Goal: Task Accomplishment & Management: Manage account settings

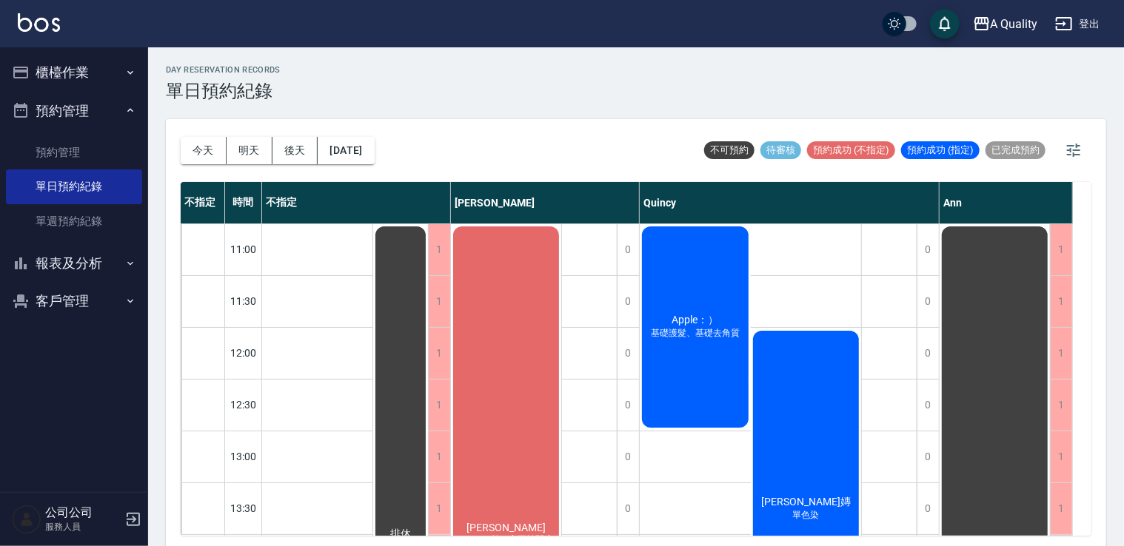
scroll to position [409, 0]
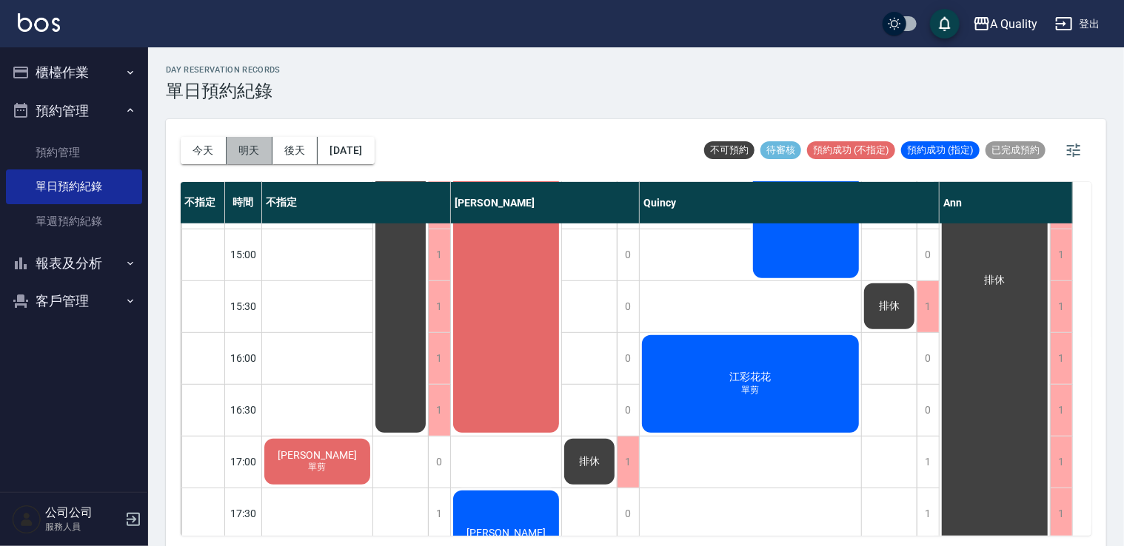
click at [258, 139] on button "明天" at bounding box center [249, 150] width 46 height 27
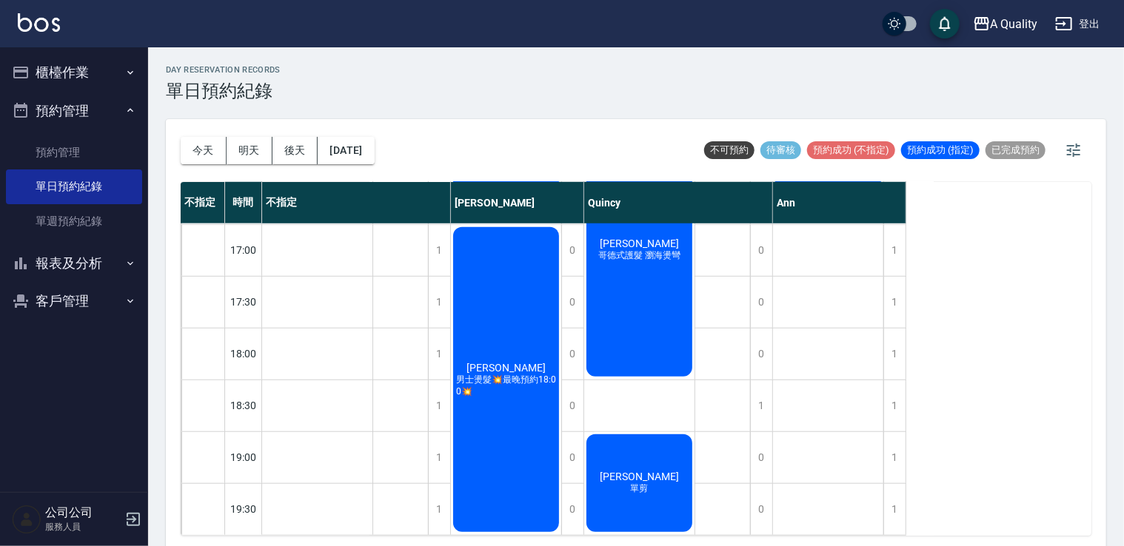
scroll to position [631, 0]
click at [301, 157] on button "後天" at bounding box center [295, 150] width 46 height 27
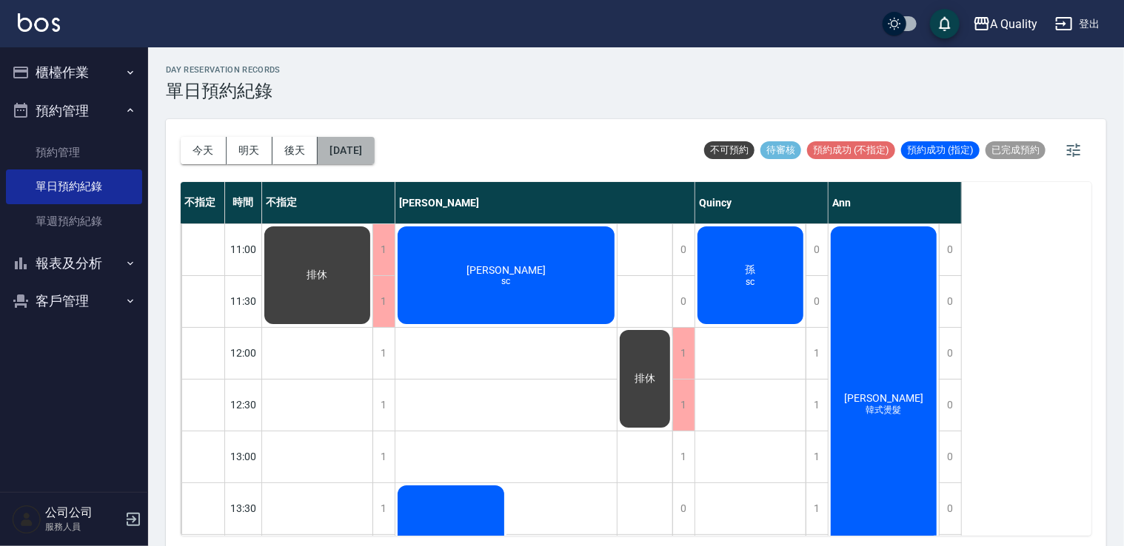
click at [355, 155] on button "2025/10/11" at bounding box center [346, 150] width 56 height 27
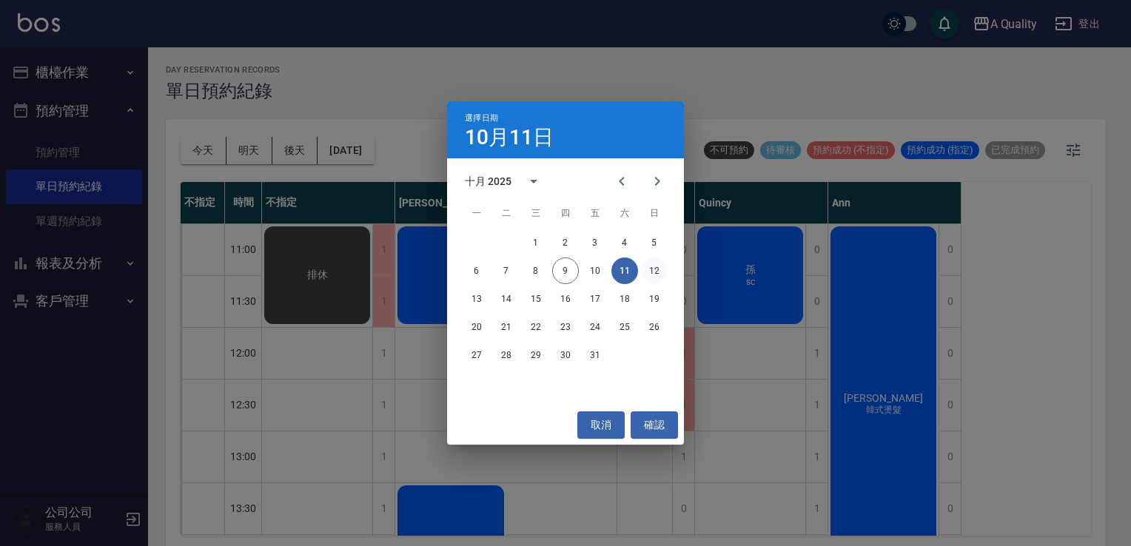
click at [657, 265] on button "12" at bounding box center [654, 271] width 27 height 27
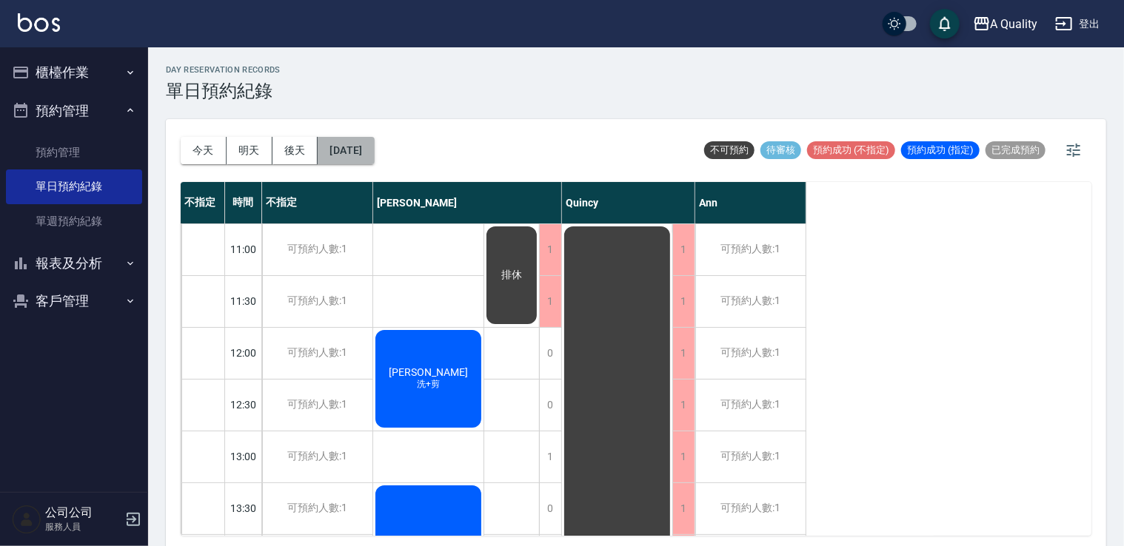
click at [349, 147] on button "2025/10/12" at bounding box center [346, 150] width 56 height 27
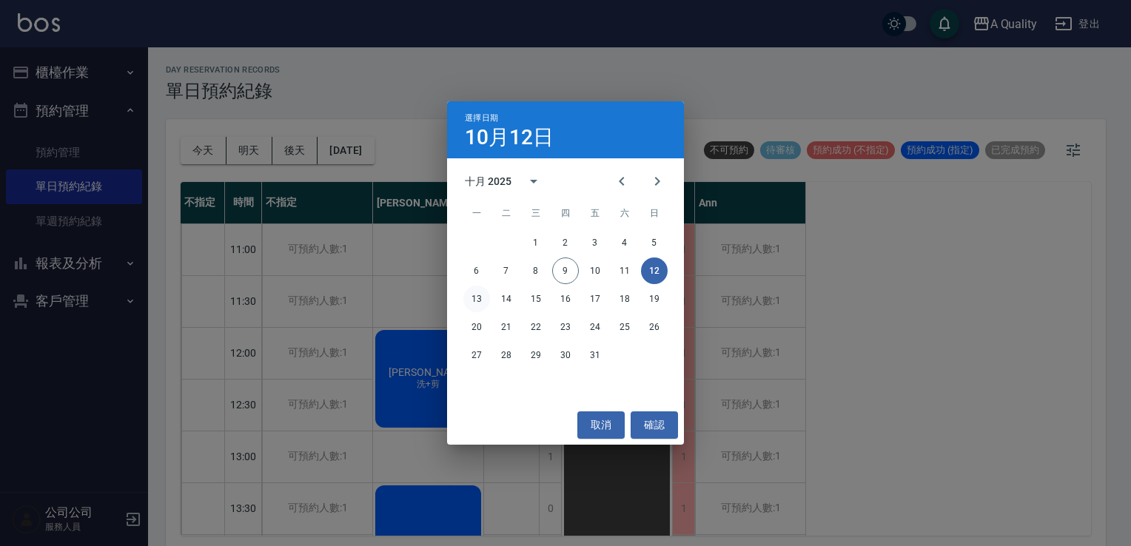
click at [480, 300] on button "13" at bounding box center [476, 299] width 27 height 27
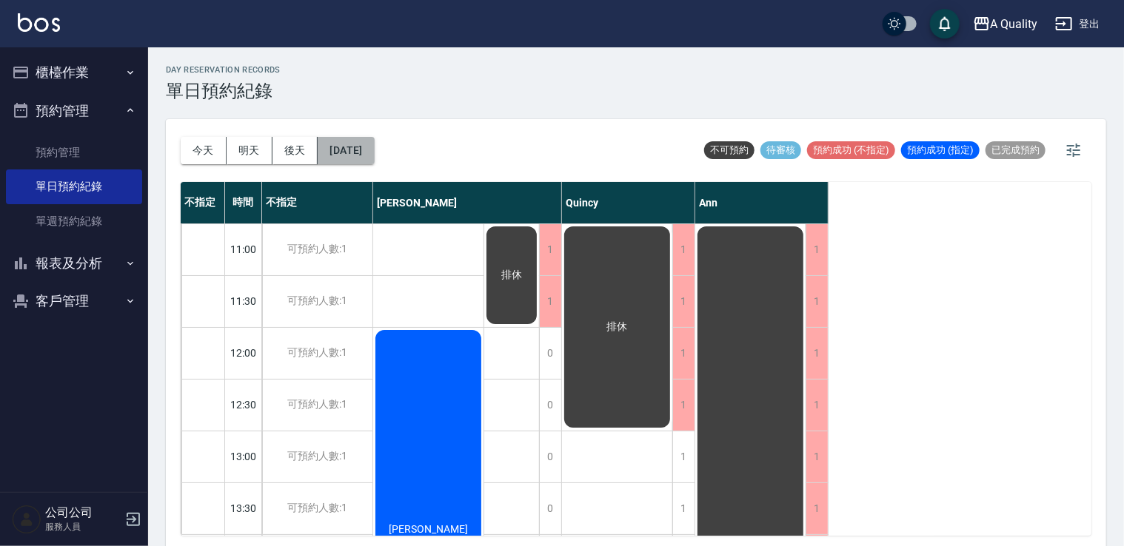
click at [365, 153] on button "2025/10/13" at bounding box center [346, 150] width 56 height 27
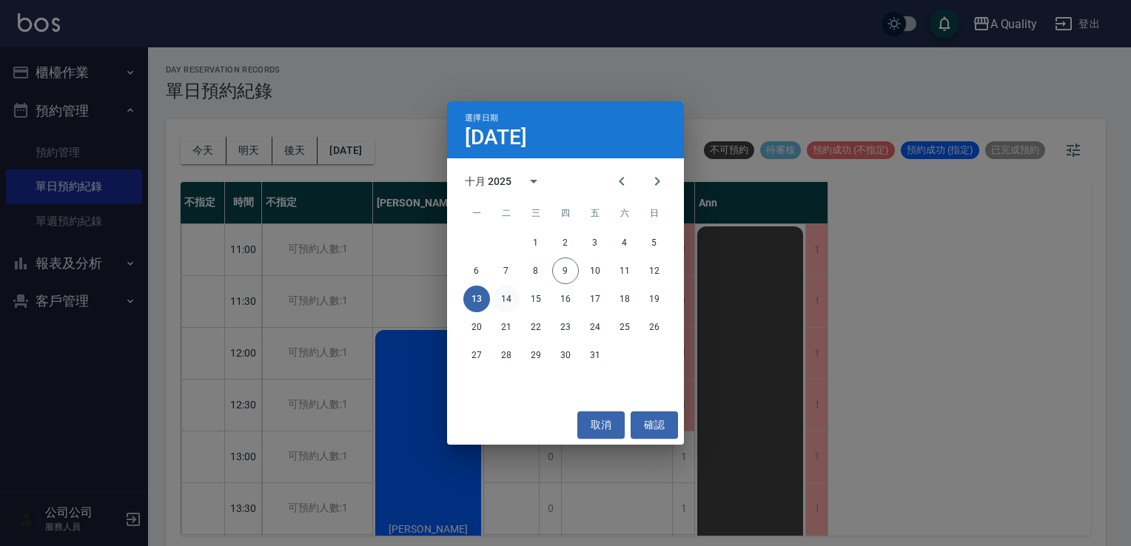
click at [503, 294] on button "14" at bounding box center [506, 299] width 27 height 27
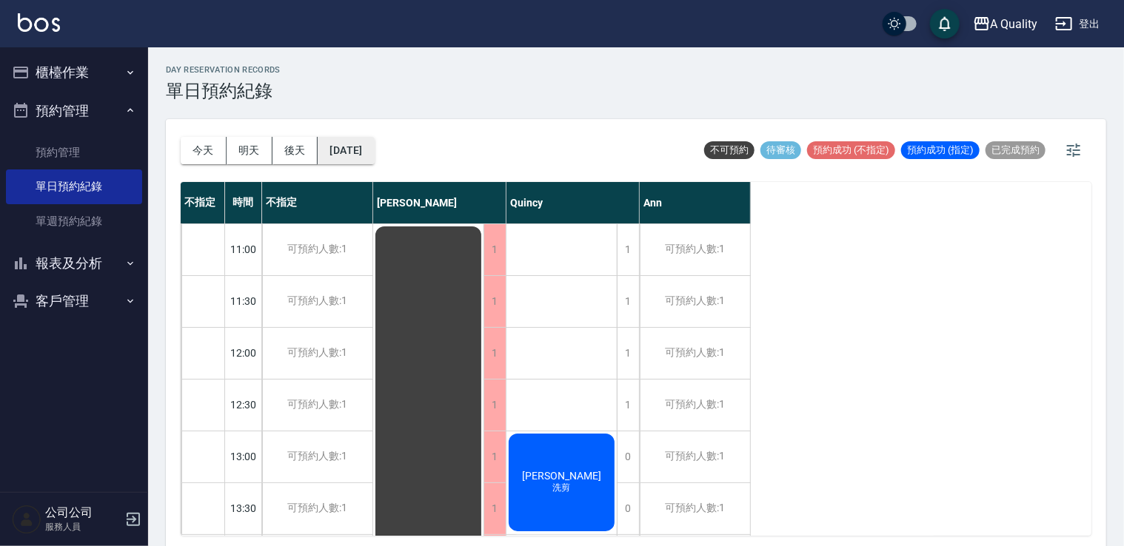
click at [374, 159] on button "2025/10/14" at bounding box center [346, 150] width 56 height 27
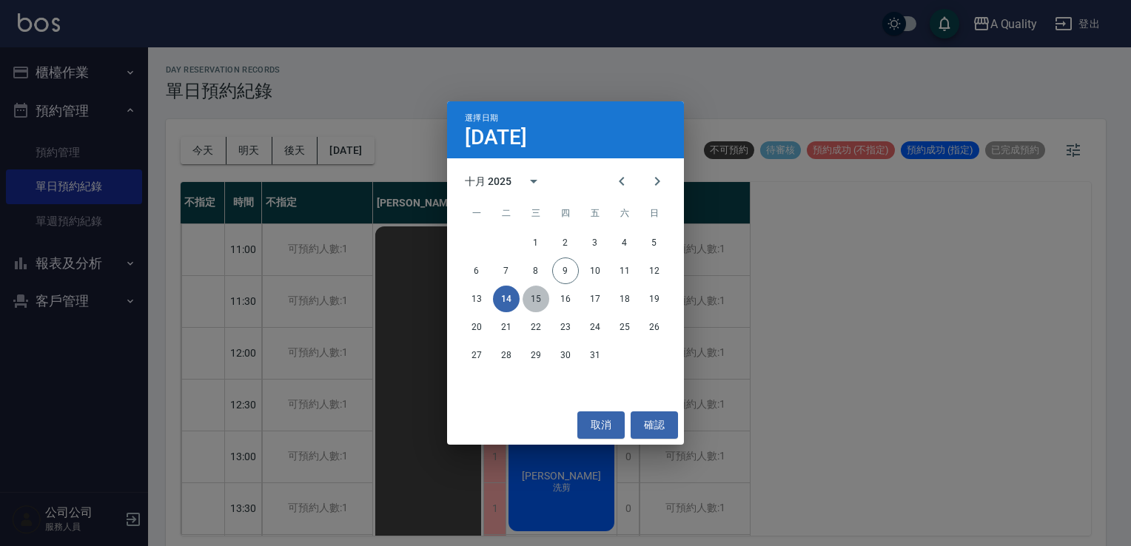
click at [543, 298] on button "15" at bounding box center [536, 299] width 27 height 27
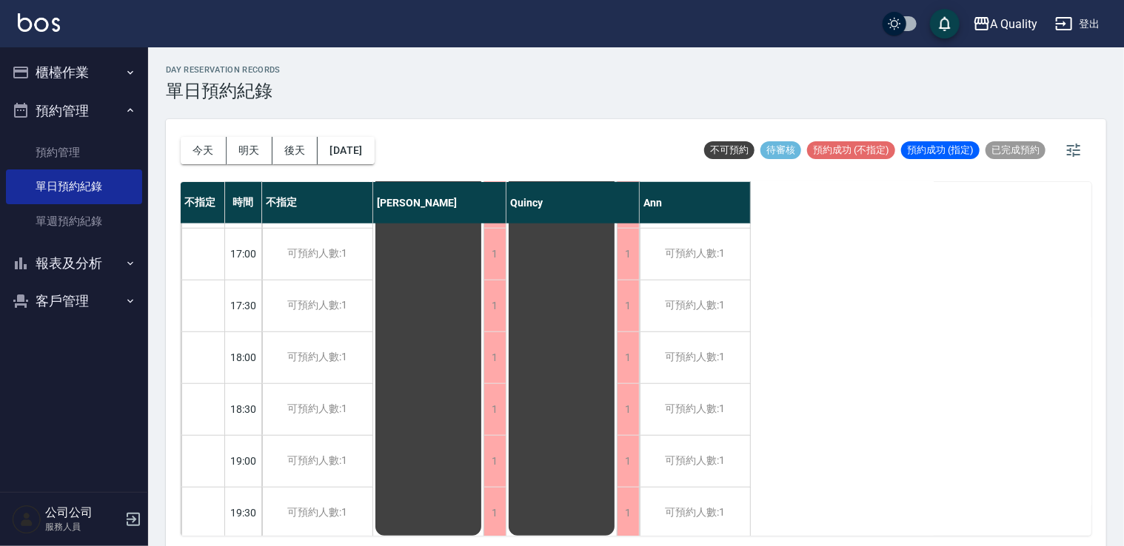
scroll to position [631, 0]
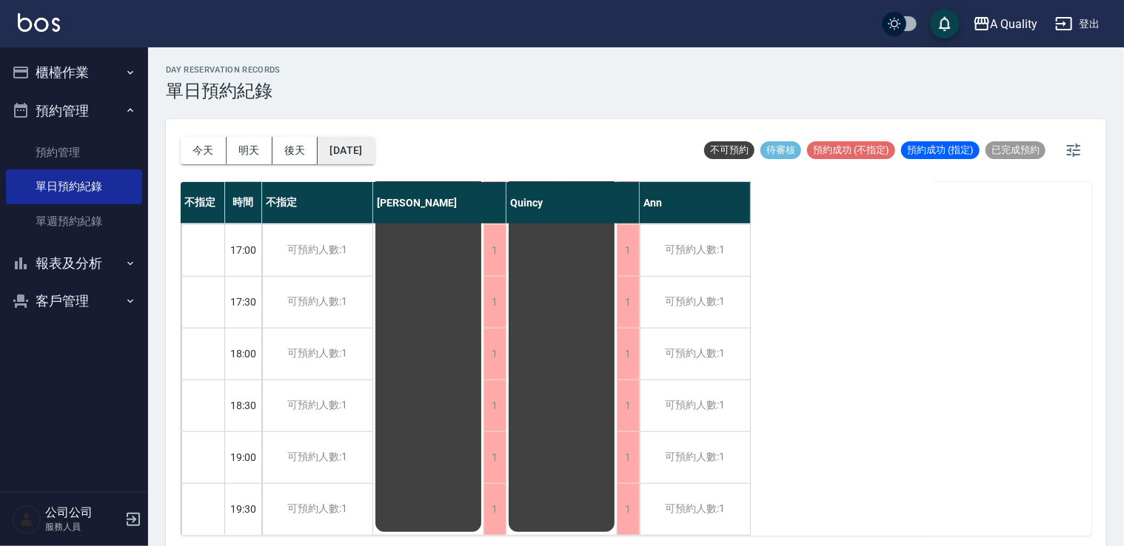
click at [373, 156] on button "2025/10/15" at bounding box center [346, 150] width 56 height 27
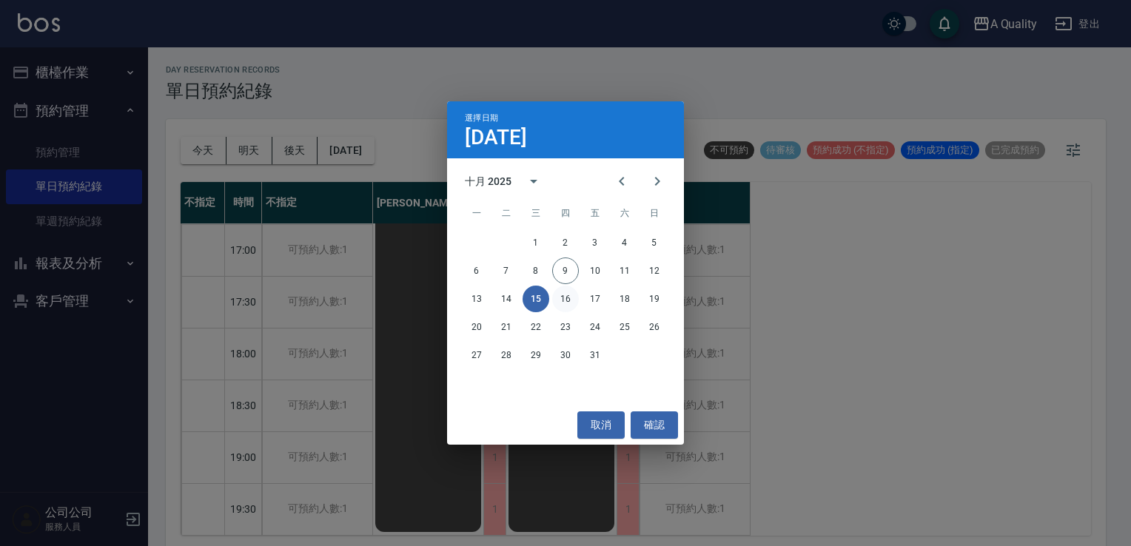
click at [577, 295] on button "16" at bounding box center [565, 299] width 27 height 27
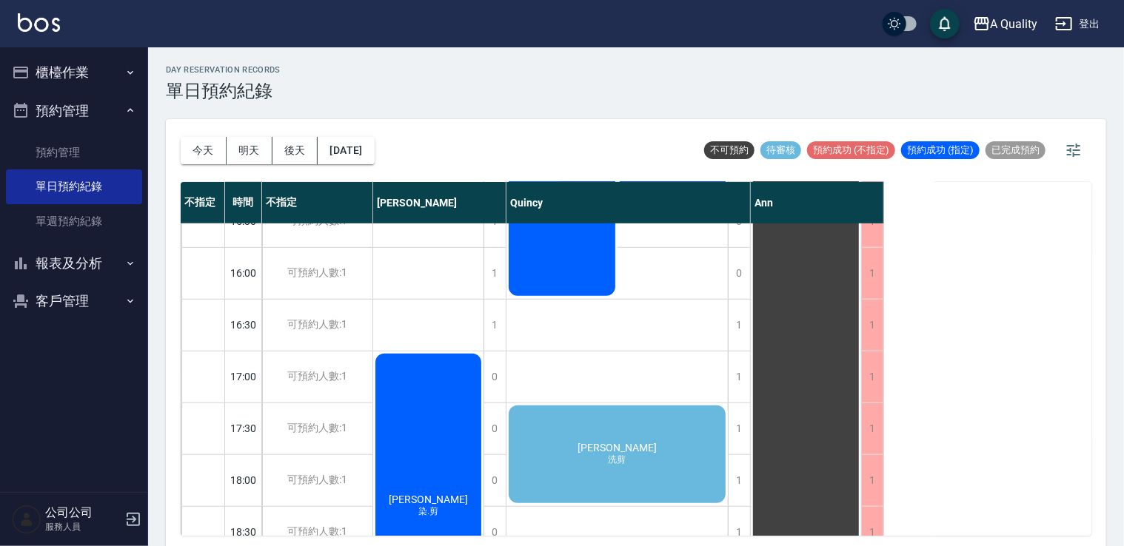
scroll to position [518, 0]
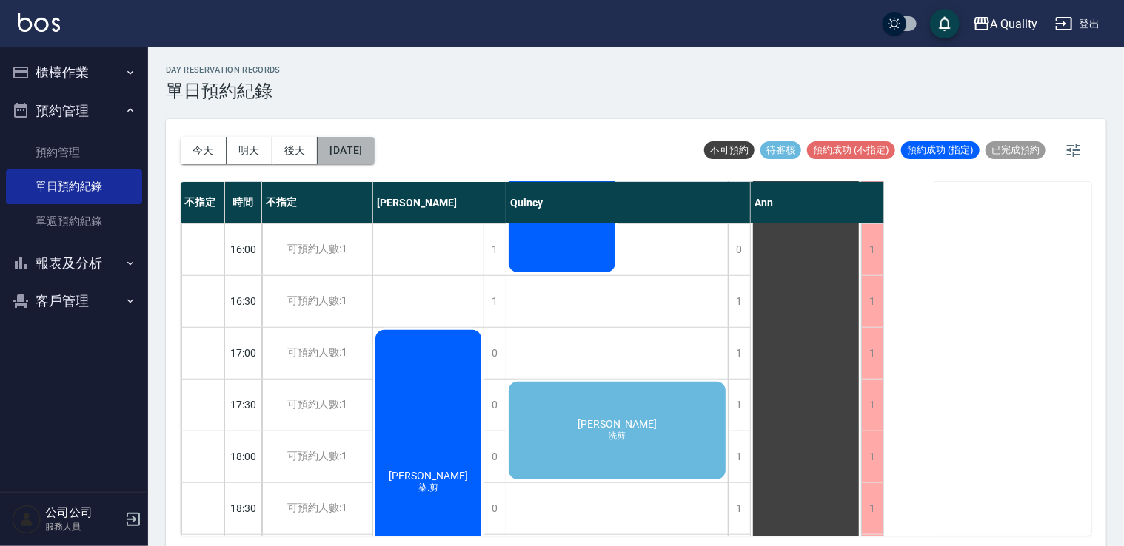
click at [358, 152] on button "2025/10/16" at bounding box center [346, 150] width 56 height 27
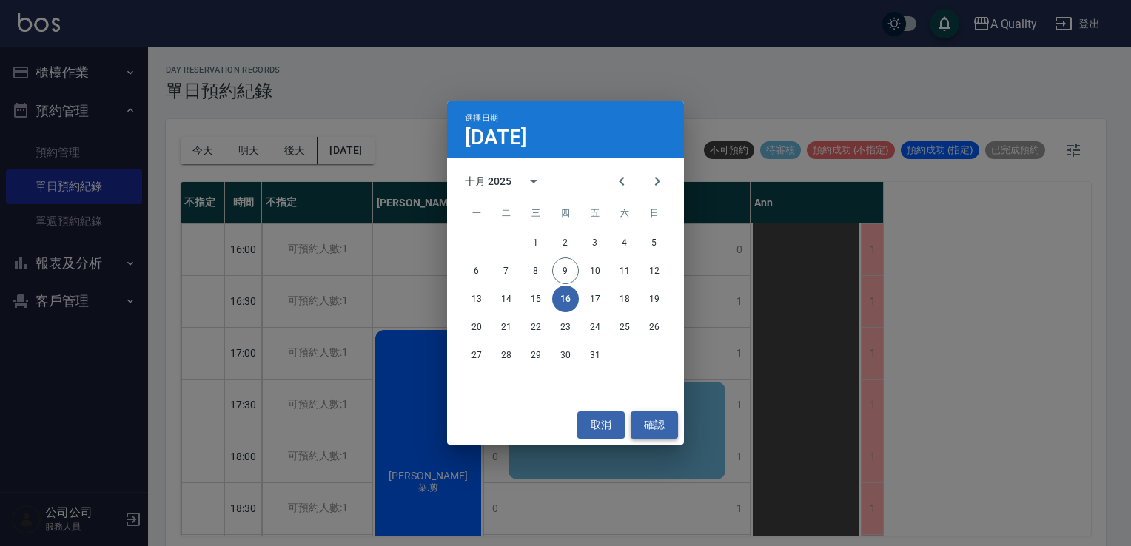
click at [656, 421] on button "確認" at bounding box center [654, 425] width 47 height 27
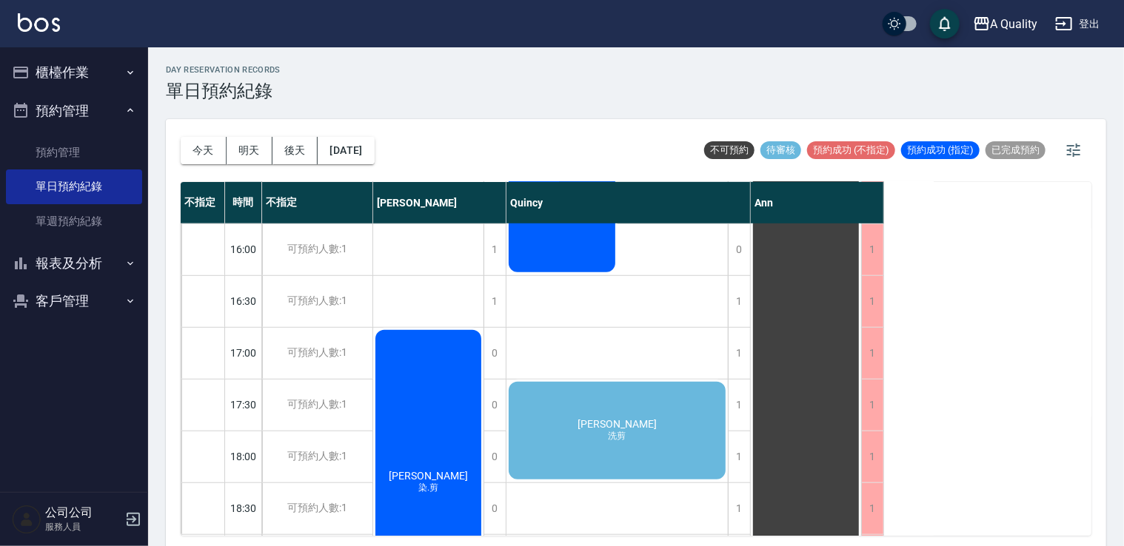
click at [657, 424] on div "翁儷 洗剪" at bounding box center [616, 431] width 221 height 102
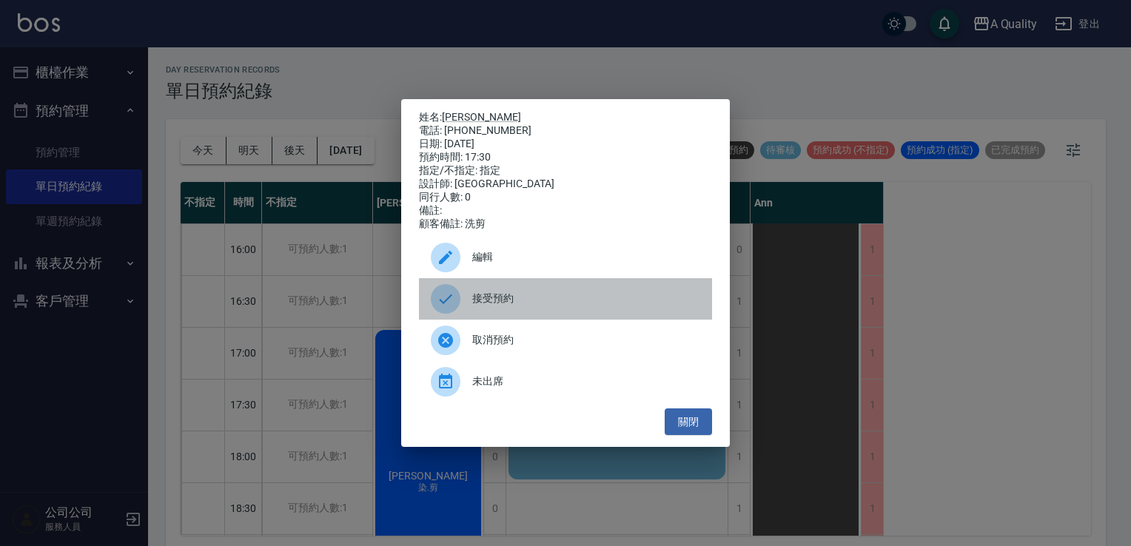
click at [533, 306] on span "接受預約" at bounding box center [586, 299] width 228 height 16
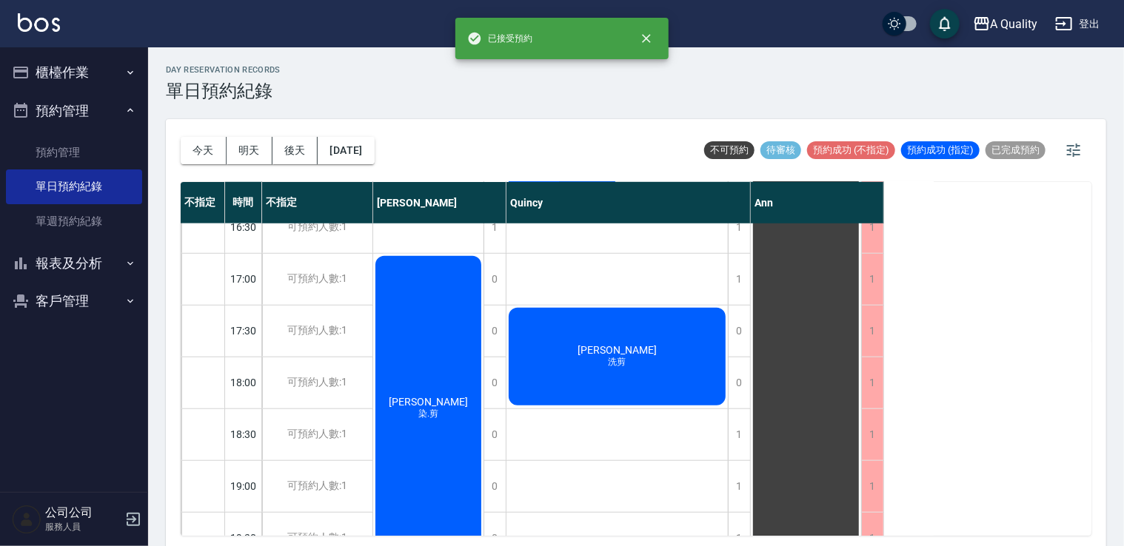
scroll to position [631, 0]
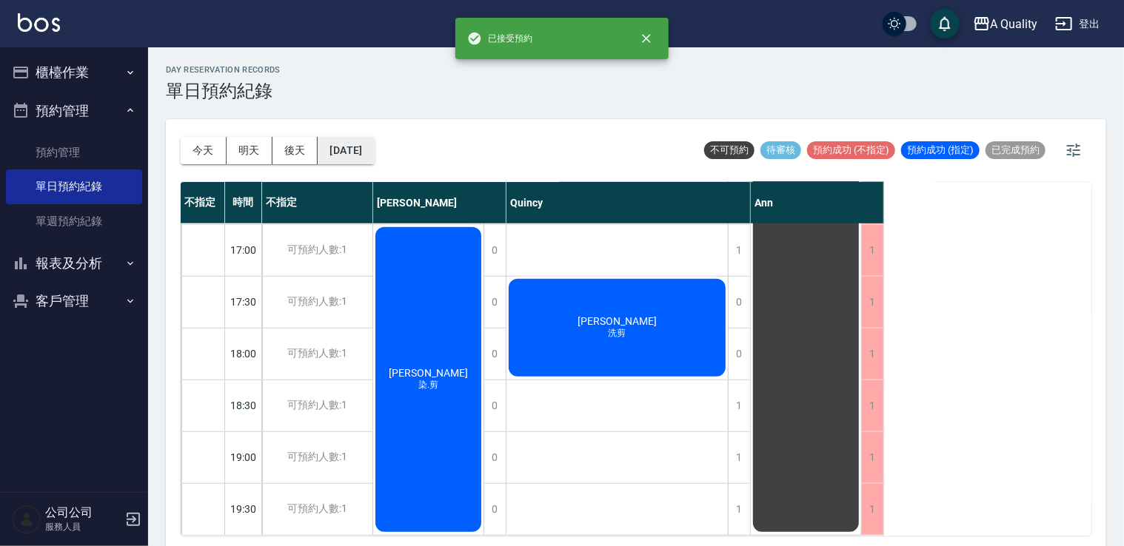
click at [374, 158] on button "2025/10/16" at bounding box center [346, 150] width 56 height 27
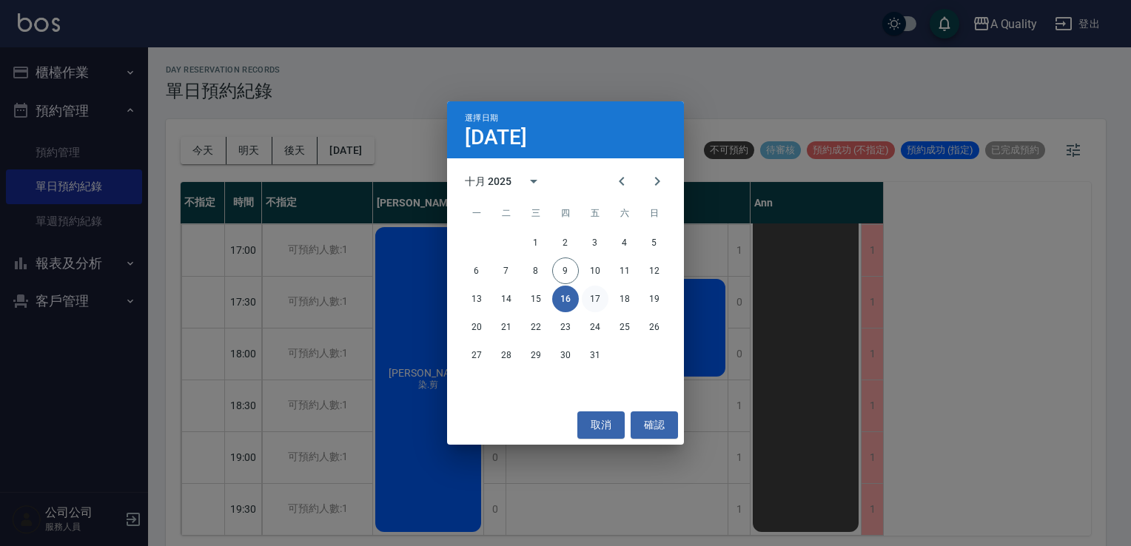
click at [595, 298] on button "17" at bounding box center [595, 299] width 27 height 27
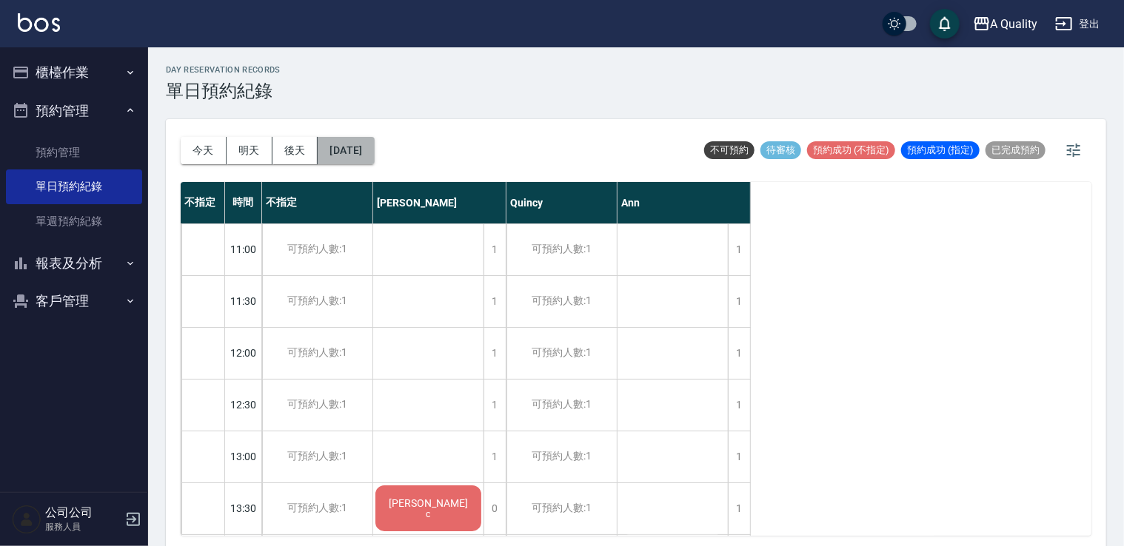
click at [374, 149] on button "2025/10/17" at bounding box center [346, 150] width 56 height 27
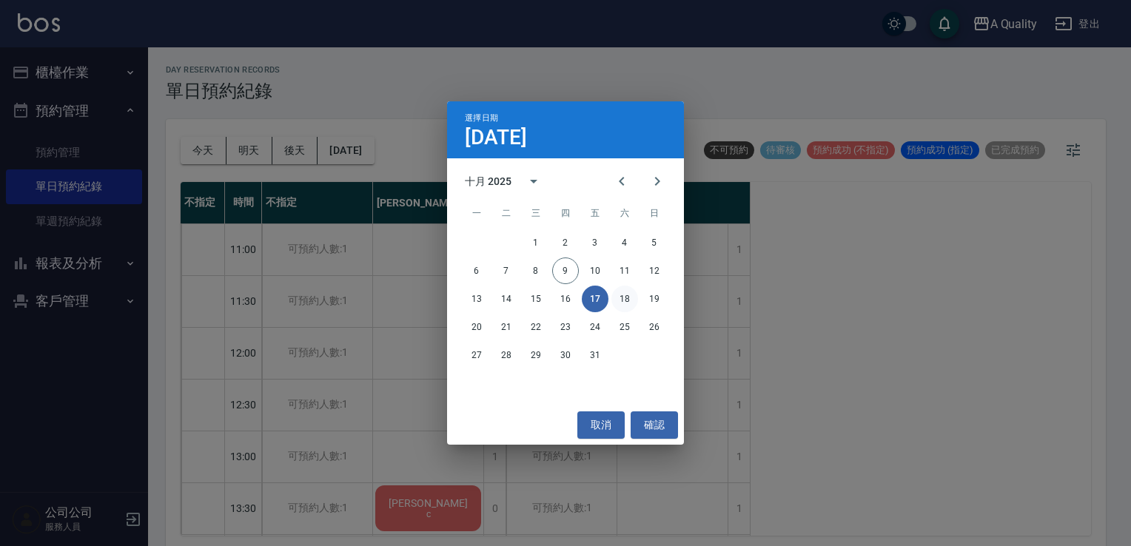
click at [628, 291] on button "18" at bounding box center [624, 299] width 27 height 27
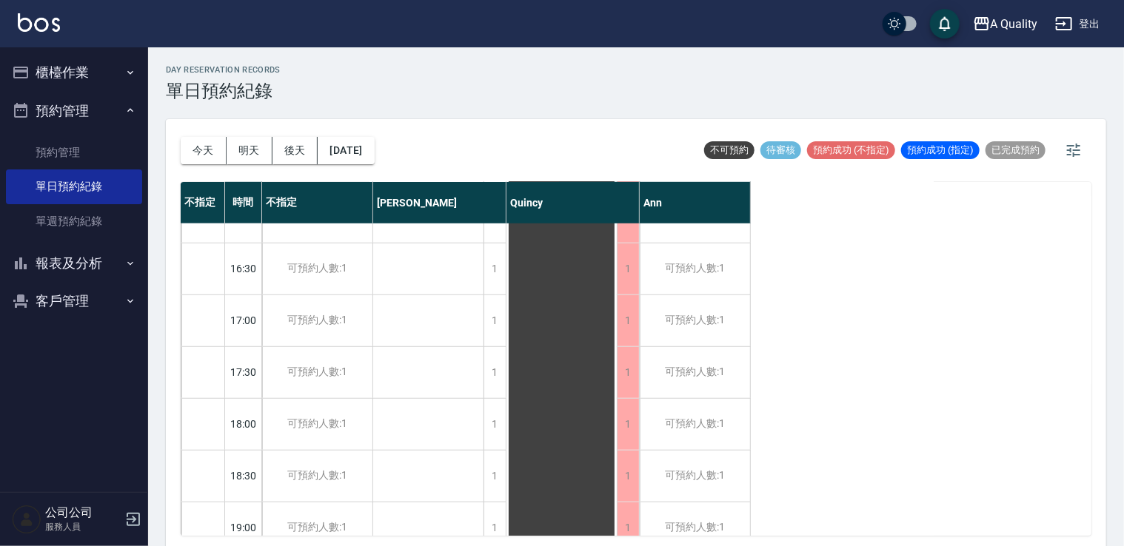
scroll to position [631, 0]
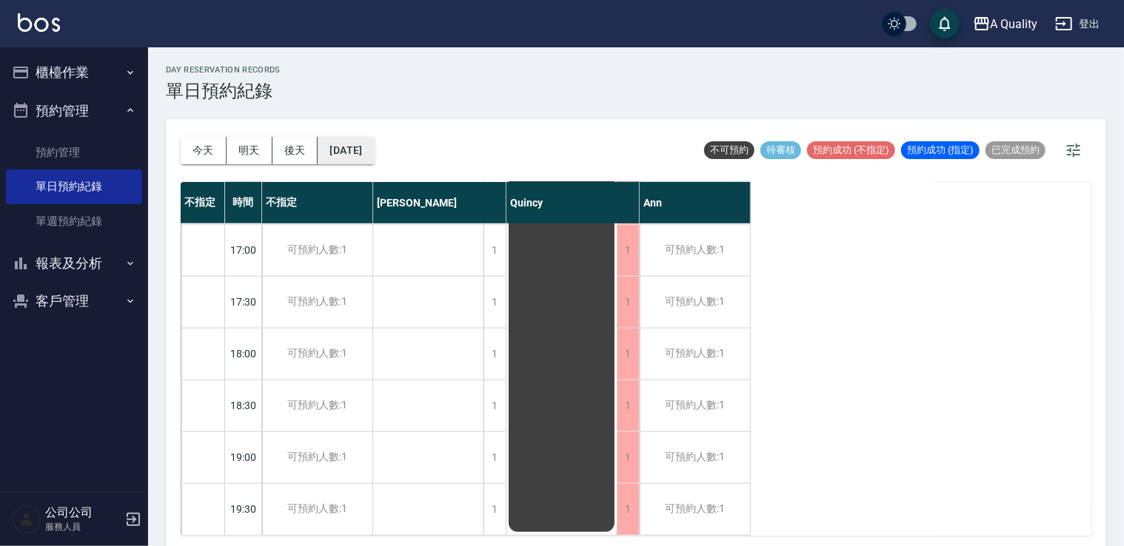
click at [373, 145] on button "2025/10/18" at bounding box center [346, 150] width 56 height 27
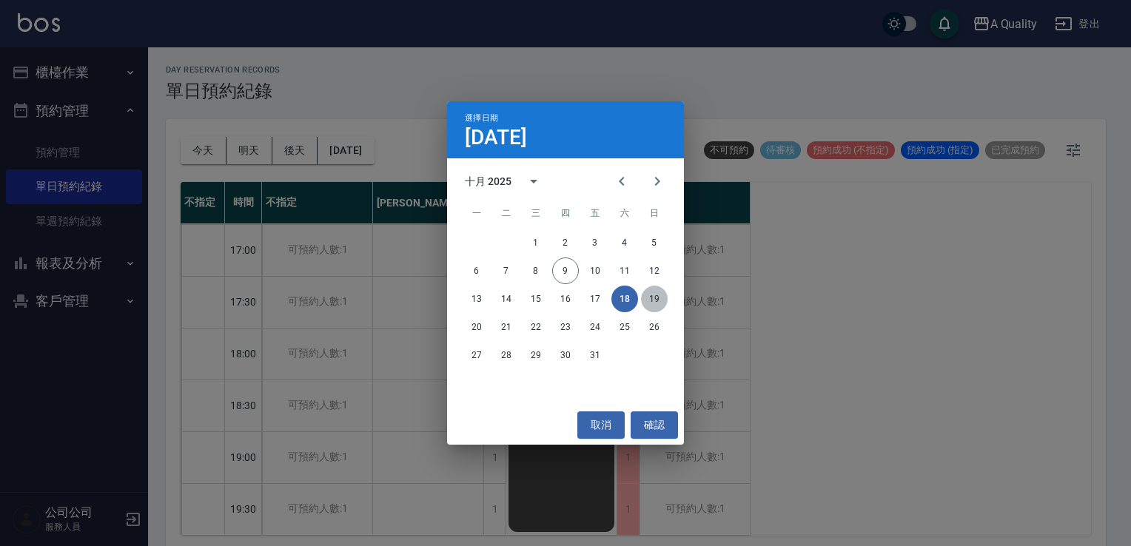
click at [648, 298] on button "19" at bounding box center [654, 299] width 27 height 27
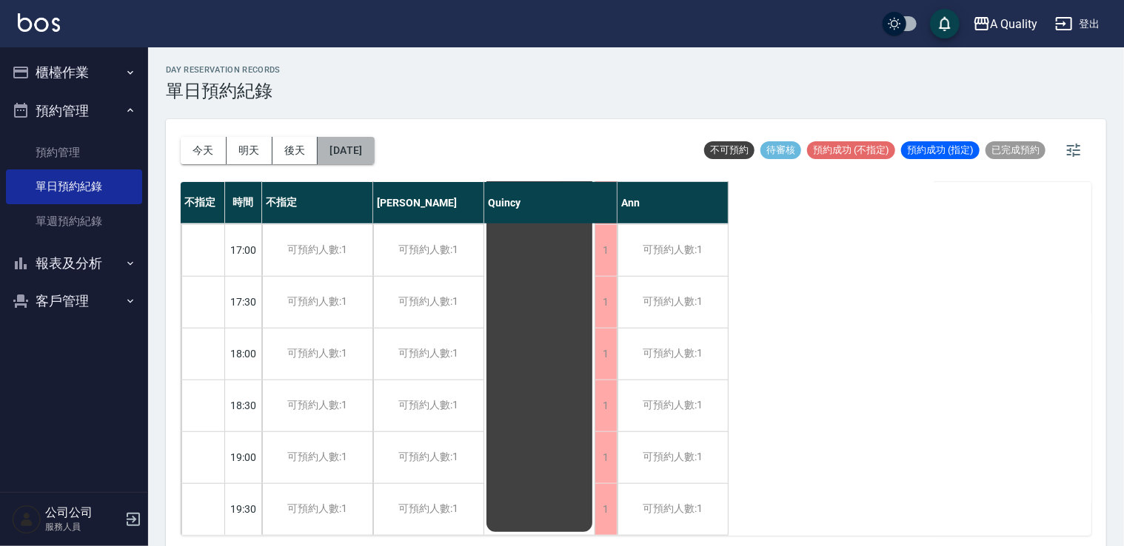
click at [372, 159] on button "2025/10/19" at bounding box center [346, 150] width 56 height 27
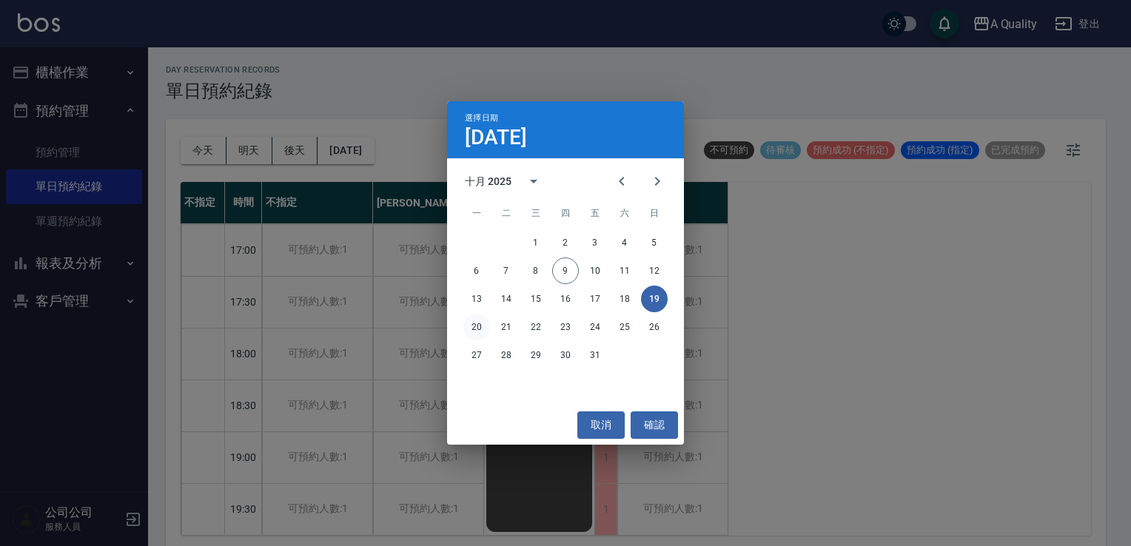
click at [477, 325] on button "20" at bounding box center [476, 327] width 27 height 27
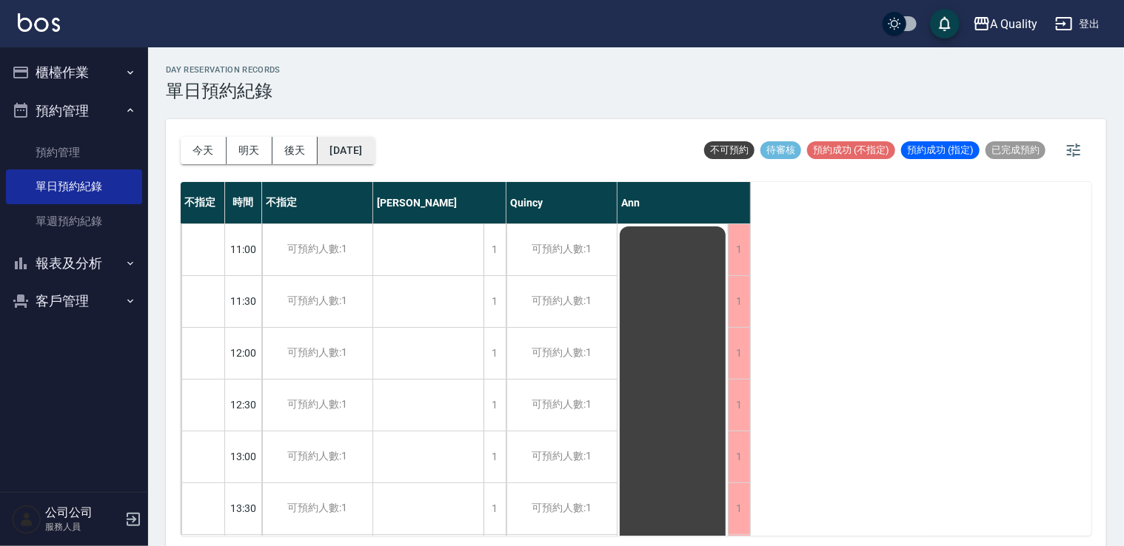
click at [340, 155] on button "2025/10/20" at bounding box center [346, 150] width 56 height 27
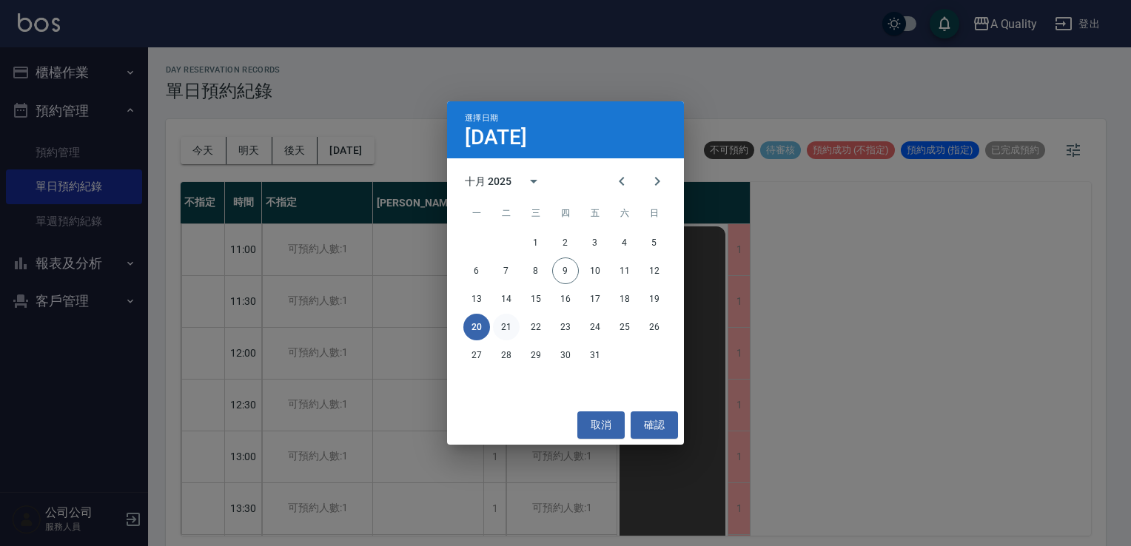
click at [509, 325] on button "21" at bounding box center [506, 327] width 27 height 27
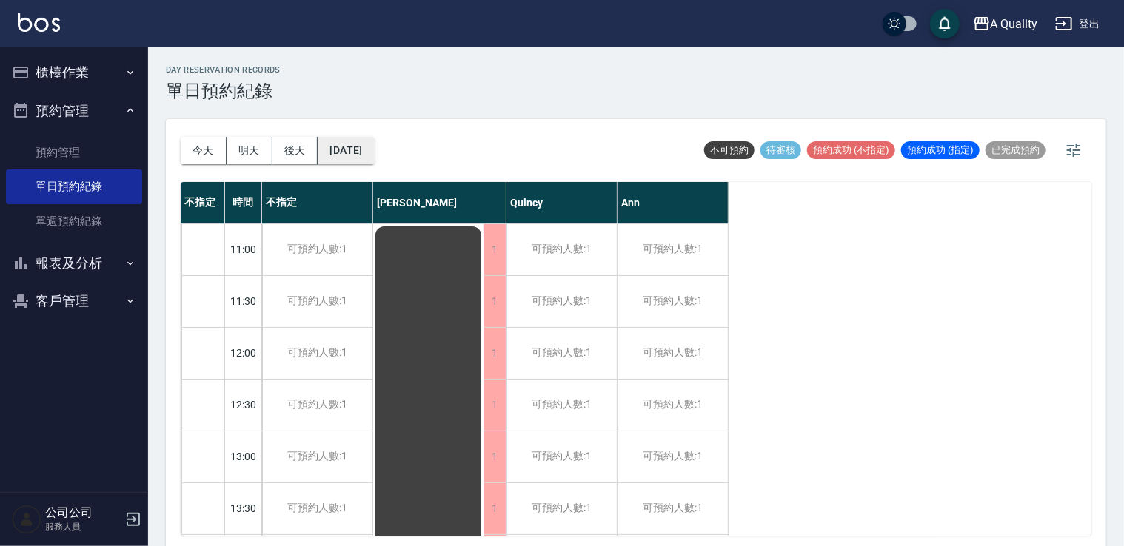
click at [370, 156] on button "2025/10/21" at bounding box center [346, 150] width 56 height 27
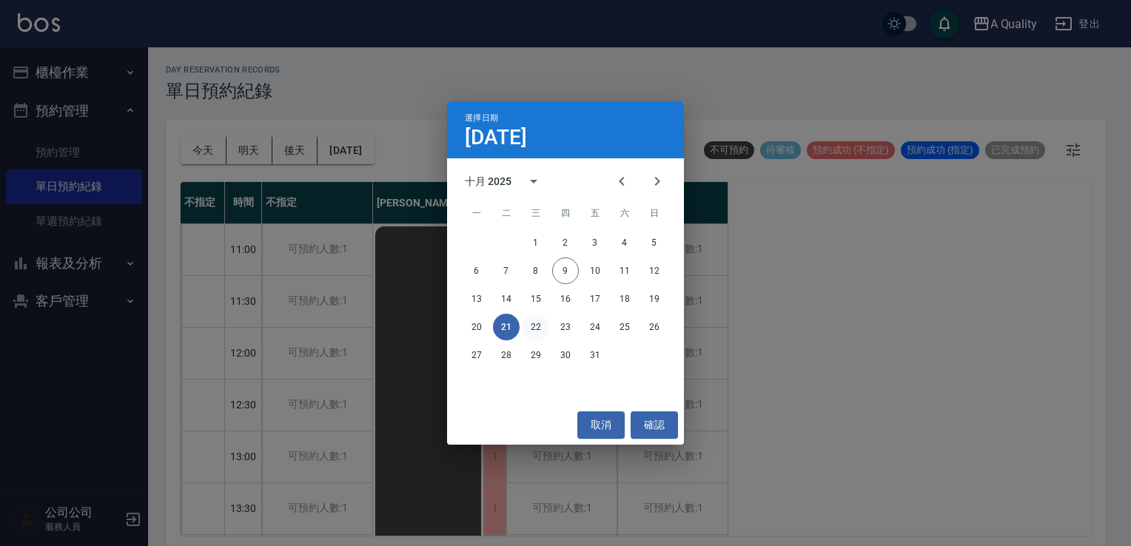
click at [537, 325] on button "22" at bounding box center [536, 327] width 27 height 27
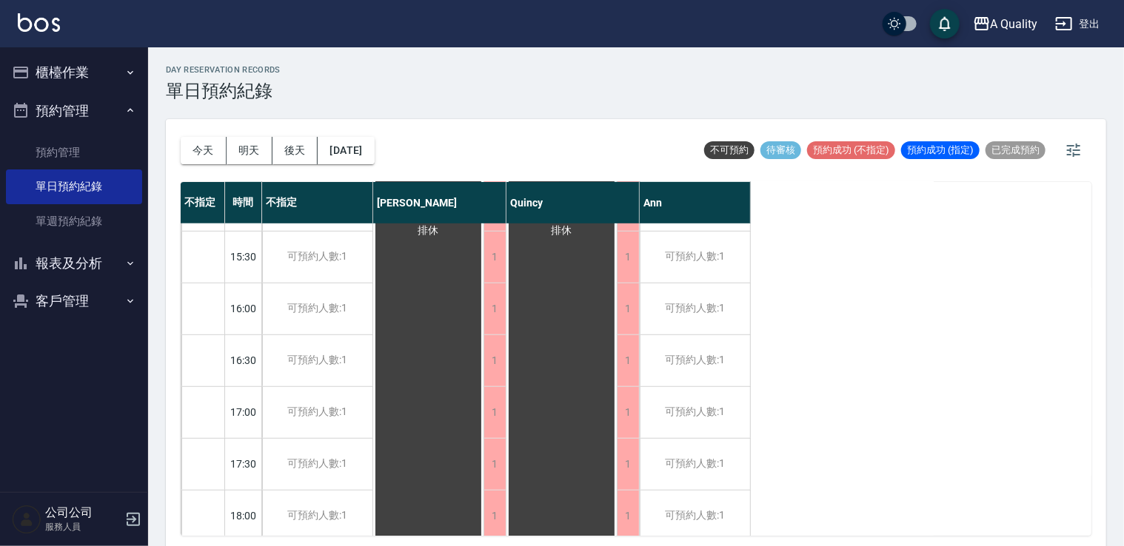
scroll to position [261, 0]
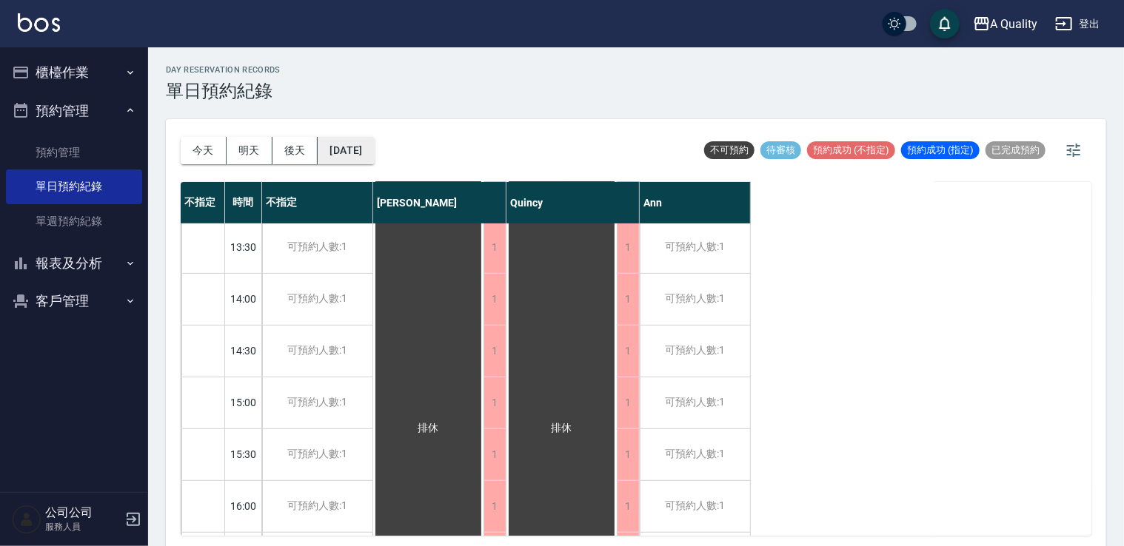
click at [374, 152] on button "2025/10/22" at bounding box center [346, 150] width 56 height 27
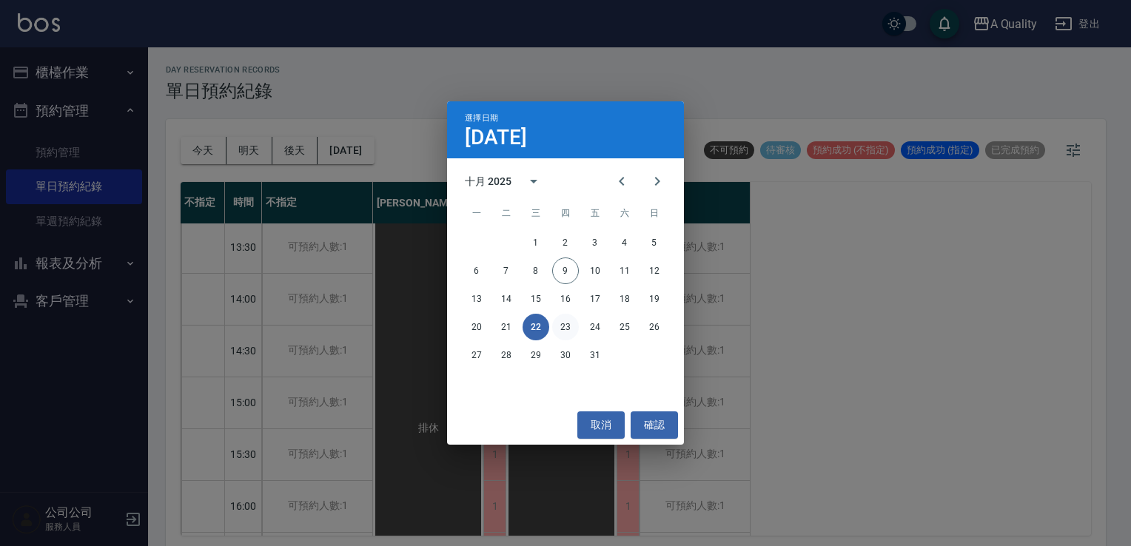
click at [565, 321] on button "23" at bounding box center [565, 327] width 27 height 27
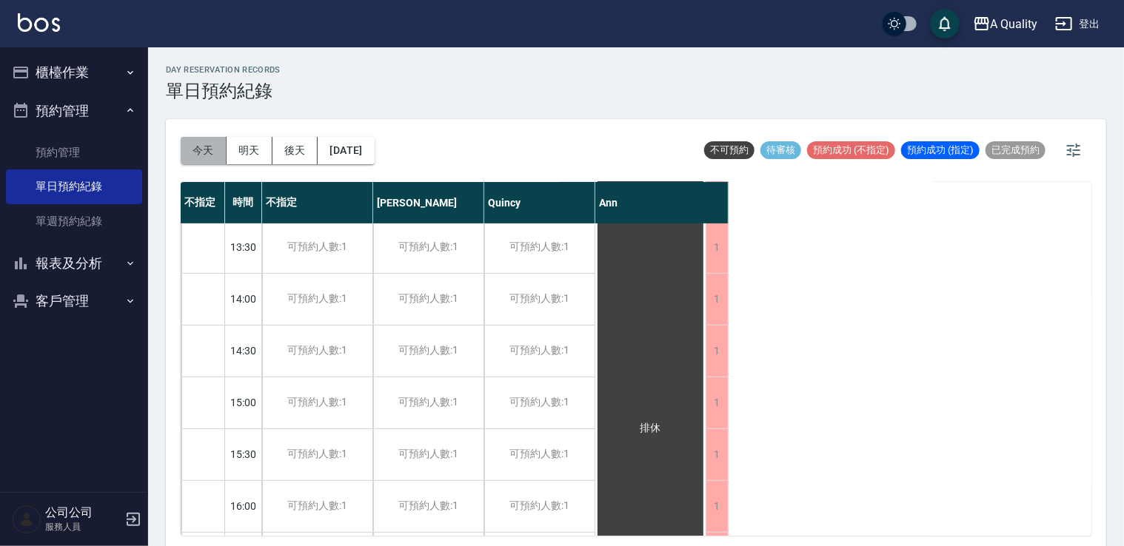
click at [204, 141] on button "今天" at bounding box center [204, 150] width 46 height 27
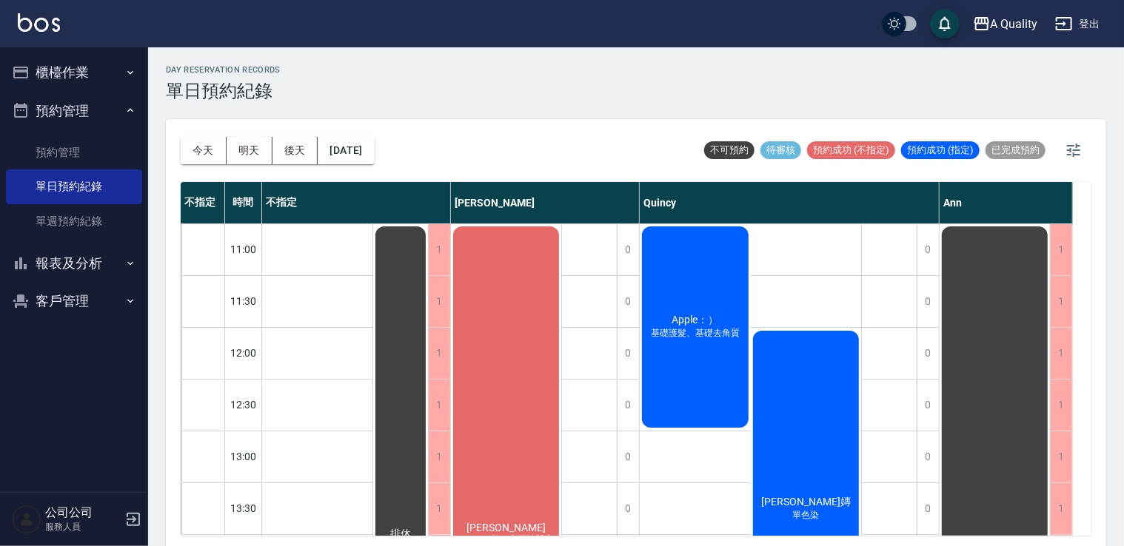
click at [84, 81] on button "櫃檯作業" at bounding box center [74, 72] width 136 height 38
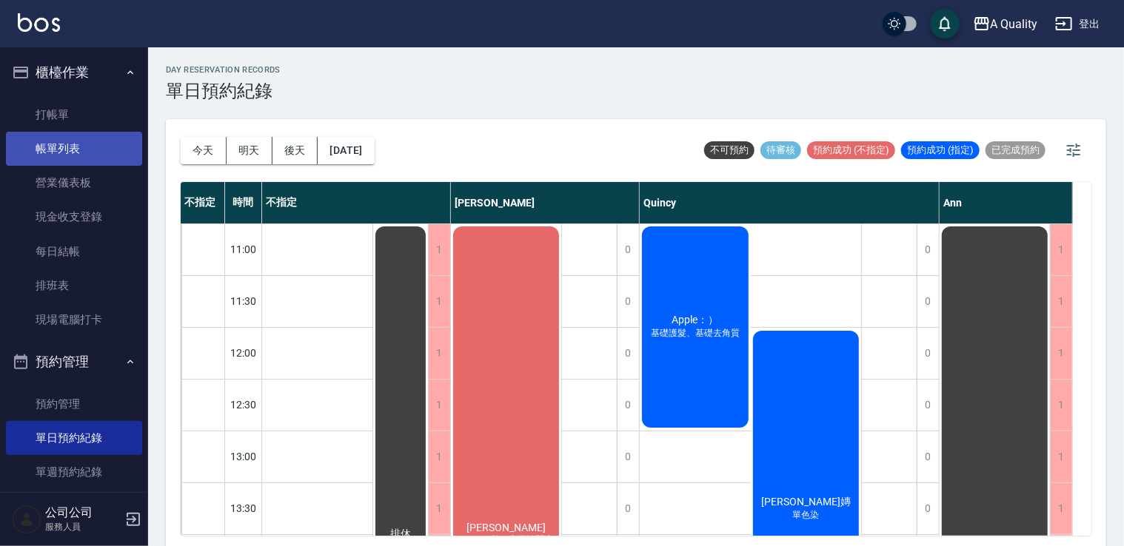
click at [92, 151] on link "帳單列表" at bounding box center [74, 149] width 136 height 34
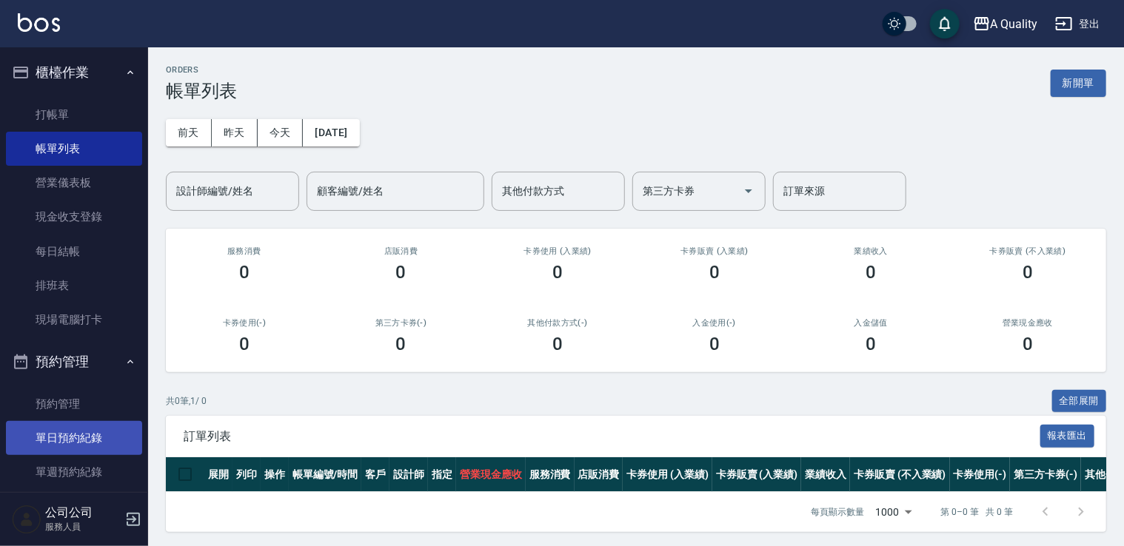
click at [85, 440] on link "單日預約紀錄" at bounding box center [74, 438] width 136 height 34
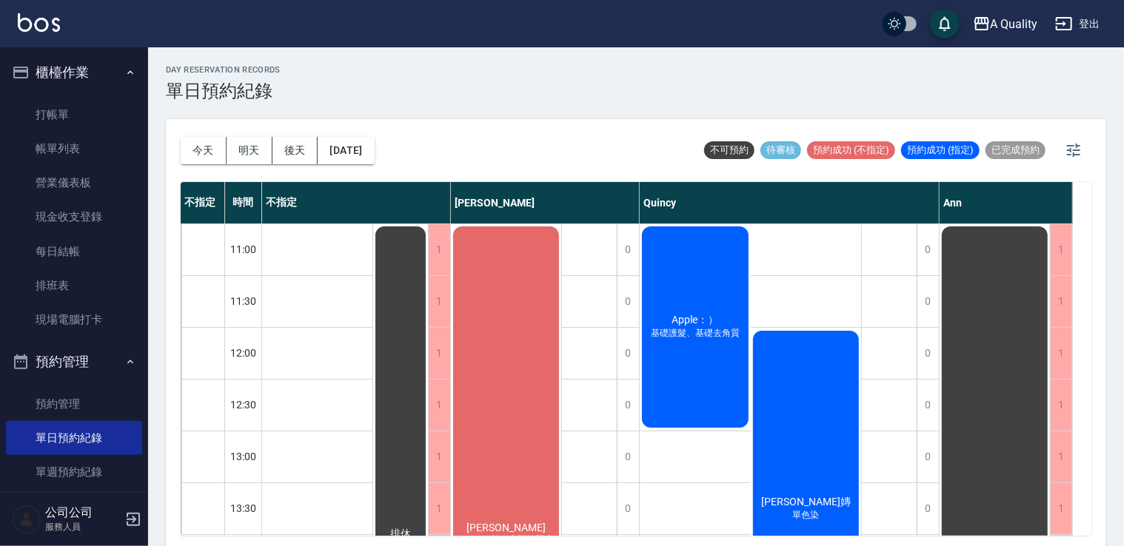
click at [731, 330] on span "基礎護髮、基礎去角質" at bounding box center [695, 333] width 95 height 13
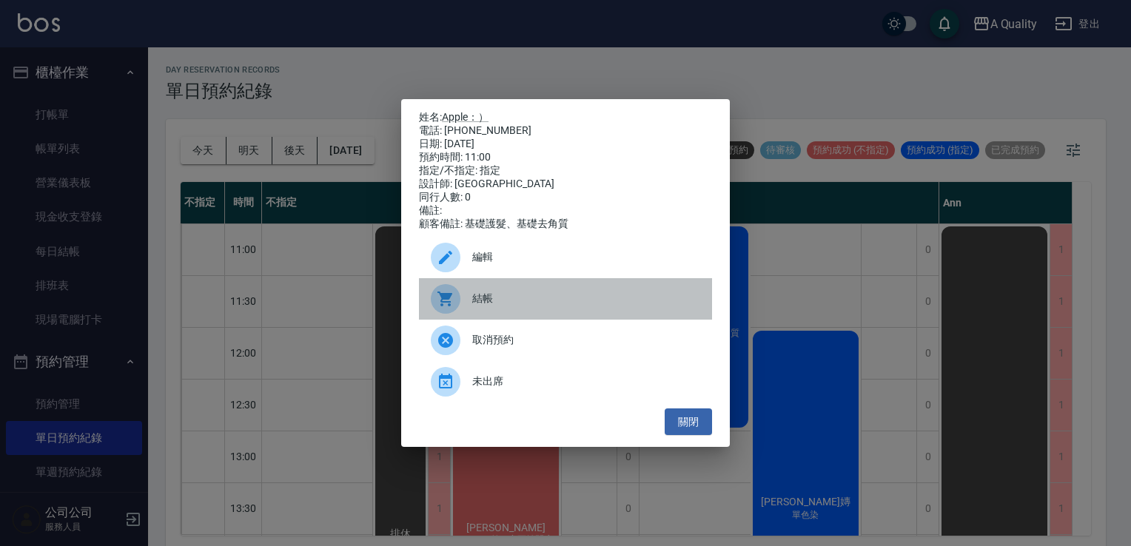
click at [625, 305] on span "結帳" at bounding box center [586, 299] width 228 height 16
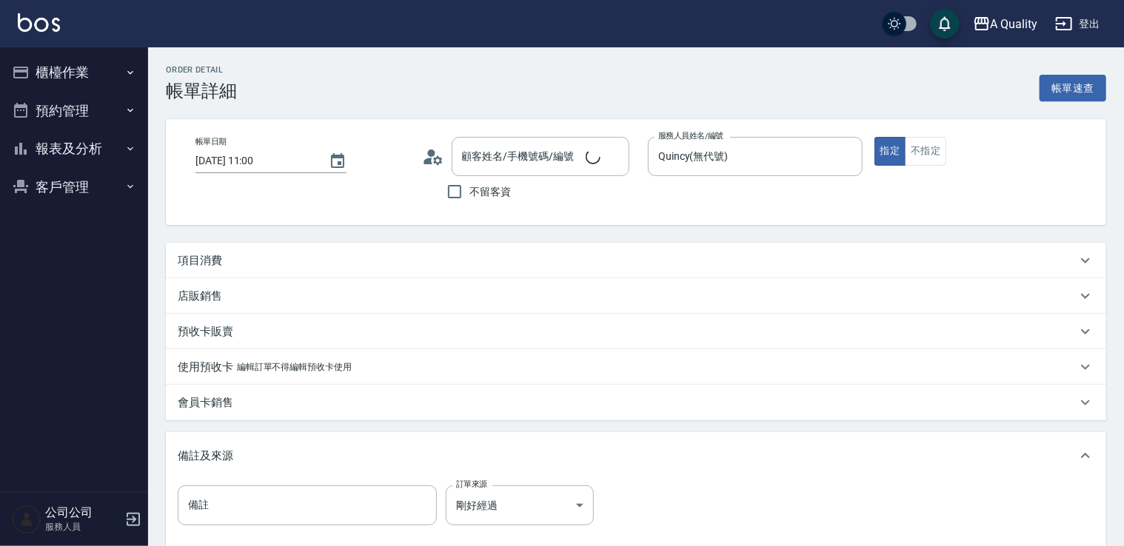
type input "2025/10/09 11:00"
type input "Quincy(無代號)"
type input "Apple：）/0926767859/null"
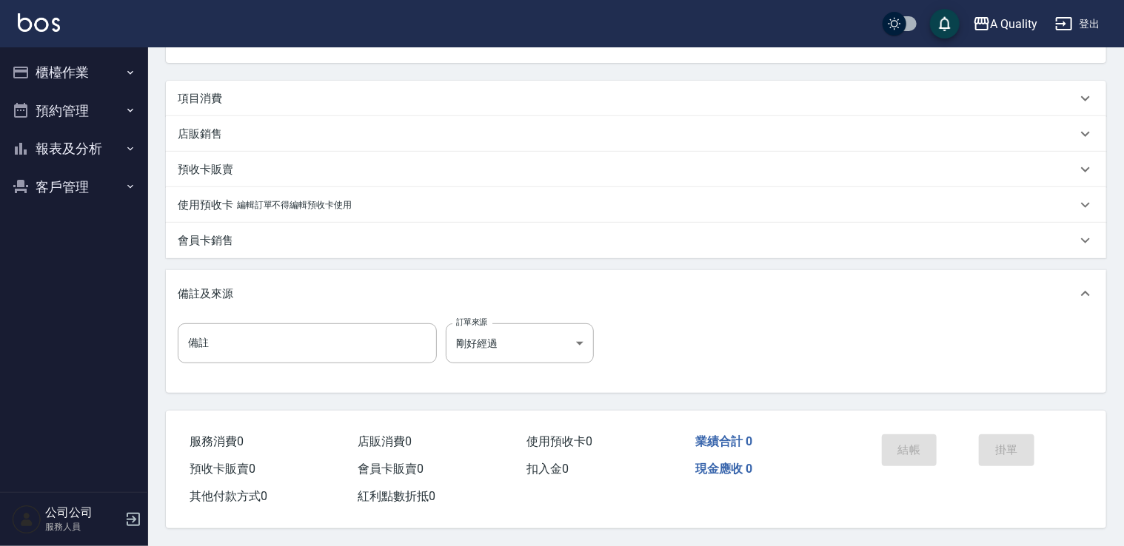
click at [210, 95] on p "項目消費" at bounding box center [200, 99] width 44 height 16
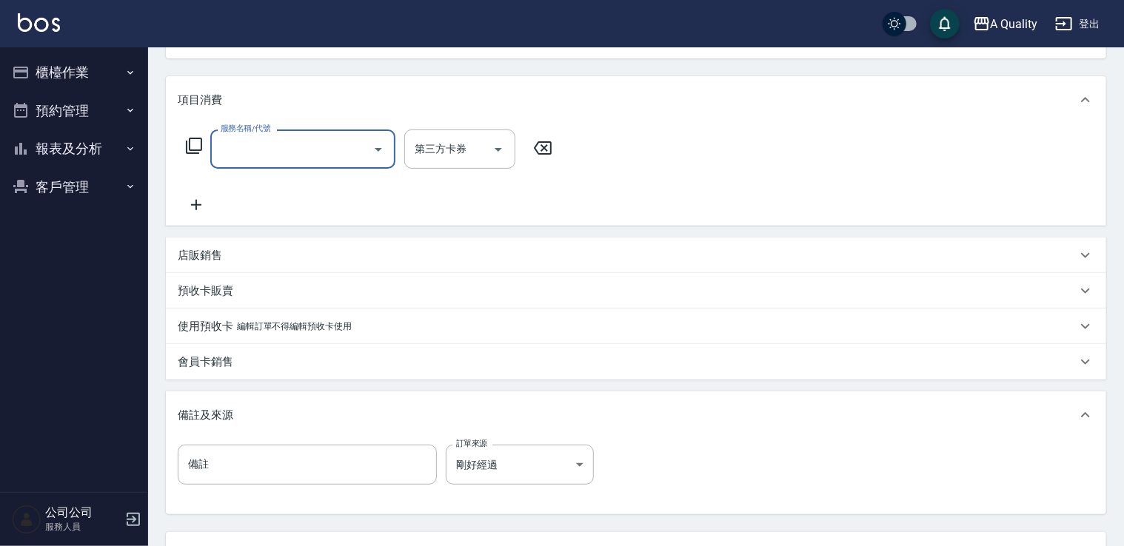
scroll to position [0, 0]
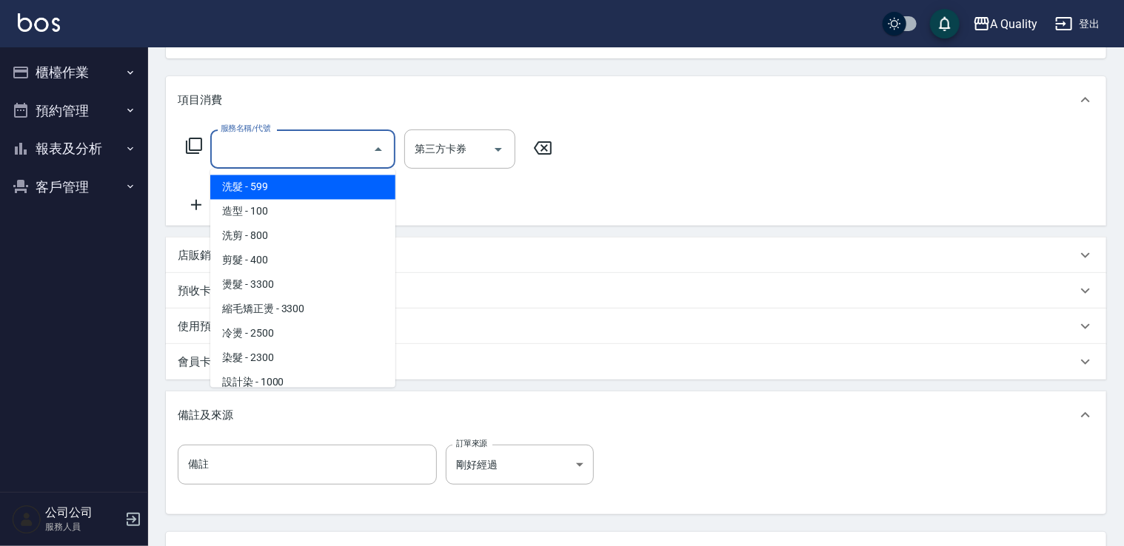
click at [334, 141] on input "服務名稱/代號" at bounding box center [292, 149] width 150 height 26
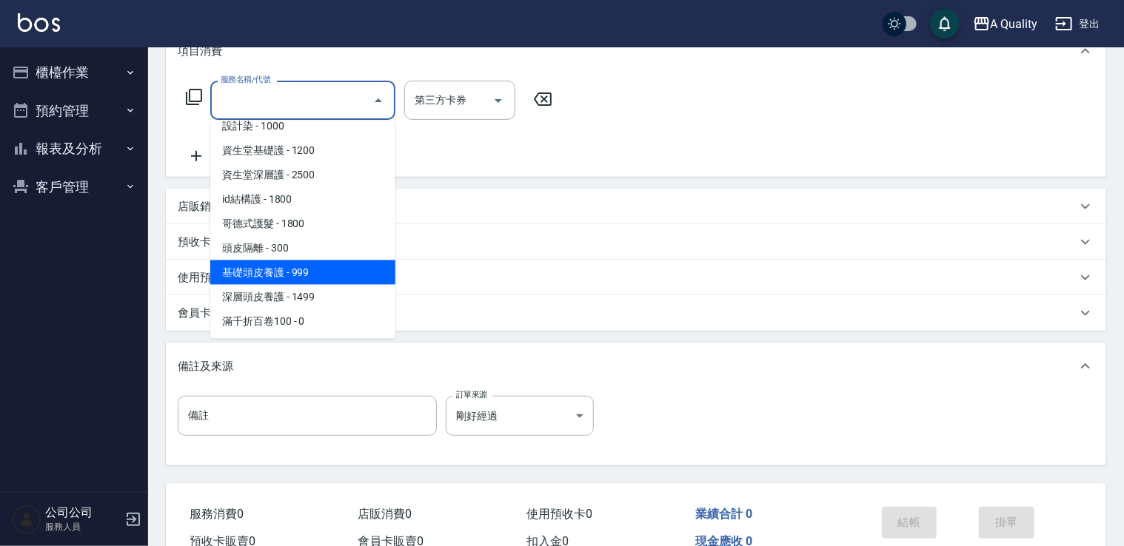
scroll to position [241, 0]
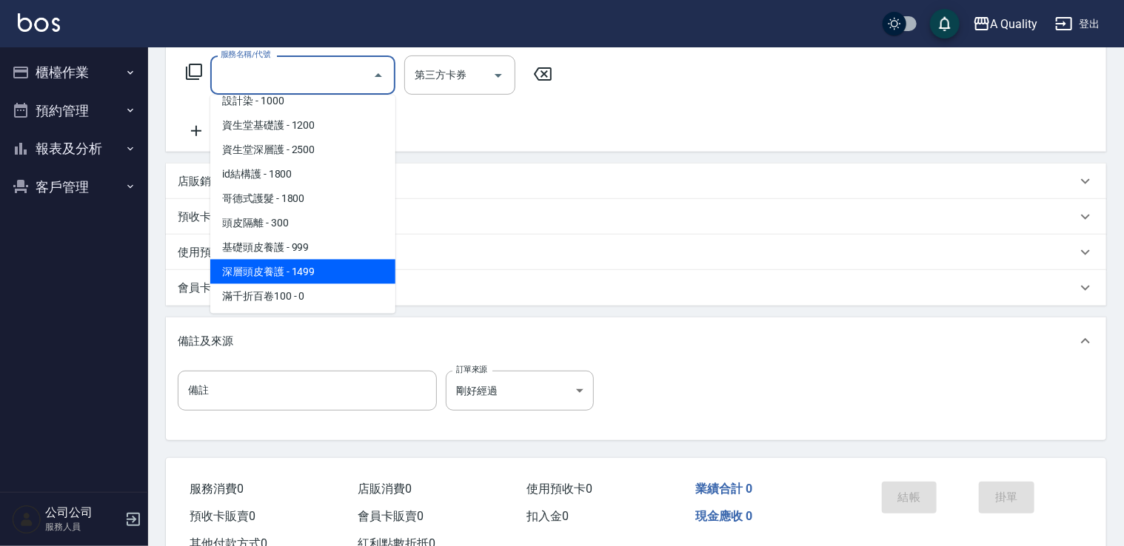
click at [326, 265] on span "深層頭皮養護 - 1499" at bounding box center [302, 272] width 185 height 24
type input "深層頭皮養護(603)"
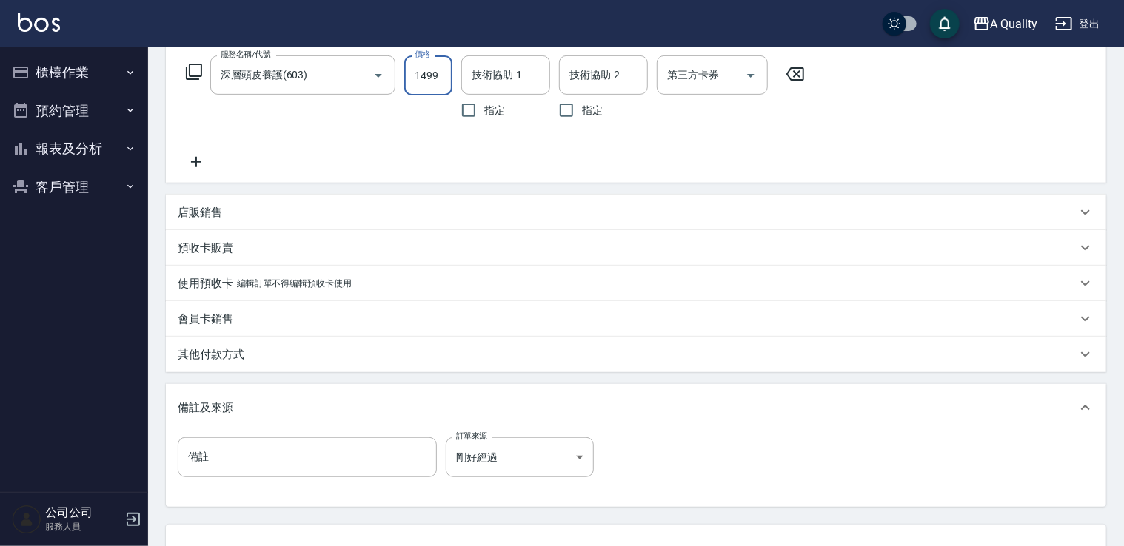
click at [421, 74] on input "1499" at bounding box center [428, 76] width 48 height 40
type input "1199"
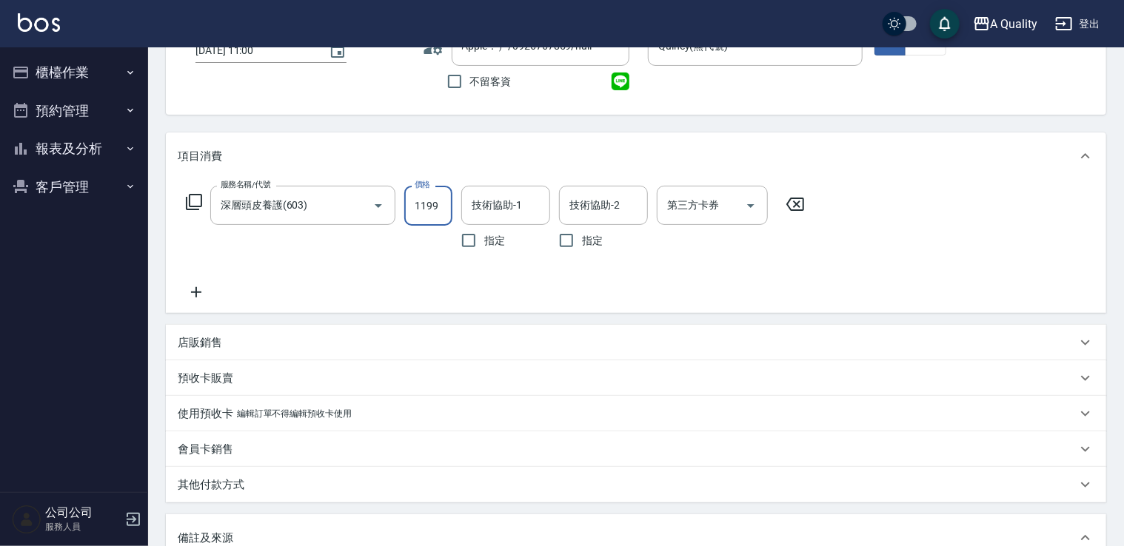
scroll to position [93, 0]
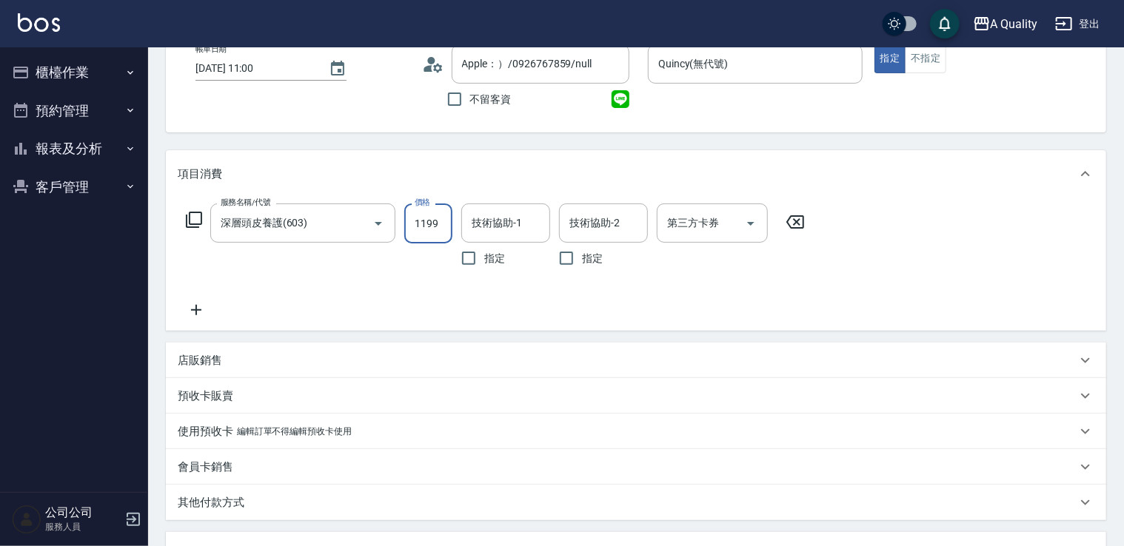
click at [192, 315] on icon at bounding box center [196, 310] width 37 height 18
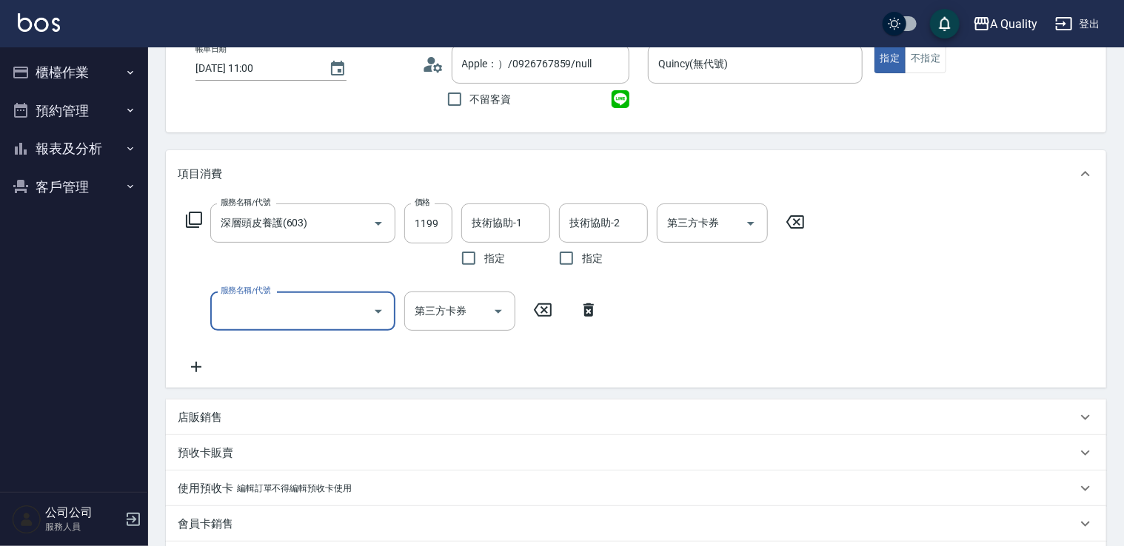
click at [332, 313] on input "服務名稱/代號" at bounding box center [292, 311] width 150 height 26
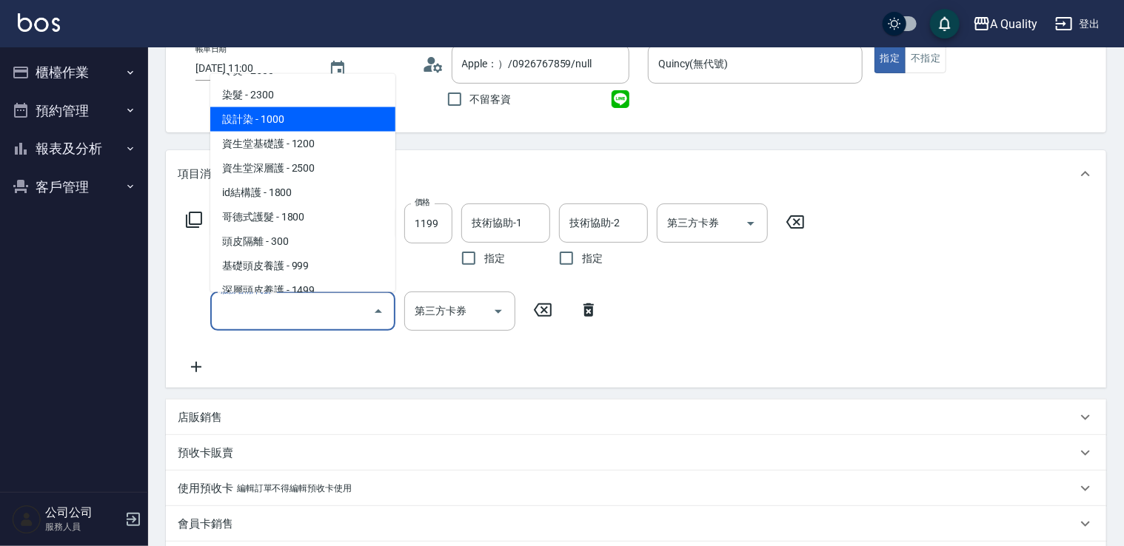
scroll to position [208, 0]
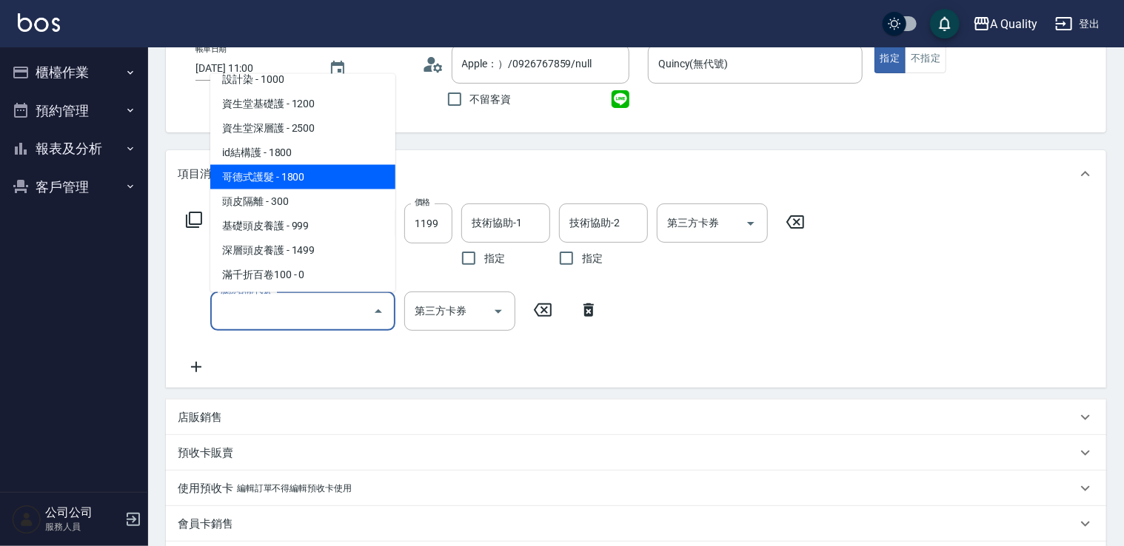
click at [295, 170] on span "哥德式護髮 - 1800" at bounding box center [302, 176] width 185 height 24
type input "哥德式護髮(504)"
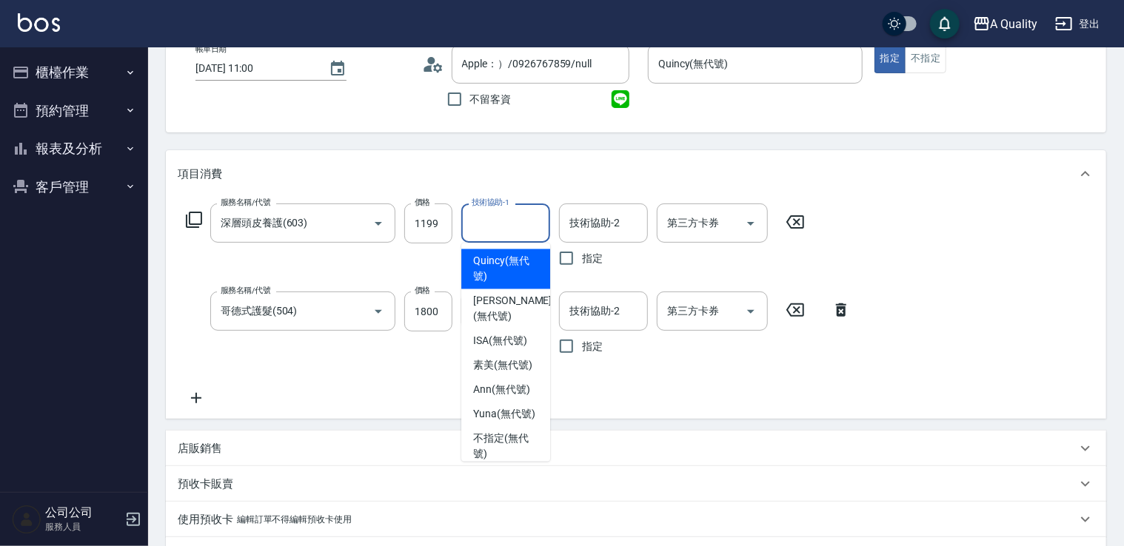
click at [530, 227] on input "技術協助-1" at bounding box center [505, 223] width 75 height 26
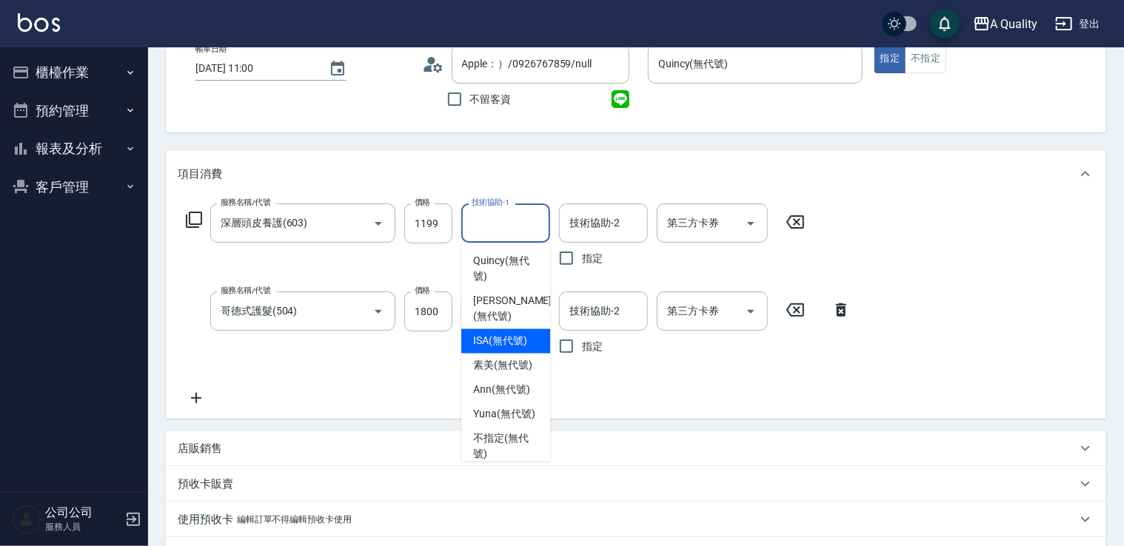
click at [521, 342] on span "ISA (無代號)" at bounding box center [500, 342] width 54 height 16
type input "ISA(無代號)"
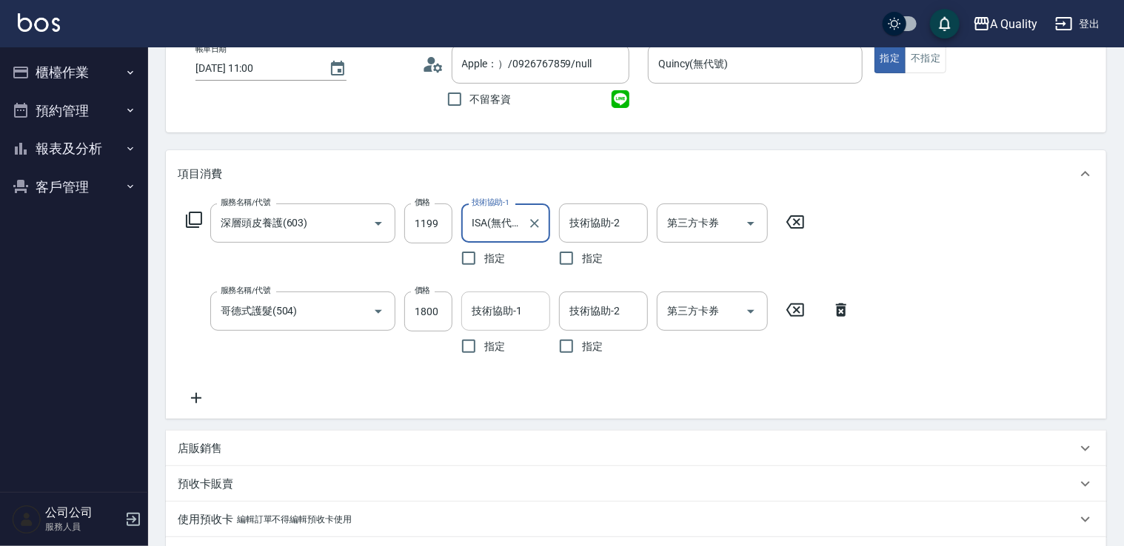
click at [518, 313] on input "技術協助-1" at bounding box center [505, 311] width 75 height 26
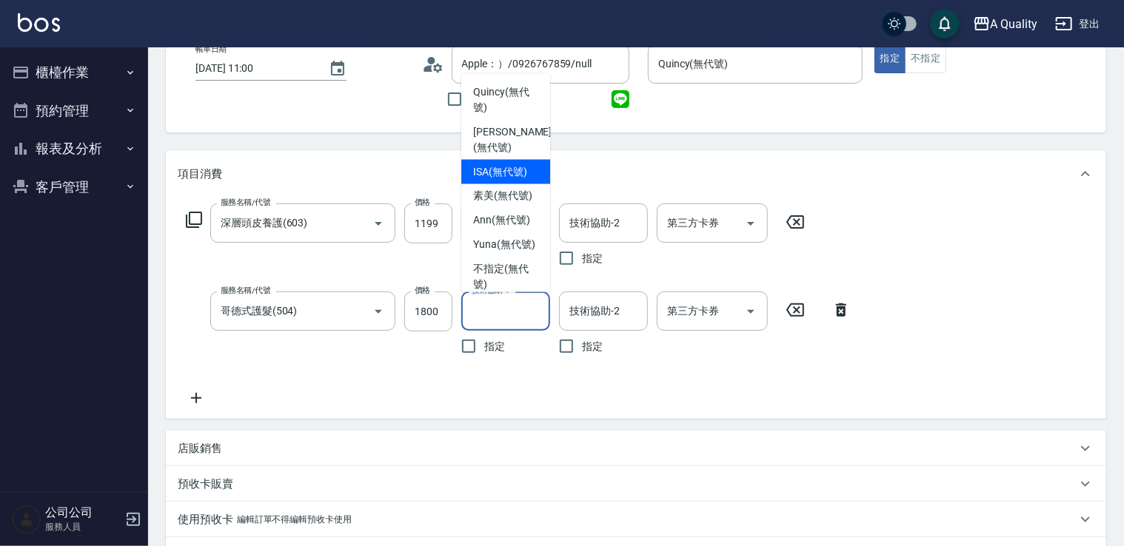
click at [528, 178] on div "ISA (無代號)" at bounding box center [505, 171] width 89 height 24
type input "ISA(無代號)"
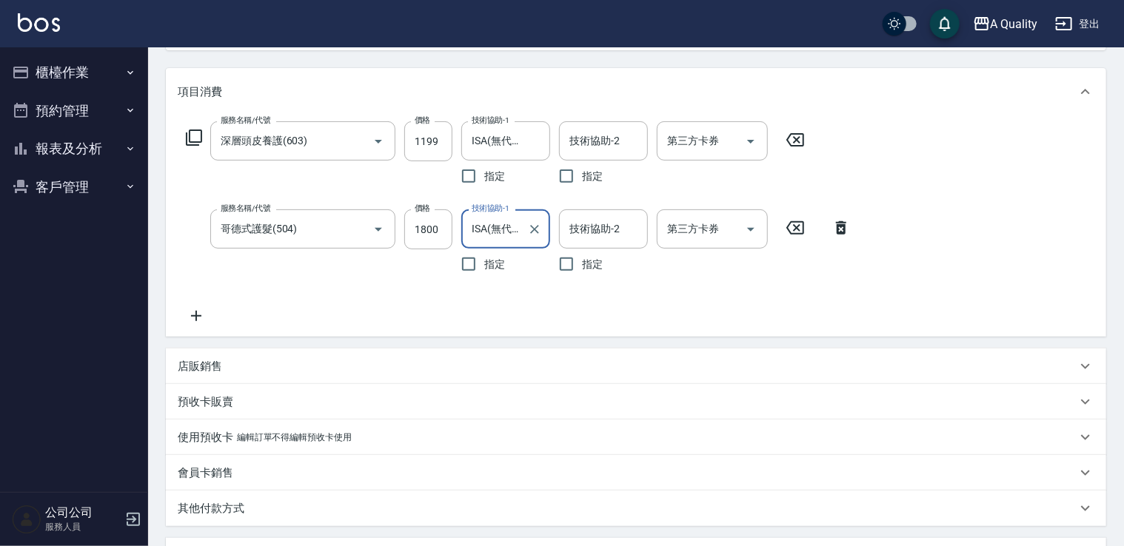
scroll to position [151, 0]
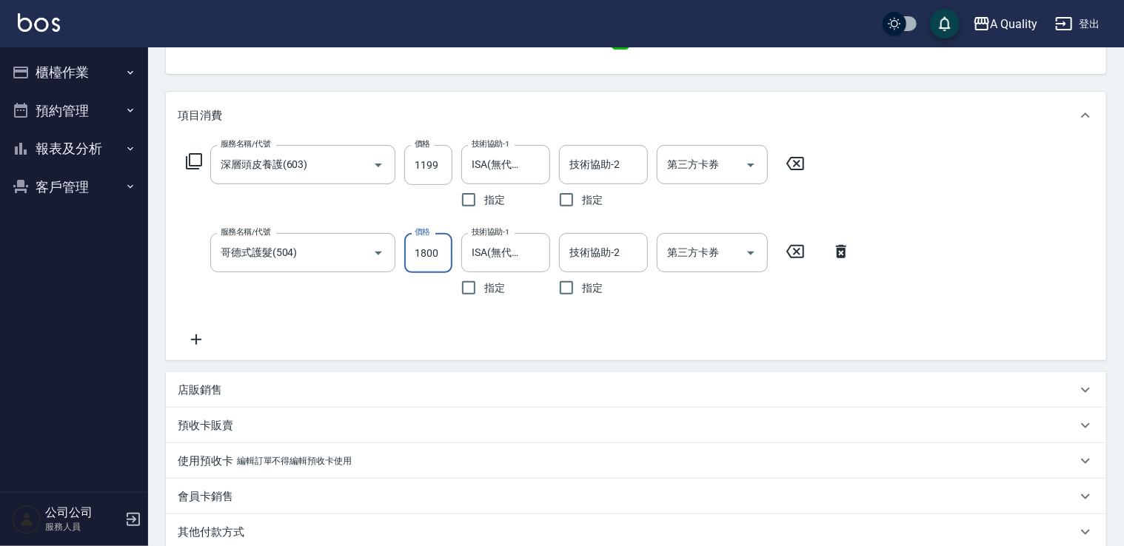
click at [441, 256] on input "1800" at bounding box center [428, 253] width 48 height 40
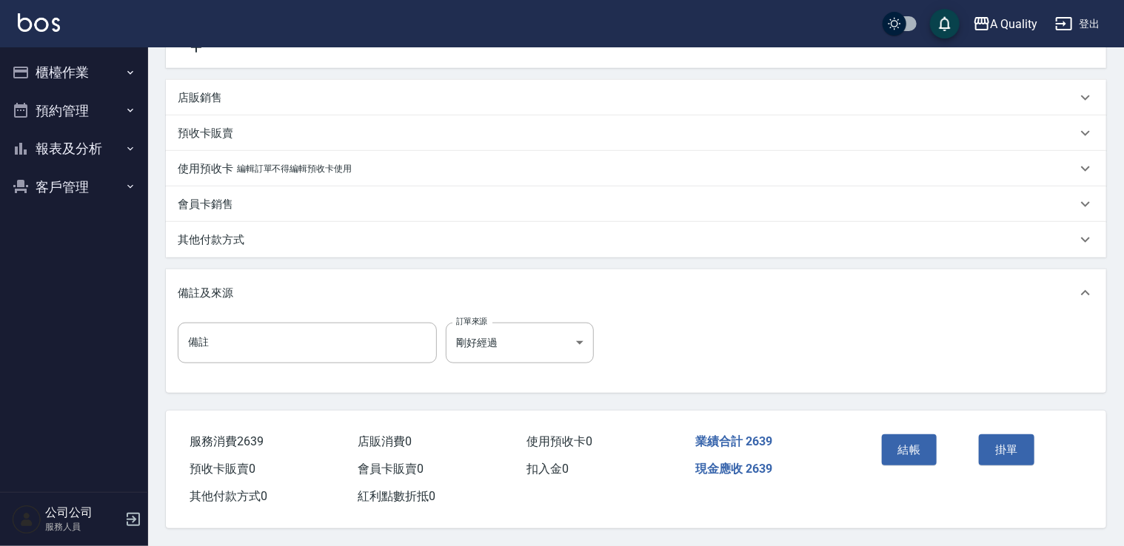
scroll to position [447, 0]
type input "1440"
click at [906, 444] on button "結帳" at bounding box center [910, 449] width 56 height 31
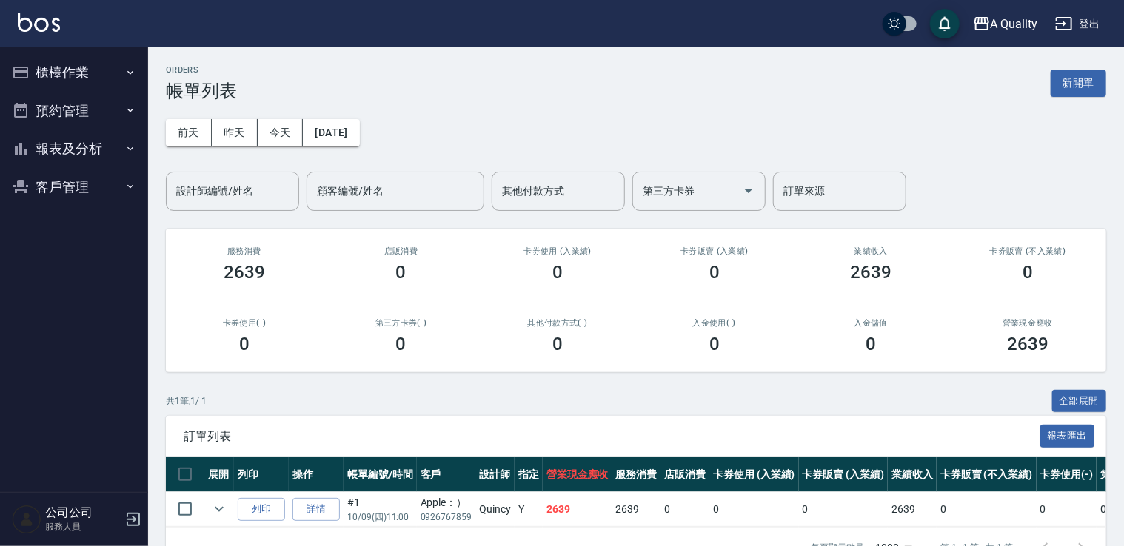
click at [439, 502] on div "Apple：）" at bounding box center [446, 503] width 52 height 16
click at [311, 508] on link "詳情" at bounding box center [315, 509] width 47 height 23
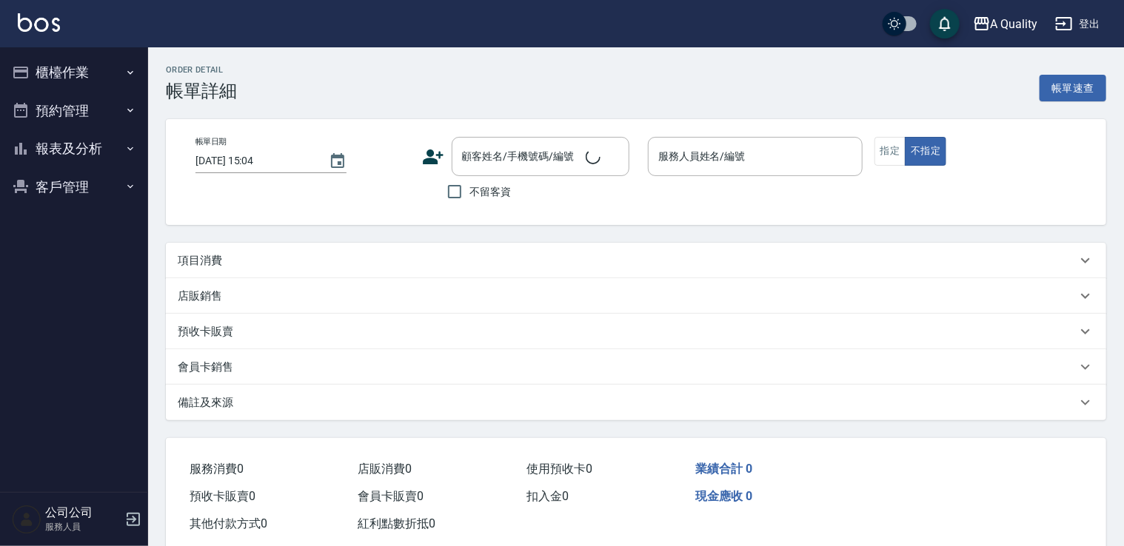
type input "2025/10/09 11:00"
type input "Quincy(無代號)"
type input "剛好經過"
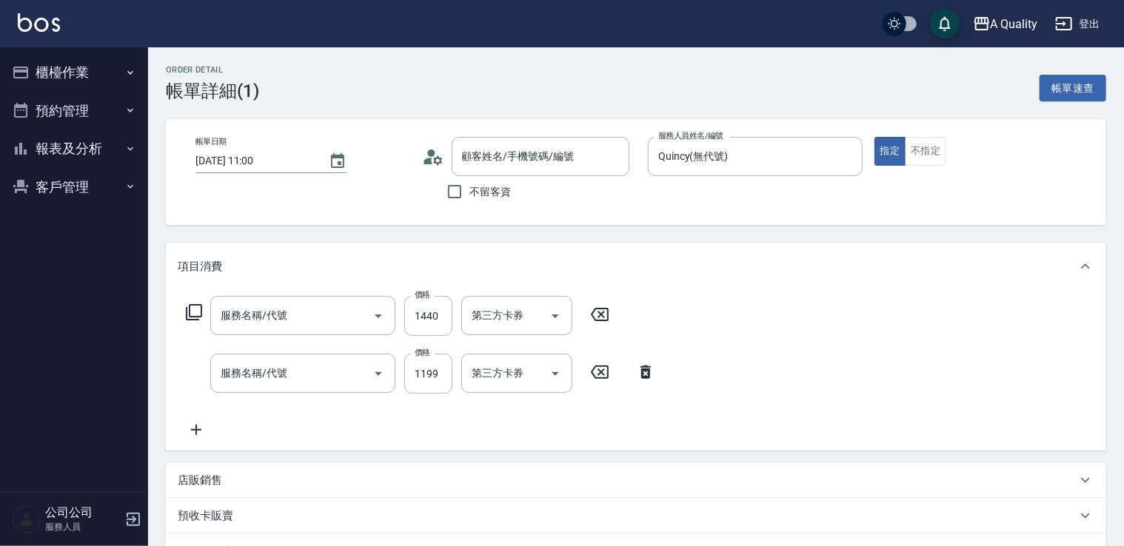
type input "Apple：）/0926767859/null"
type input "哥德式護髮(504)"
type input "深層頭皮養護(603)"
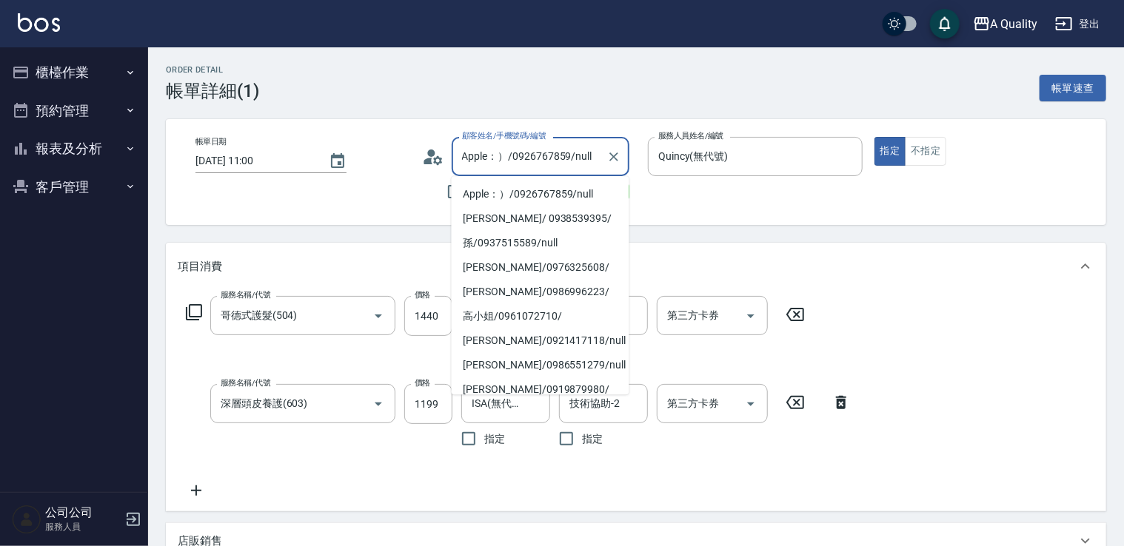
drag, startPoint x: 512, startPoint y: 155, endPoint x: 568, endPoint y: 159, distance: 55.6
click at [568, 159] on input "Apple：）/0926767859/null" at bounding box center [529, 157] width 142 height 26
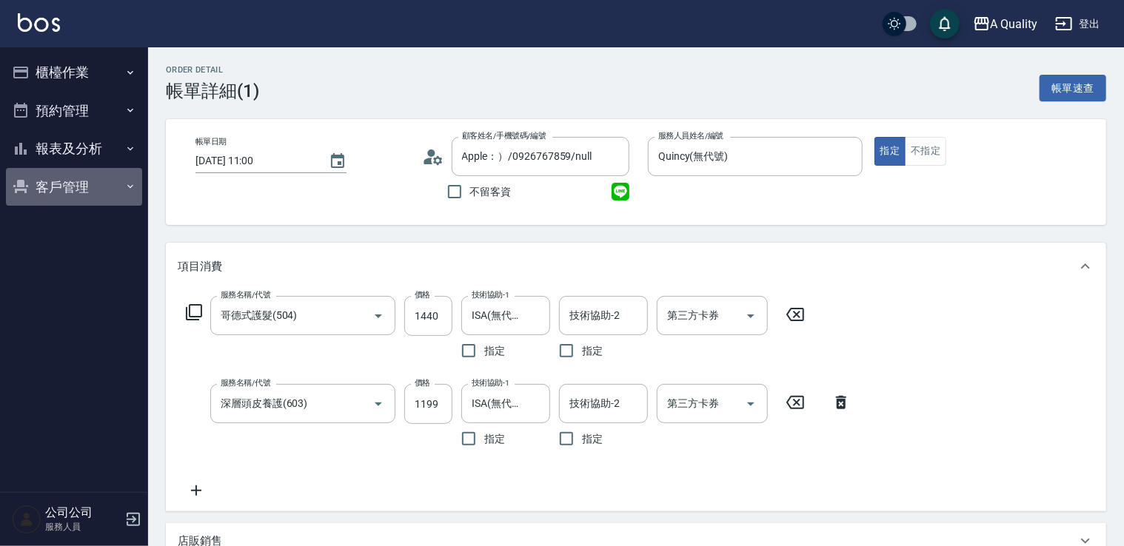
click at [63, 189] on button "客戶管理" at bounding box center [74, 187] width 136 height 38
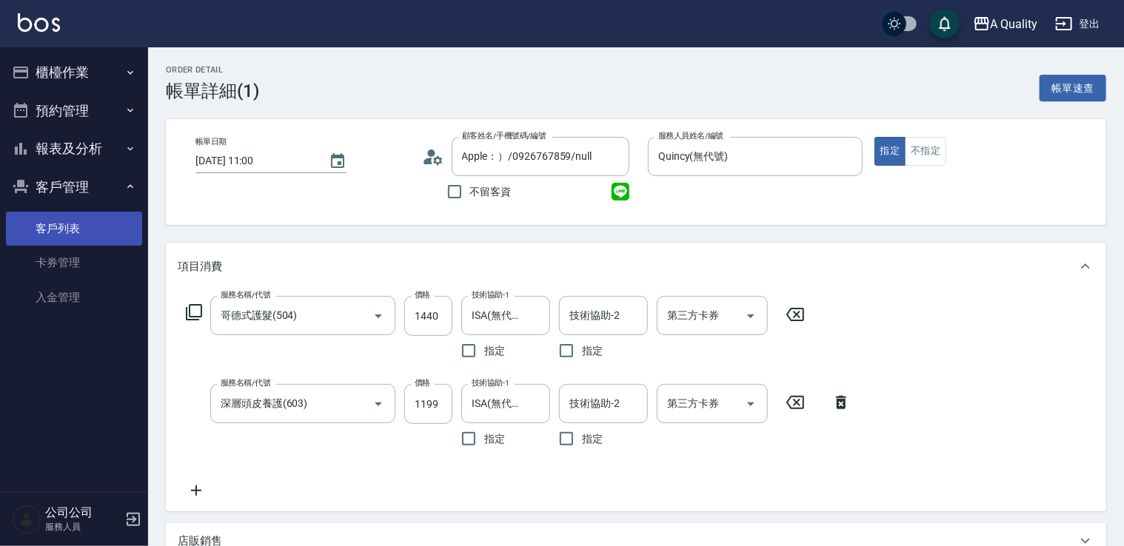
click at [95, 237] on link "客戶列表" at bounding box center [74, 229] width 136 height 34
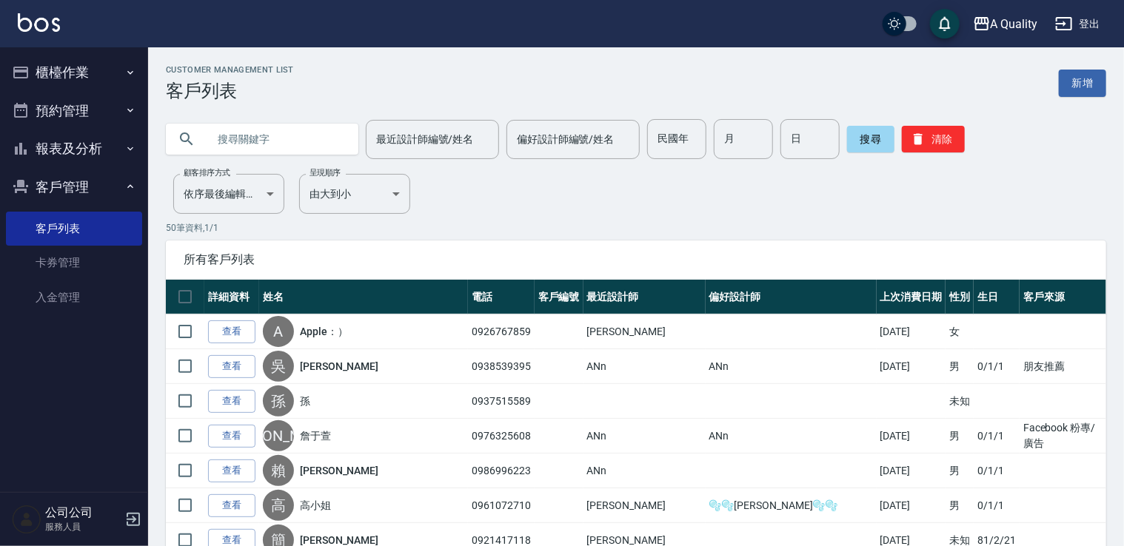
click at [249, 127] on input "text" at bounding box center [276, 139] width 139 height 40
paste input "0926767859"
type input "0926767859"
click at [862, 144] on button "搜尋" at bounding box center [870, 139] width 47 height 27
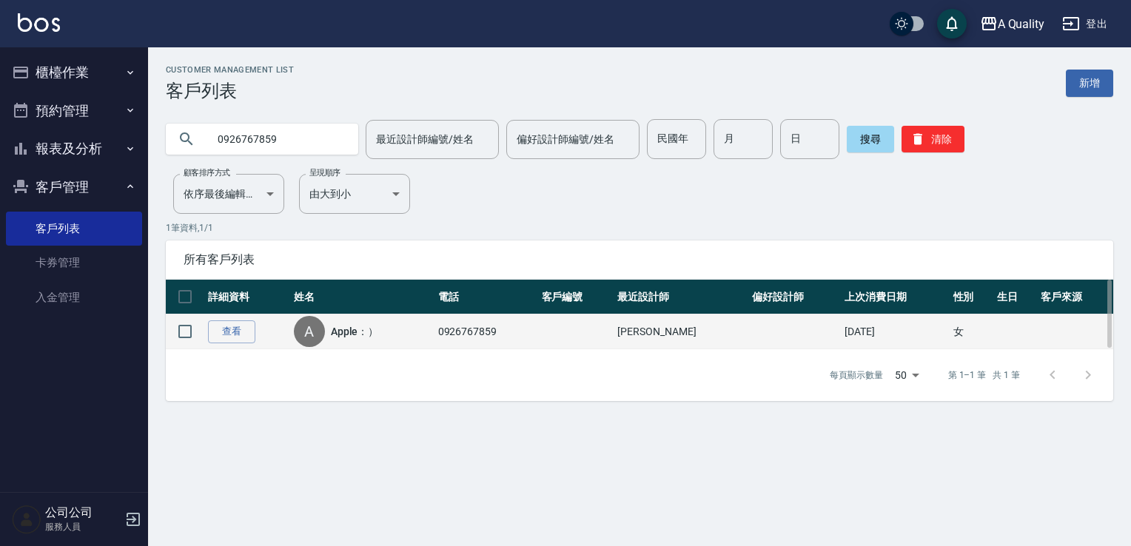
click at [402, 332] on div "A Apple：）" at bounding box center [362, 331] width 137 height 31
click at [211, 329] on link "查看" at bounding box center [231, 331] width 47 height 23
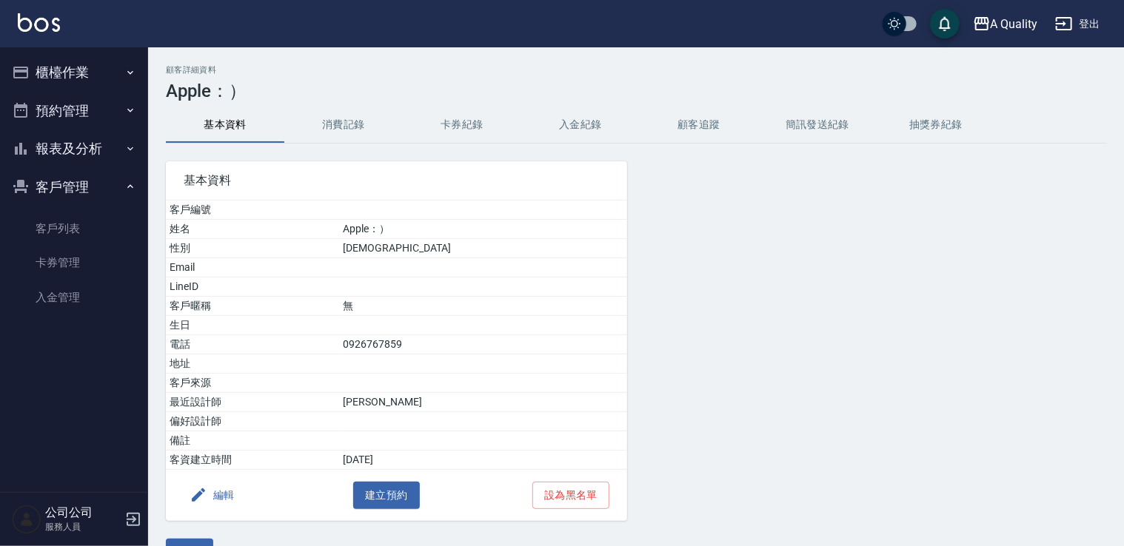
click at [209, 495] on button "編輯" at bounding box center [212, 495] width 57 height 27
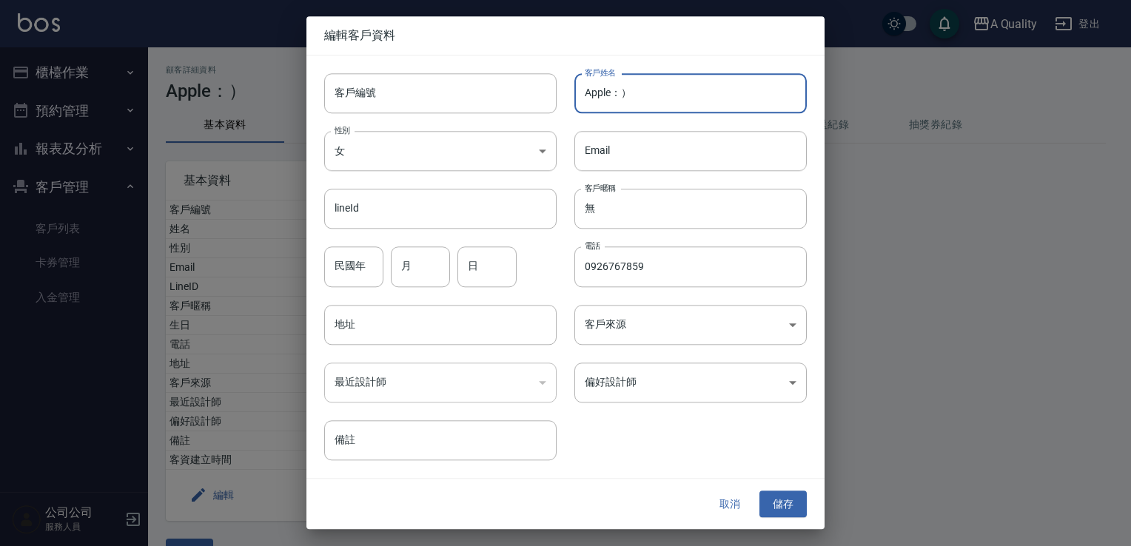
click at [659, 98] on input "Apple：）" at bounding box center [690, 93] width 232 height 40
drag, startPoint x: 609, startPoint y: 93, endPoint x: 583, endPoint y: 93, distance: 25.9
click at [583, 93] on input "Apple周小姐" at bounding box center [690, 93] width 232 height 40
click at [640, 92] on input "Apple周小姐" at bounding box center [690, 93] width 232 height 40
paste input "Apple"
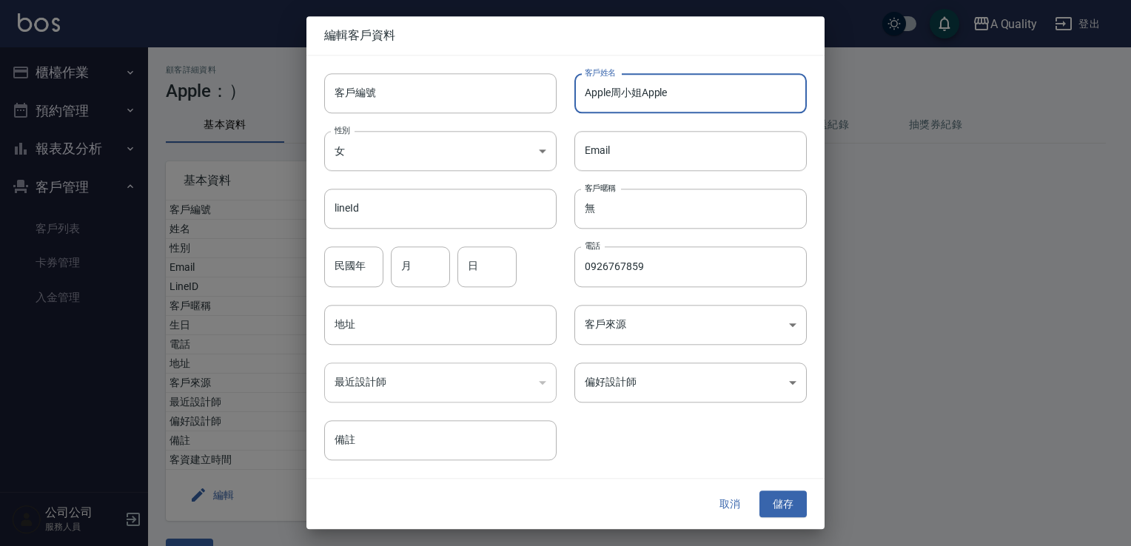
click at [607, 92] on input "Apple周小姐Apple" at bounding box center [690, 93] width 232 height 40
click at [615, 95] on input "Apple周小姐Apple" at bounding box center [690, 93] width 232 height 40
type input "周小姐Apple"
click at [787, 505] on button "儲存" at bounding box center [782, 504] width 47 height 27
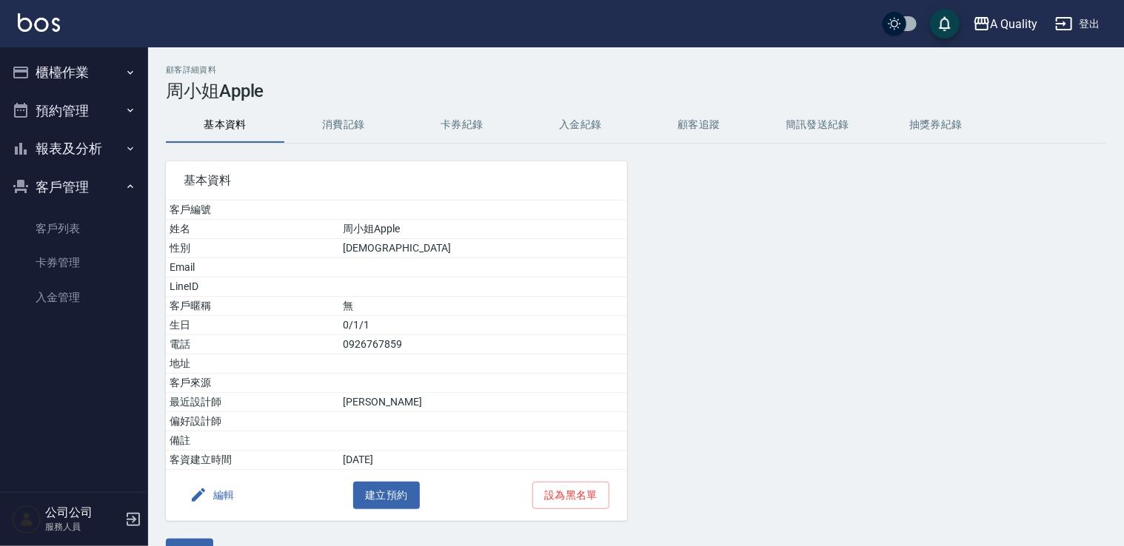
drag, startPoint x: 101, startPoint y: 184, endPoint x: 99, endPoint y: 144, distance: 40.8
click at [101, 183] on button "客戶管理" at bounding box center [74, 187] width 136 height 38
click at [95, 117] on button "預約管理" at bounding box center [74, 111] width 136 height 38
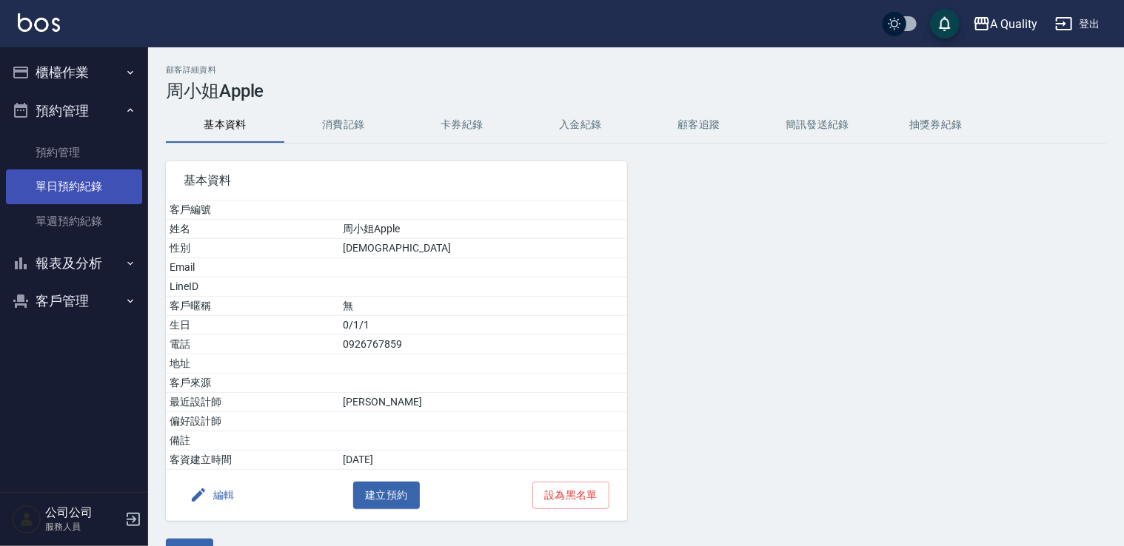
click at [104, 196] on link "單日預約紀錄" at bounding box center [74, 186] width 136 height 34
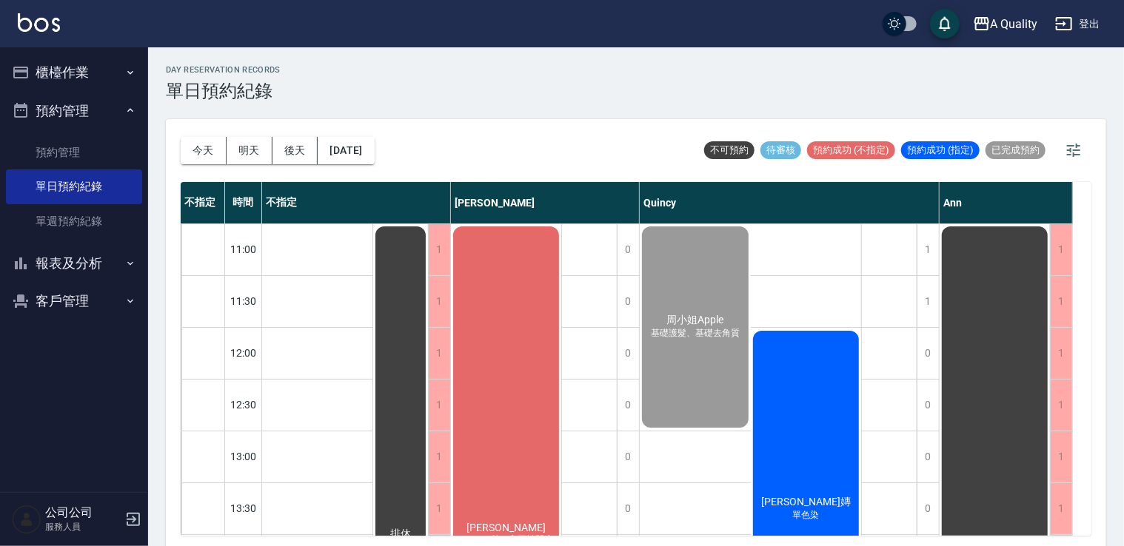
click at [37, 73] on button "櫃檯作業" at bounding box center [74, 72] width 136 height 38
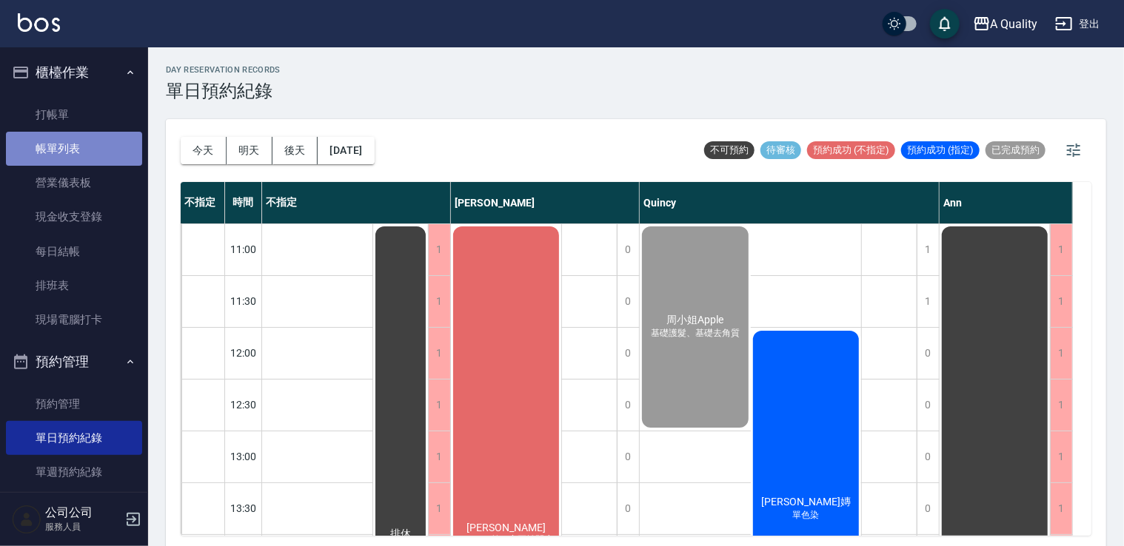
click at [77, 144] on link "帳單列表" at bounding box center [74, 149] width 136 height 34
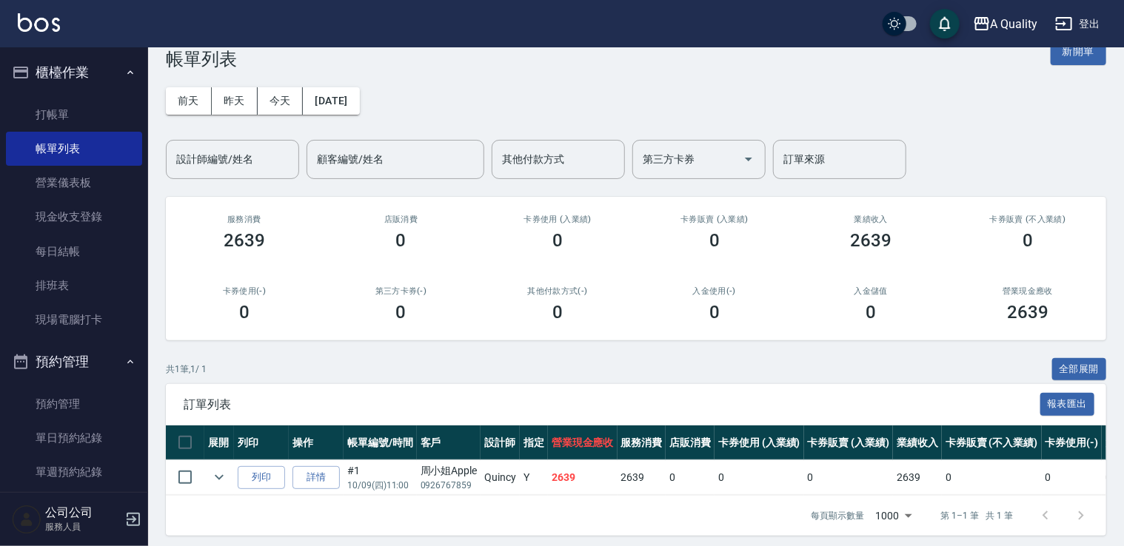
scroll to position [50, 0]
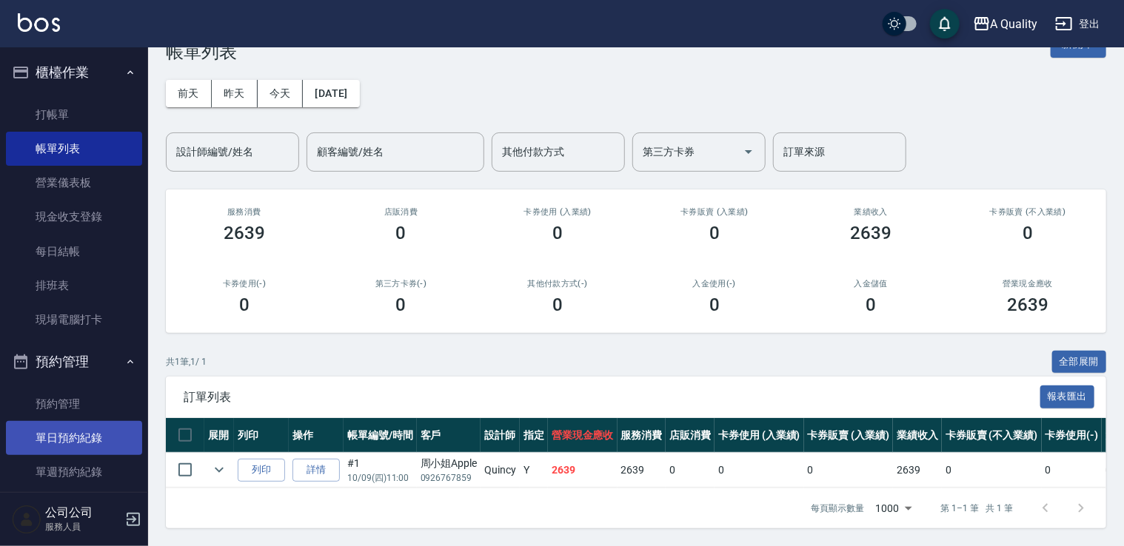
click at [91, 429] on link "單日預約紀錄" at bounding box center [74, 438] width 136 height 34
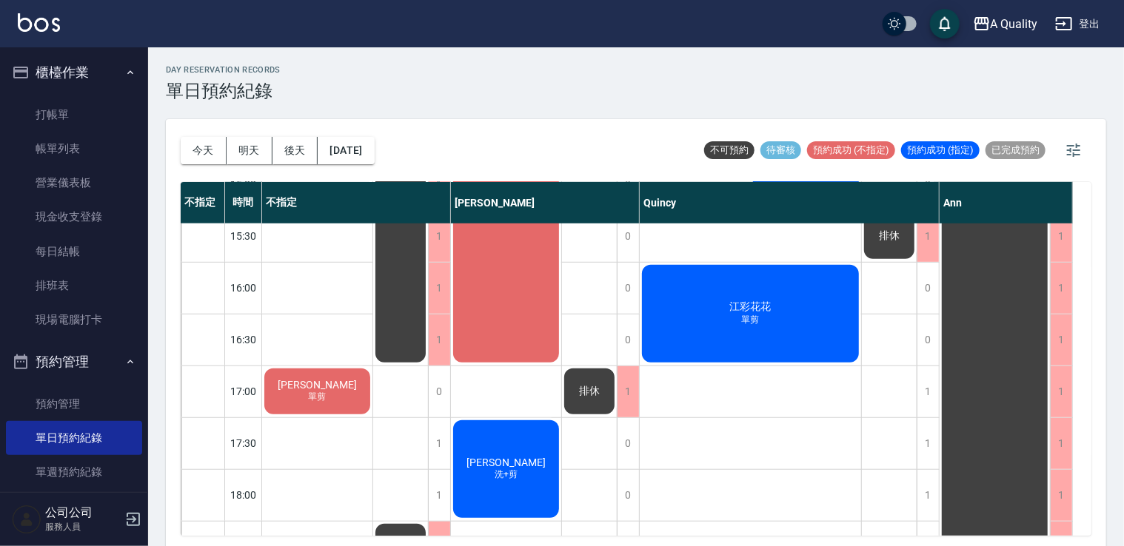
scroll to position [631, 0]
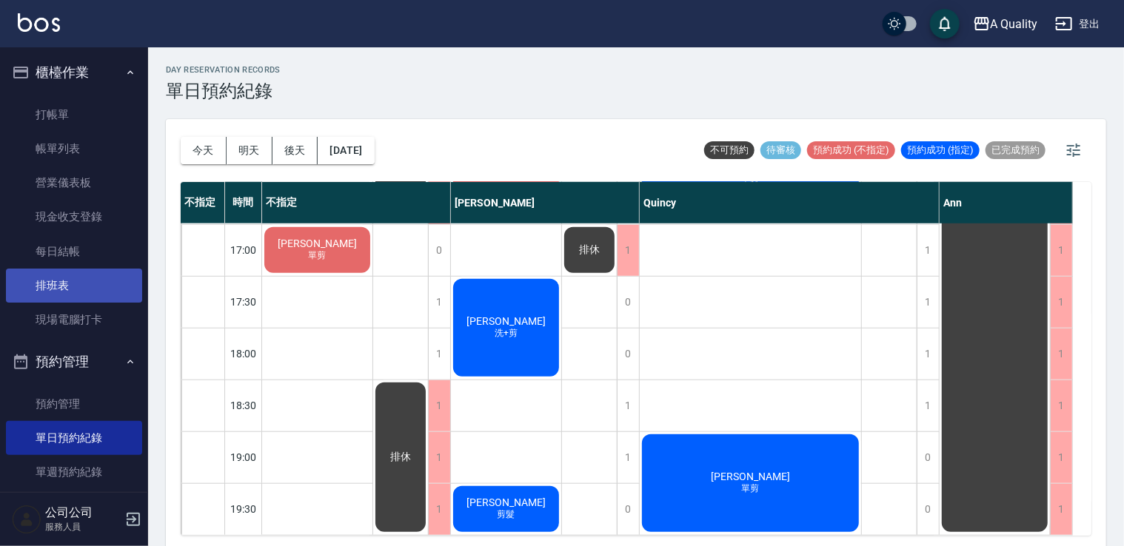
click at [51, 271] on link "排班表" at bounding box center [74, 286] width 136 height 34
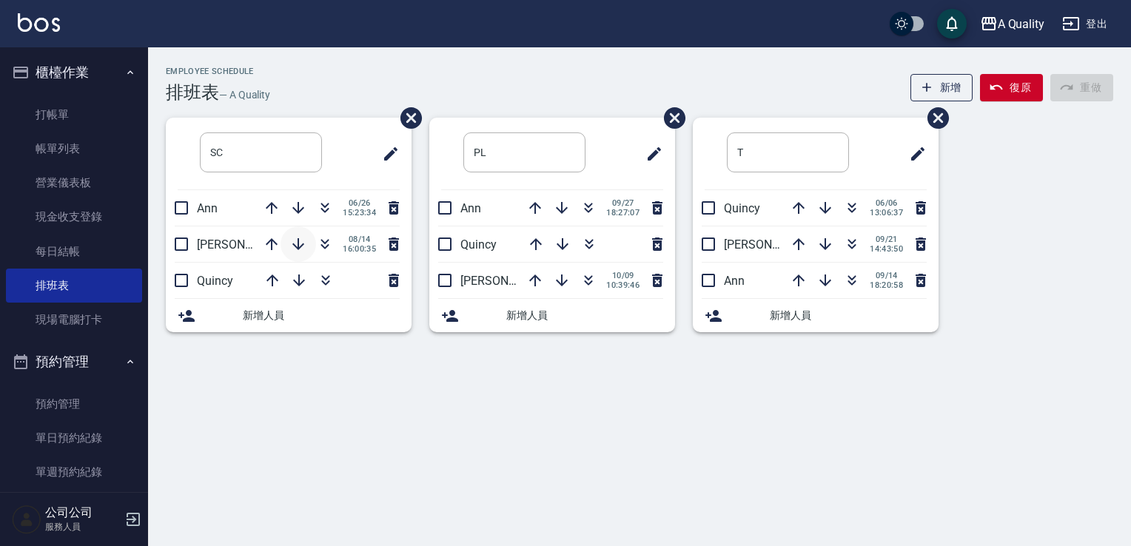
click at [295, 248] on icon "button" at bounding box center [298, 244] width 18 height 18
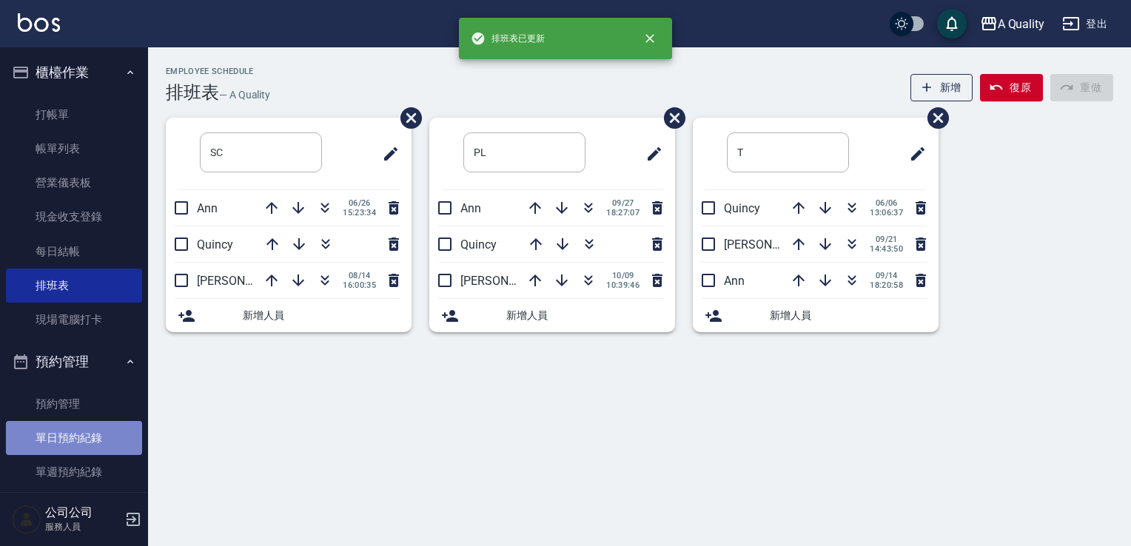
click at [93, 439] on link "單日預約紀錄" at bounding box center [74, 438] width 136 height 34
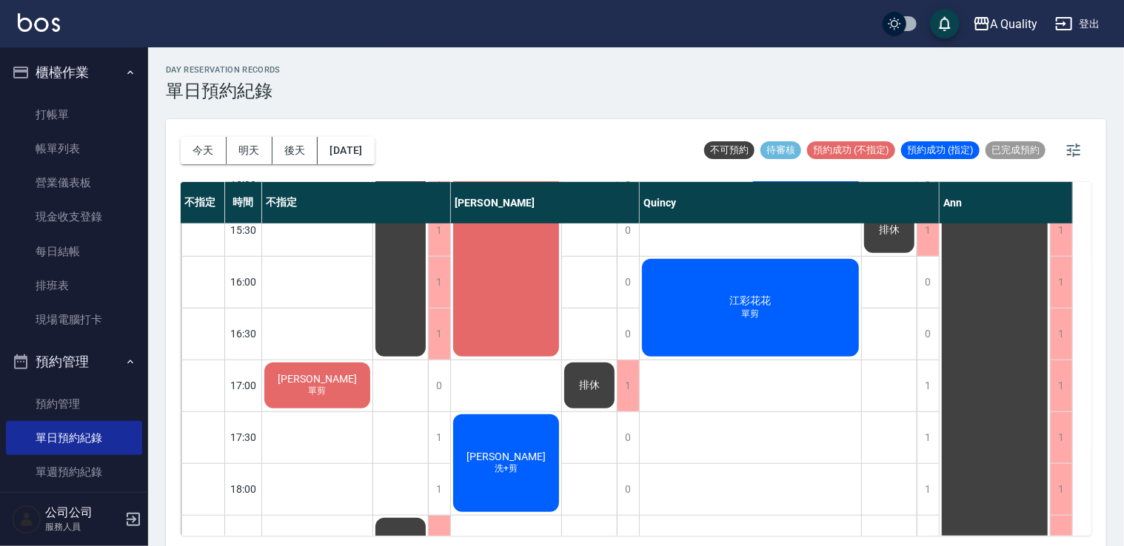
scroll to position [631, 0]
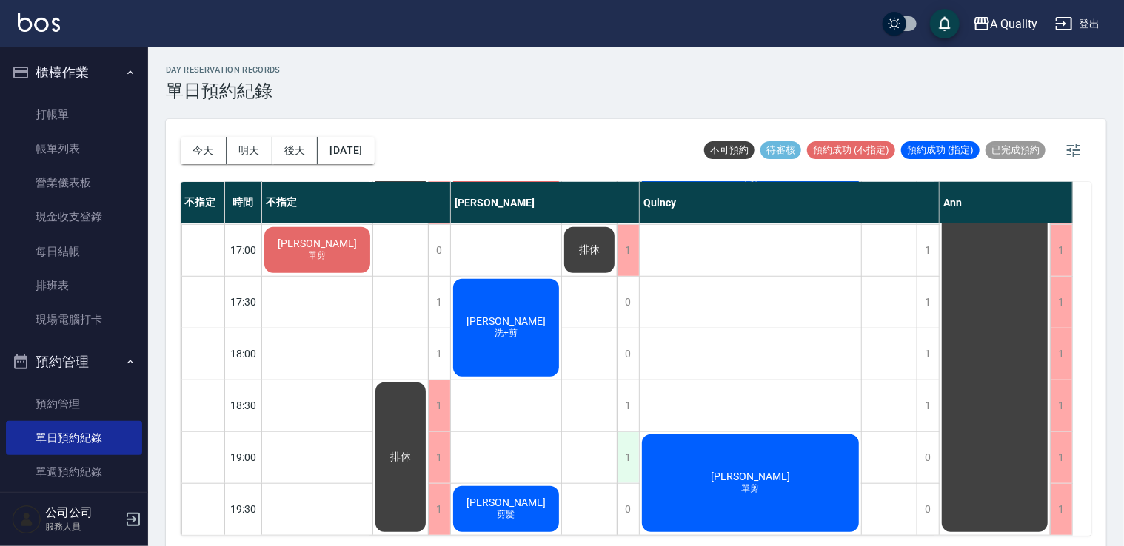
click at [626, 450] on div "1" at bounding box center [628, 457] width 22 height 51
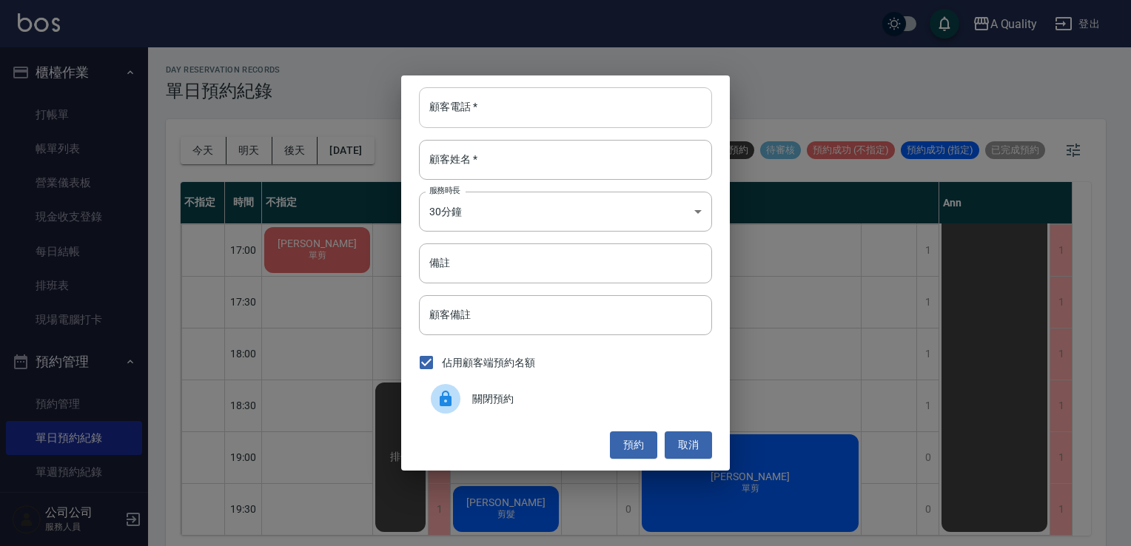
click at [489, 99] on input "顧客電話   *" at bounding box center [565, 107] width 293 height 40
type input "0958799072"
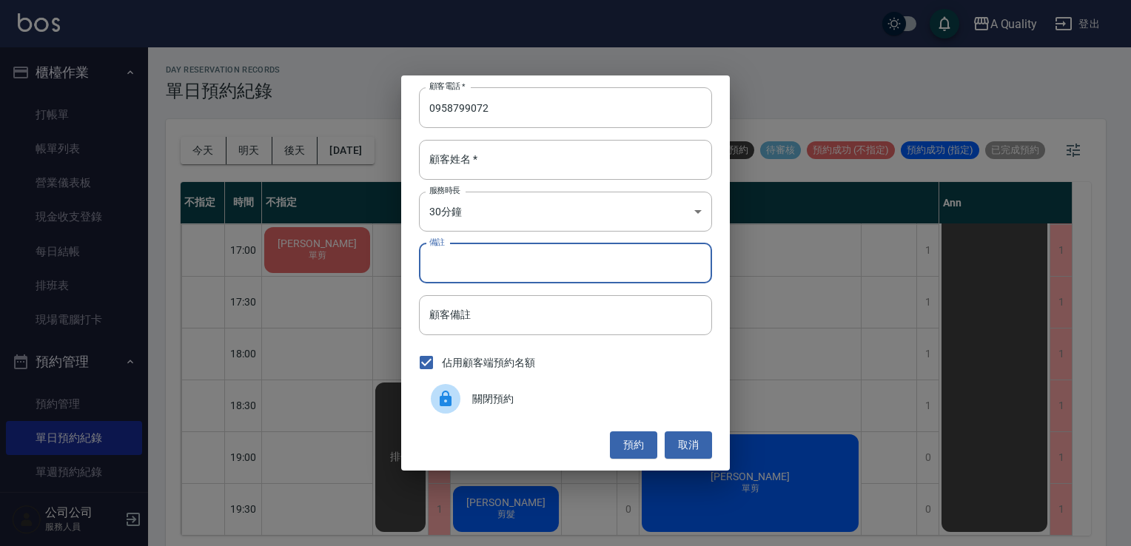
click at [506, 268] on input "備註" at bounding box center [565, 264] width 293 height 40
type input "c"
click at [628, 437] on button "預約" at bounding box center [633, 445] width 47 height 27
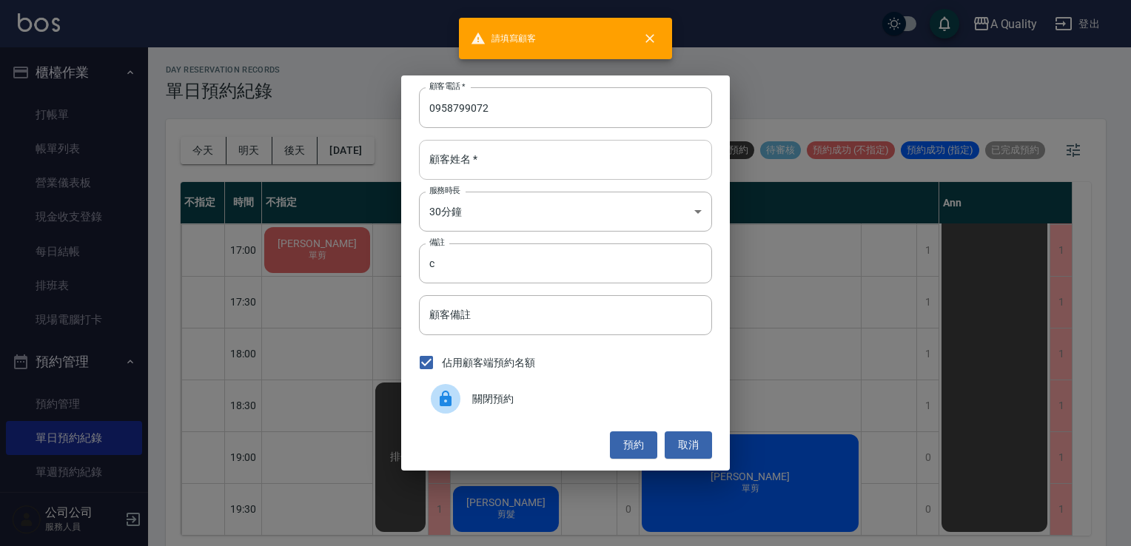
click at [438, 154] on input "顧客姓名   *" at bounding box center [565, 160] width 293 height 40
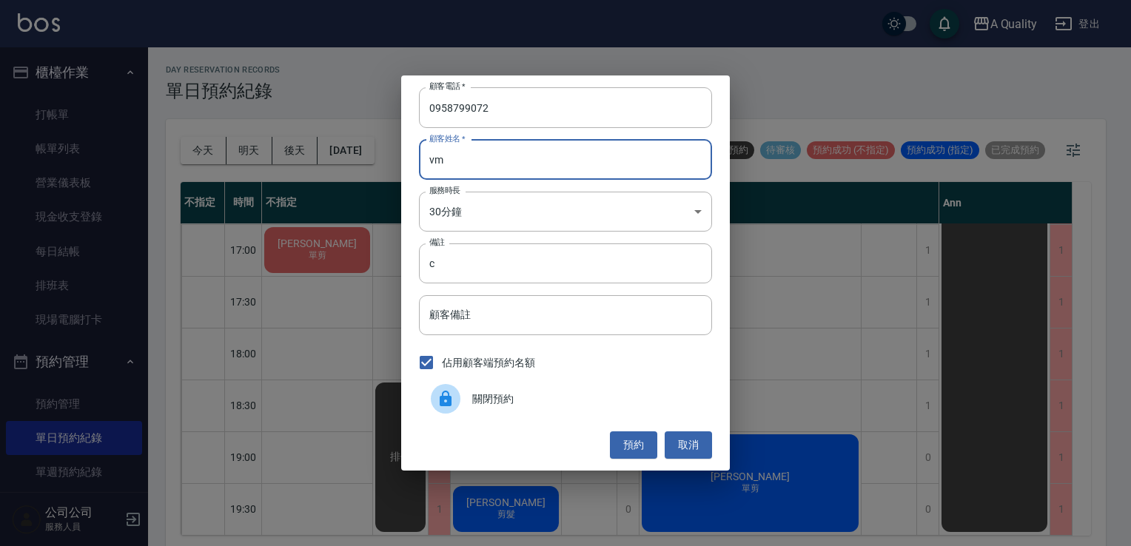
type input "v"
type input "許"
click at [451, 271] on input "c" at bounding box center [565, 264] width 293 height 40
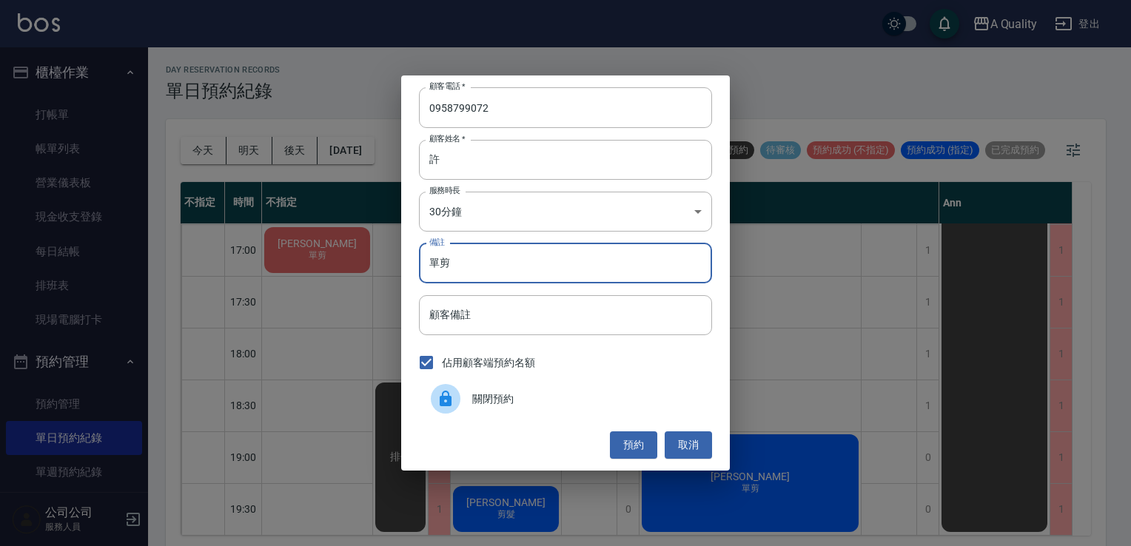
type input "單剪"
click at [631, 443] on button "預約" at bounding box center [633, 445] width 47 height 27
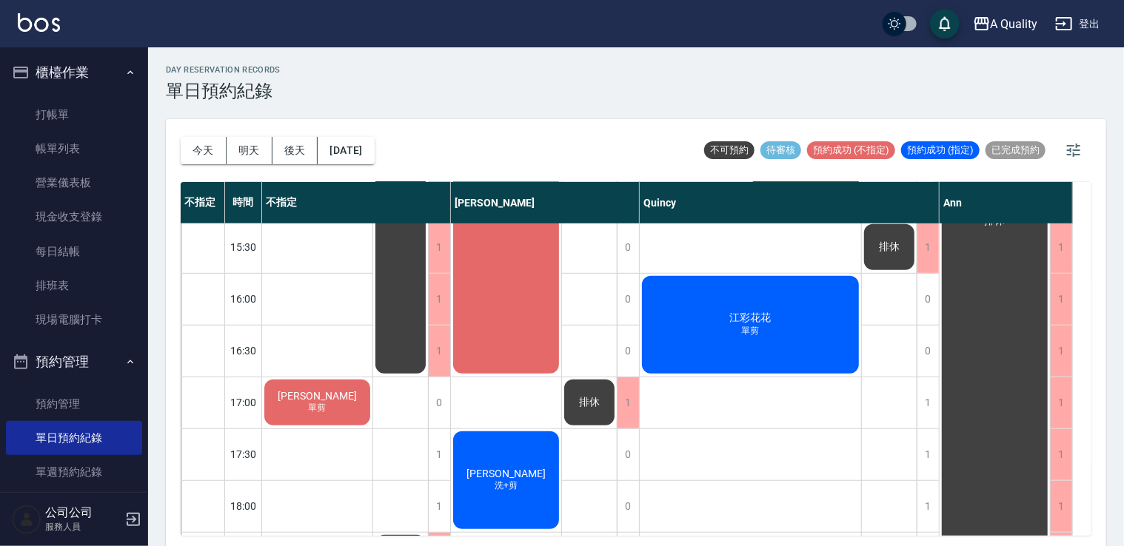
scroll to position [592, 0]
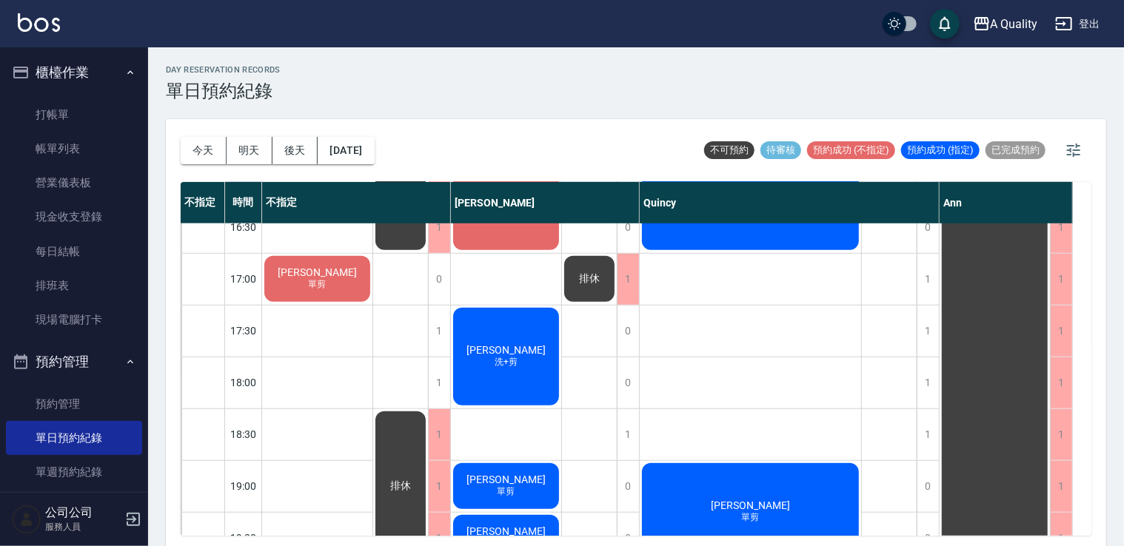
click at [548, 497] on div "許子珊 單剪" at bounding box center [506, 486] width 110 height 50
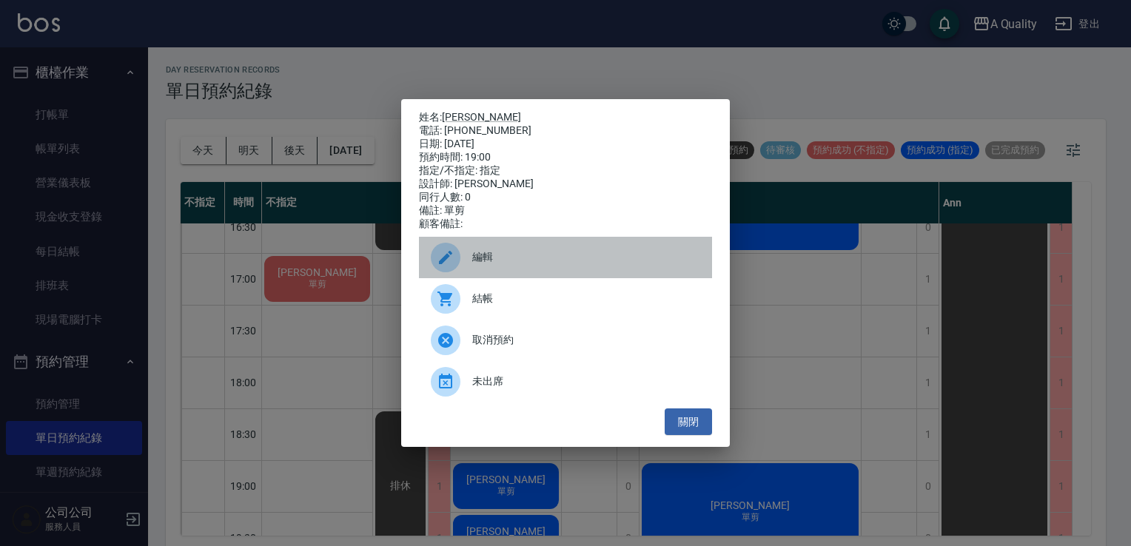
click at [502, 261] on span "編輯" at bounding box center [586, 257] width 228 height 16
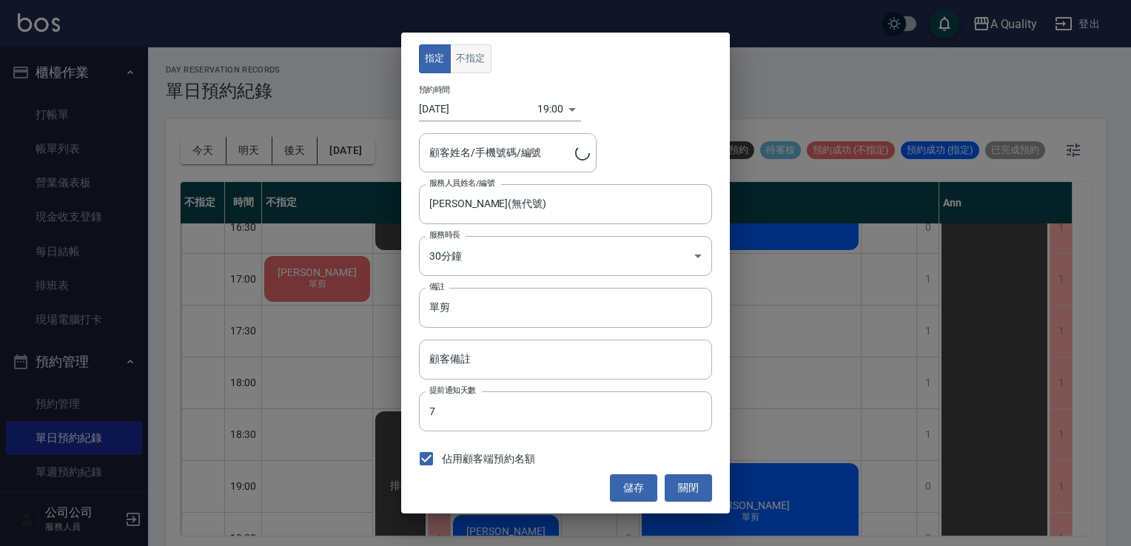
type input "許子珊/0958799072/"
click at [474, 66] on button "不指定" at bounding box center [470, 58] width 41 height 29
click at [645, 484] on button "儲存" at bounding box center [633, 487] width 47 height 27
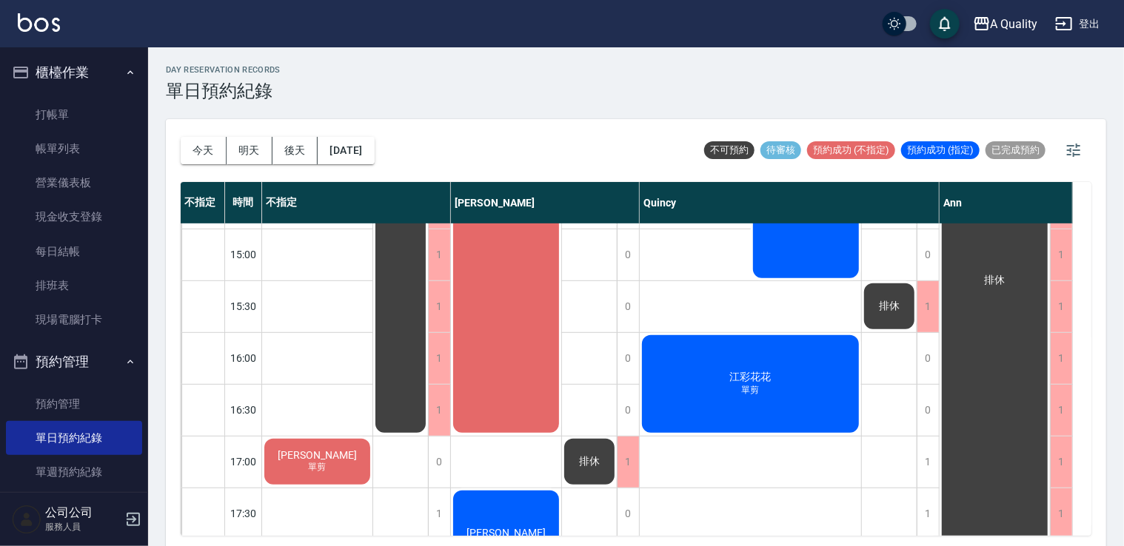
scroll to position [483, 0]
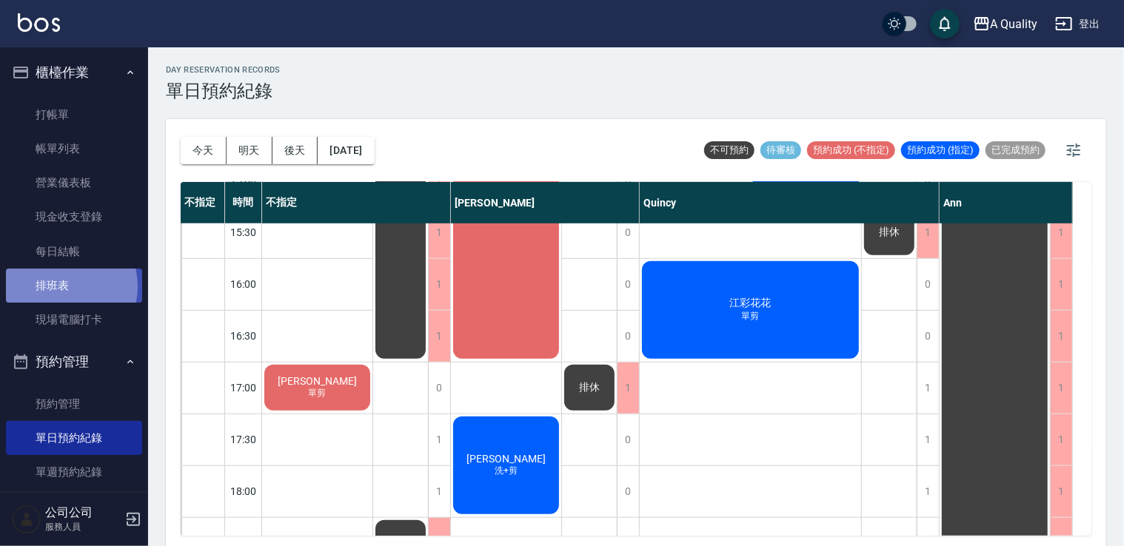
click at [62, 287] on link "排班表" at bounding box center [74, 286] width 136 height 34
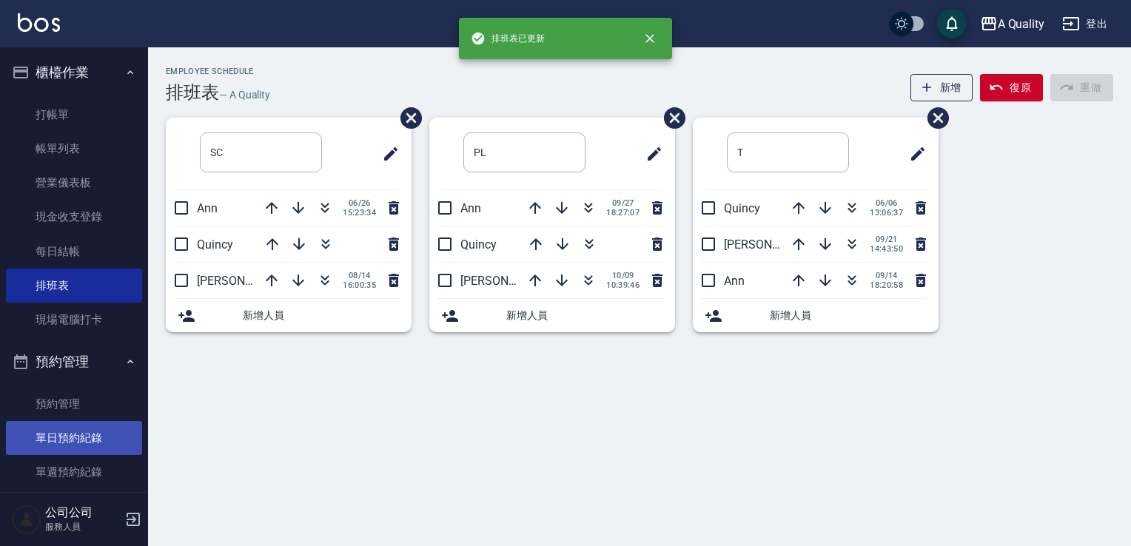
click at [95, 440] on link "單日預約紀錄" at bounding box center [74, 438] width 136 height 34
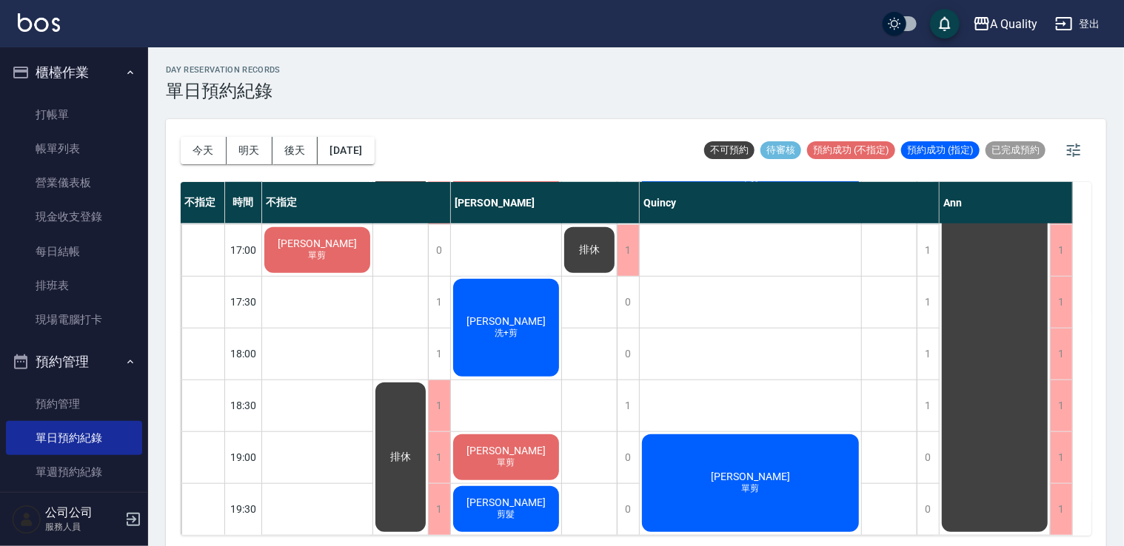
scroll to position [631, 0]
click at [53, 284] on link "排班表" at bounding box center [74, 286] width 136 height 34
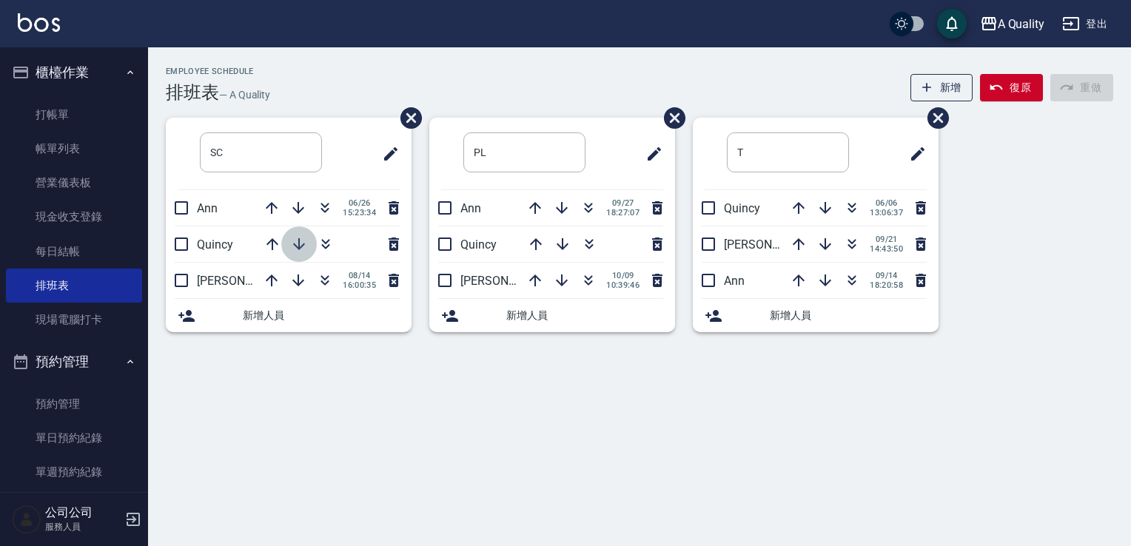
click at [295, 247] on icon "button" at bounding box center [299, 244] width 18 height 18
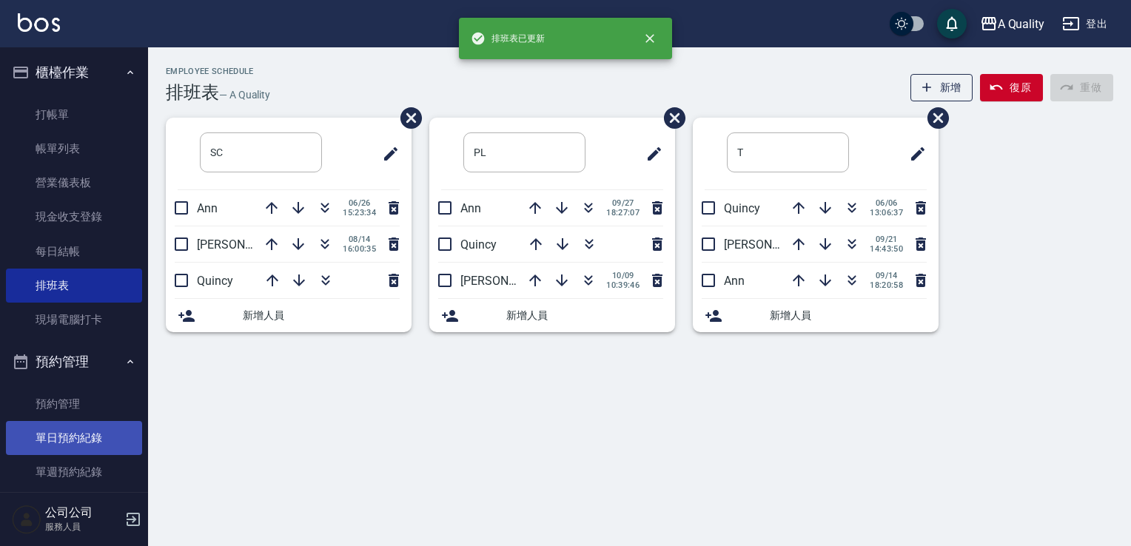
click at [66, 446] on link "單日預約紀錄" at bounding box center [74, 438] width 136 height 34
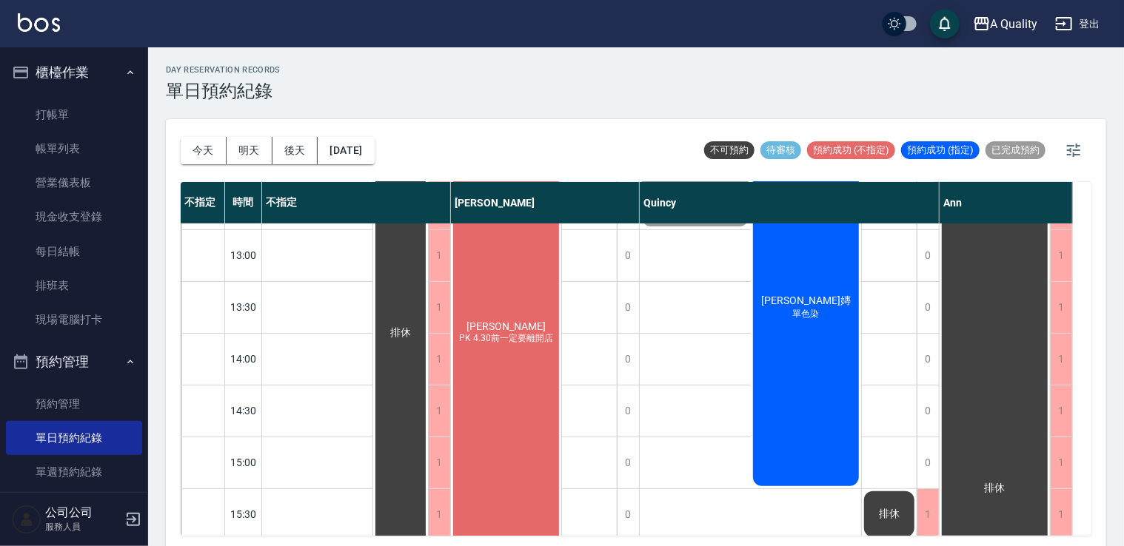
scroll to position [370, 0]
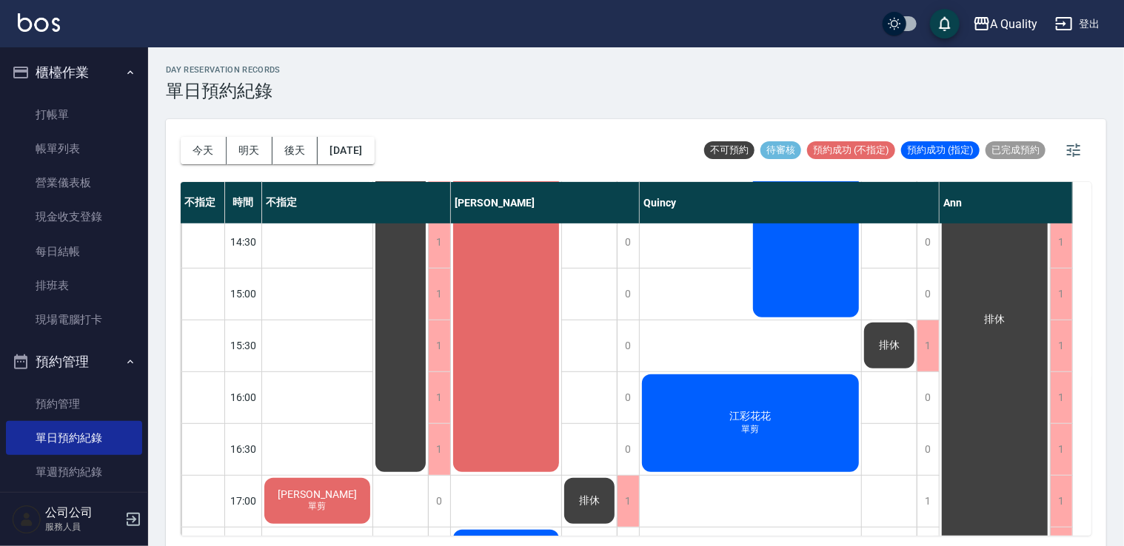
click at [339, 506] on div "吳佳縉 單剪" at bounding box center [317, 501] width 110 height 50
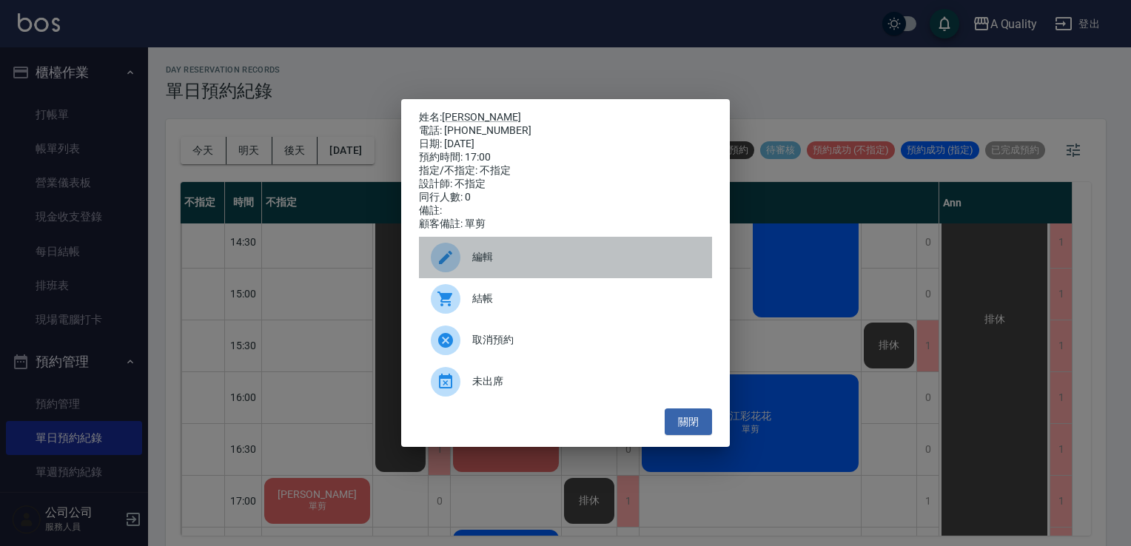
click at [464, 259] on div at bounding box center [451, 258] width 41 height 30
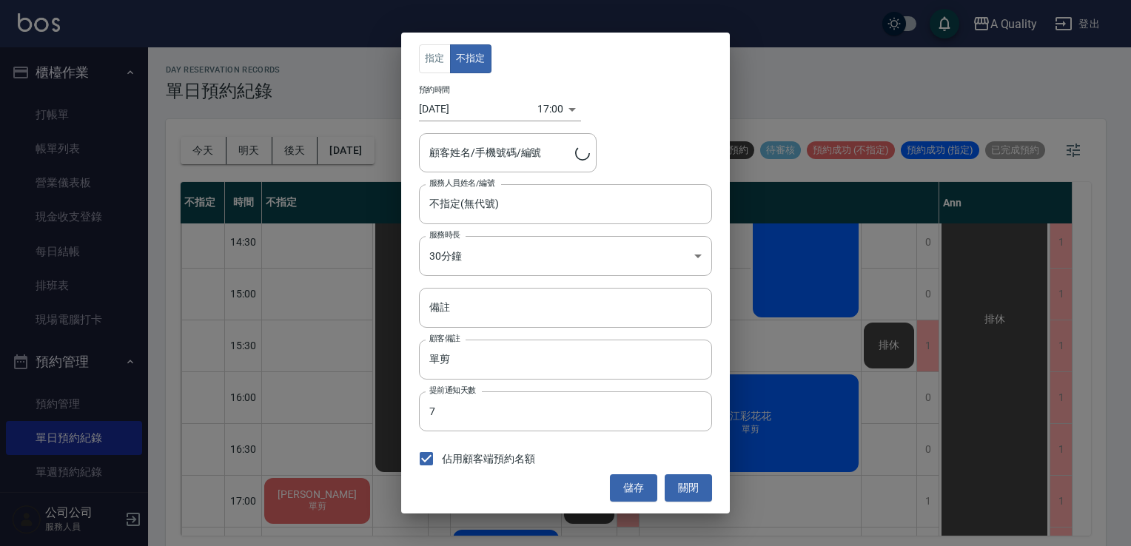
type input "吳佳縉/0936736152/"
click at [497, 211] on input "不指定(無代號)" at bounding box center [555, 204] width 258 height 26
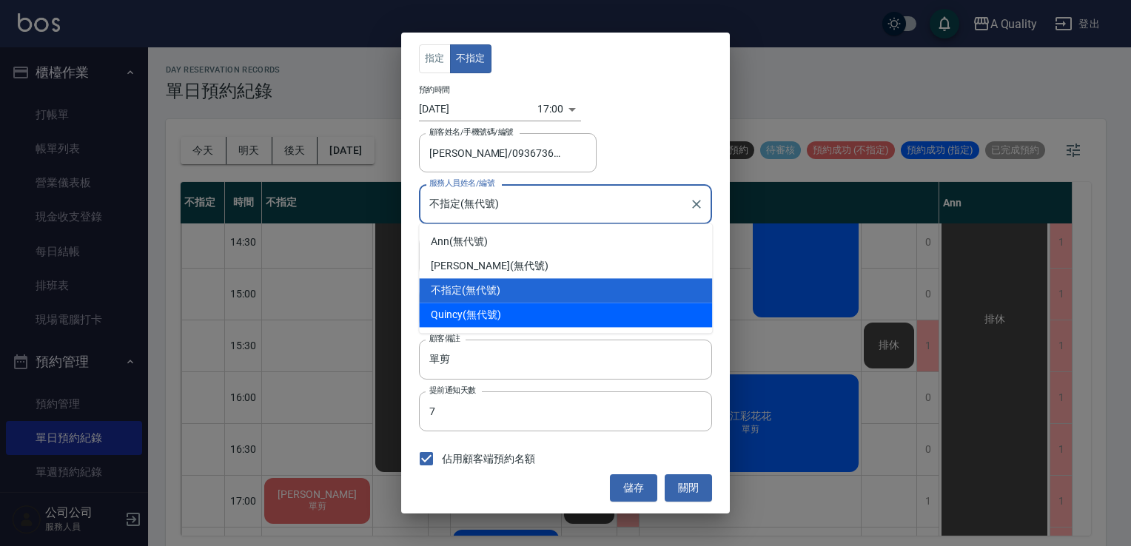
click at [505, 312] on div "Quincy (無代號)" at bounding box center [565, 315] width 293 height 24
type input "Quincy(無代號)"
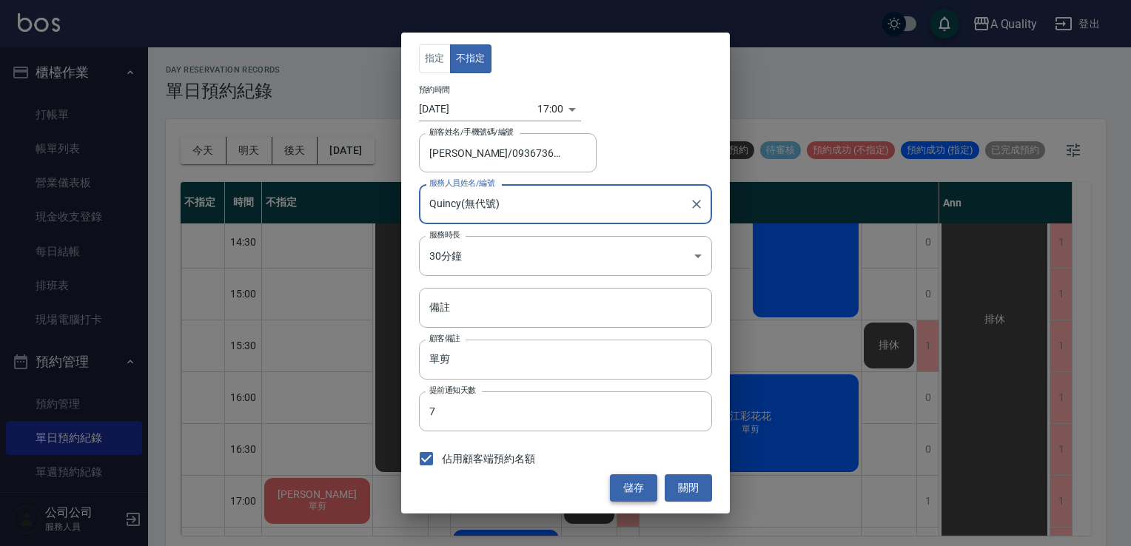
click at [642, 493] on button "儲存" at bounding box center [633, 487] width 47 height 27
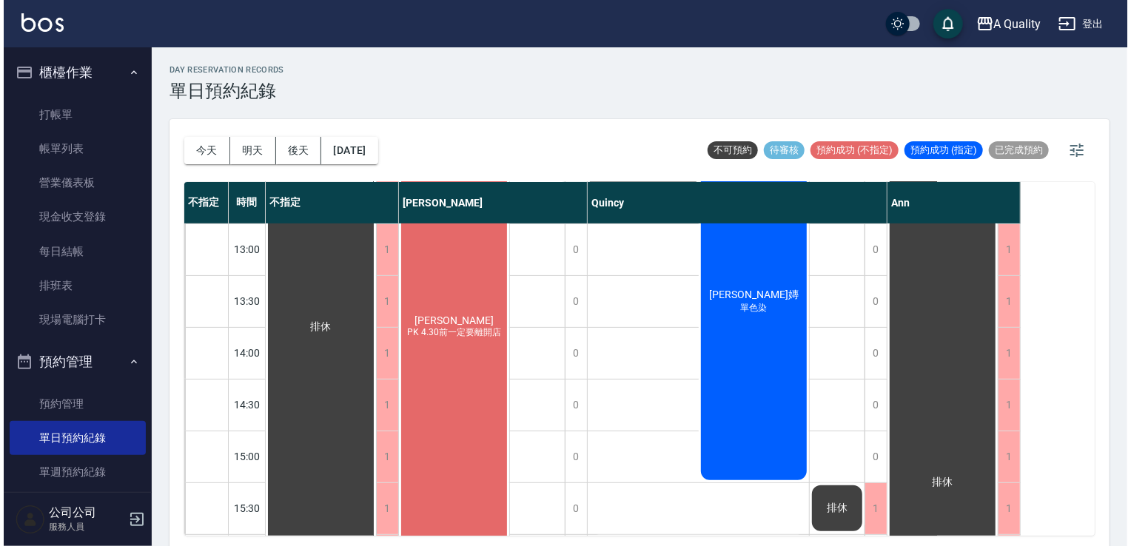
scroll to position [148, 0]
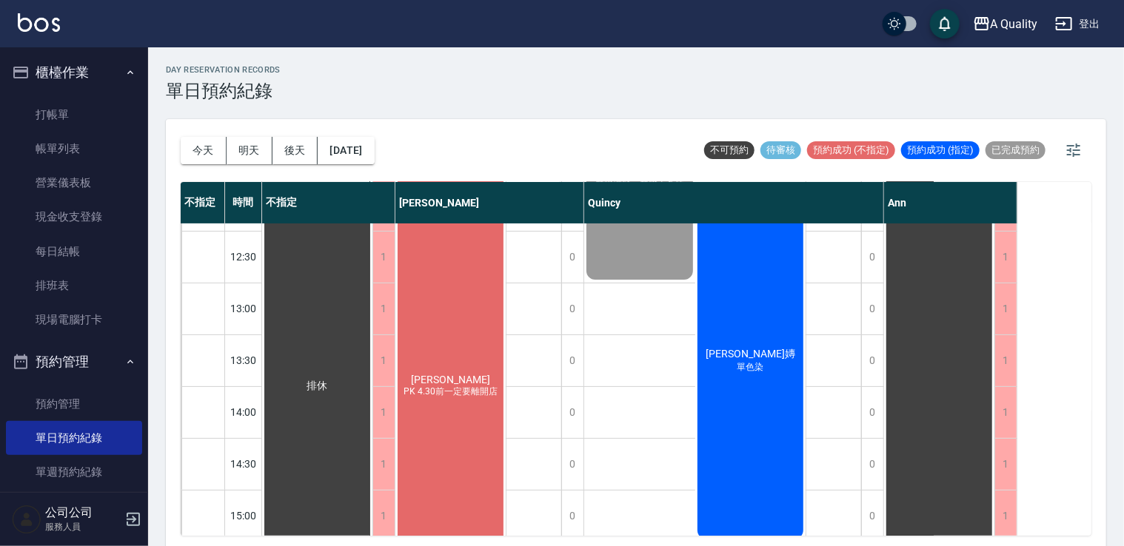
click at [466, 355] on div "林佳瑩 PK 4.30前一定要離開店" at bounding box center [450, 386] width 110 height 620
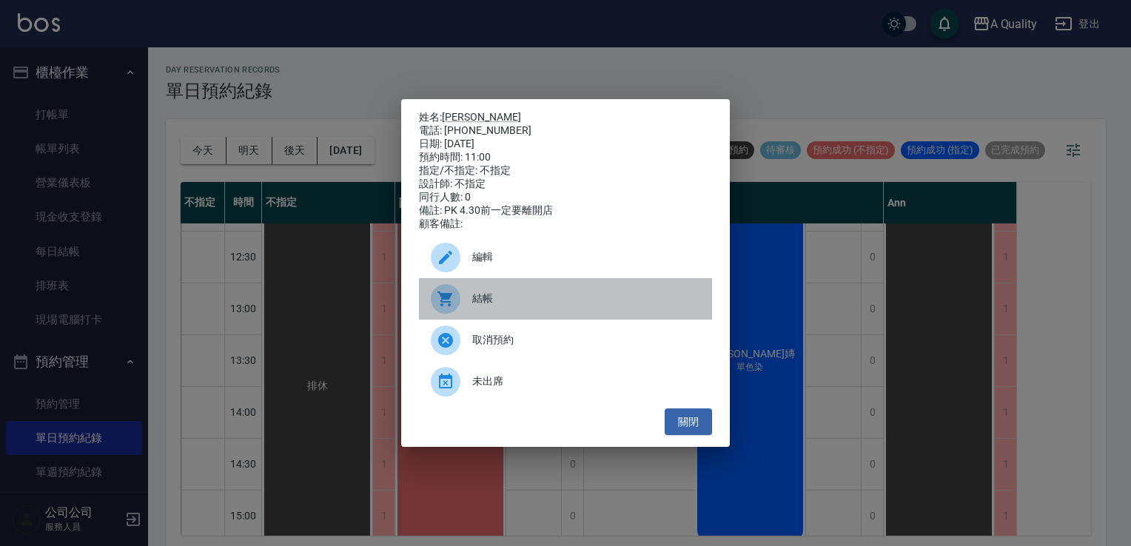
click at [516, 306] on span "結帳" at bounding box center [586, 299] width 228 height 16
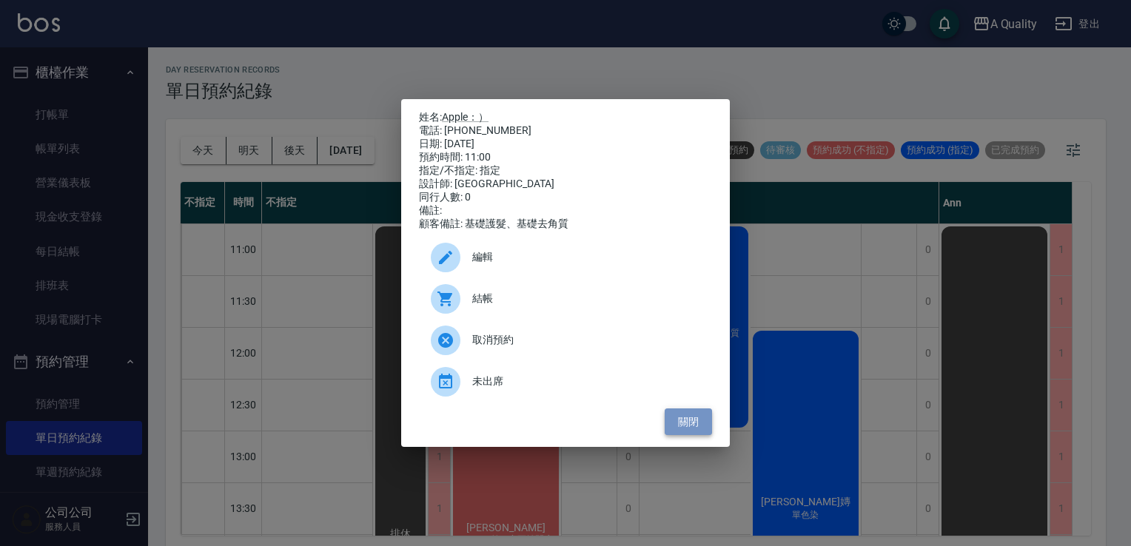
click at [685, 427] on button "關閉" at bounding box center [688, 422] width 47 height 27
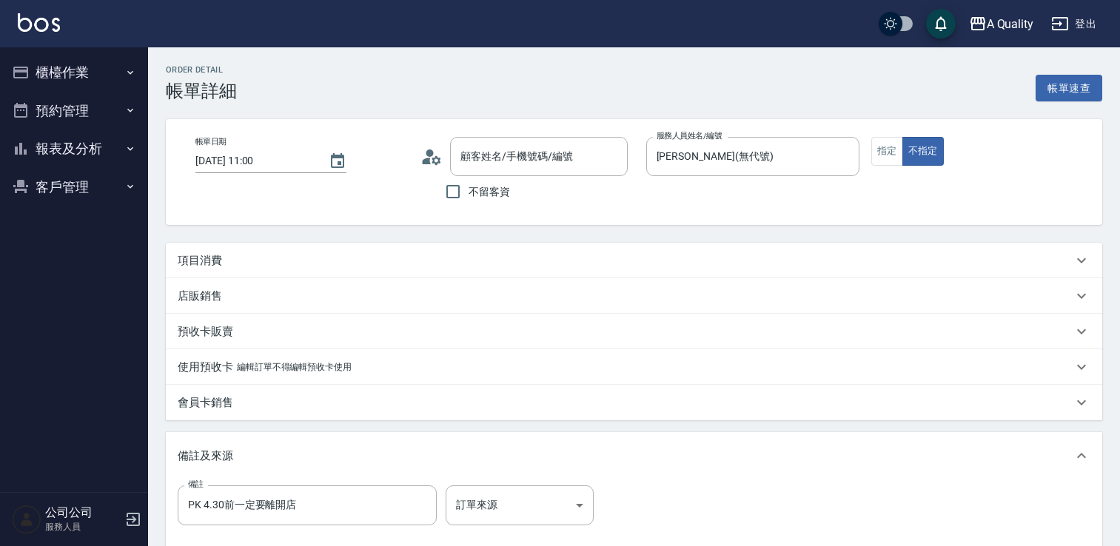
click at [231, 267] on div "項目消費" at bounding box center [625, 261] width 895 height 16
type input "[PERSON_NAME]/0960416823/null"
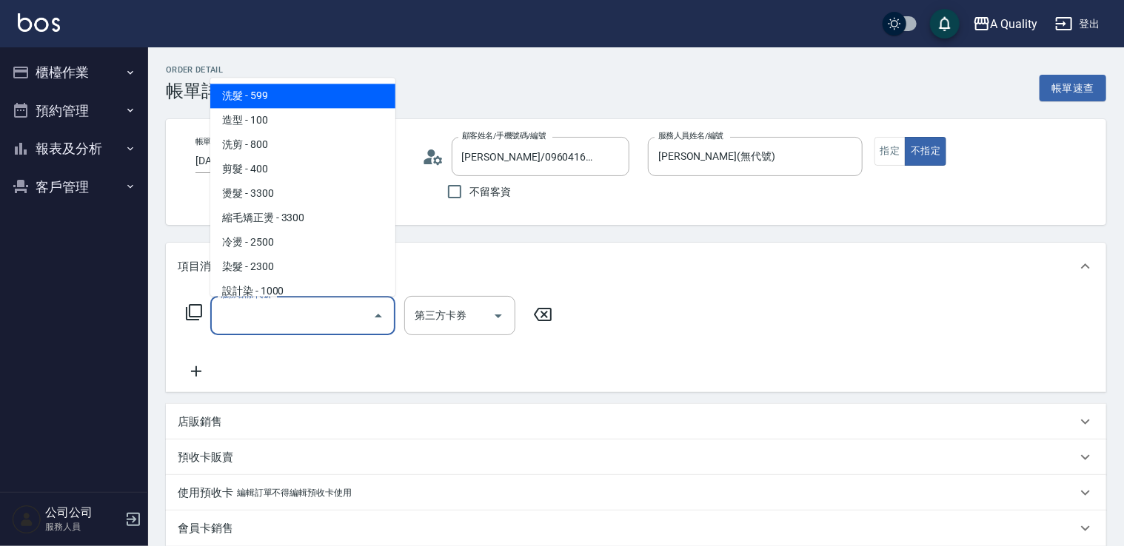
click at [291, 310] on input "服務名稱/代號" at bounding box center [292, 316] width 150 height 26
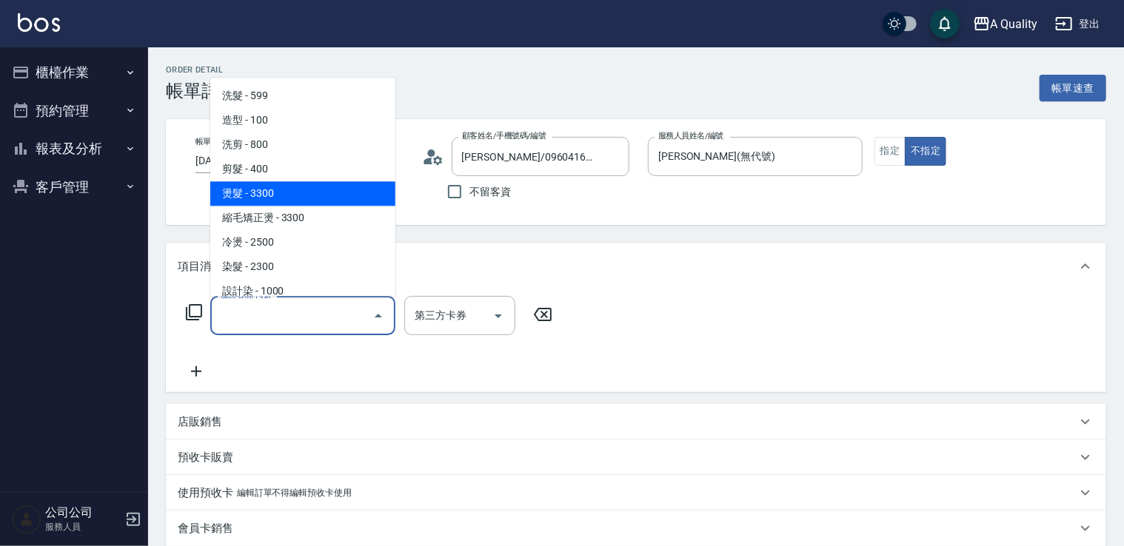
click at [261, 197] on span "燙髮 - 3300" at bounding box center [302, 193] width 185 height 24
type input "燙髮(301)"
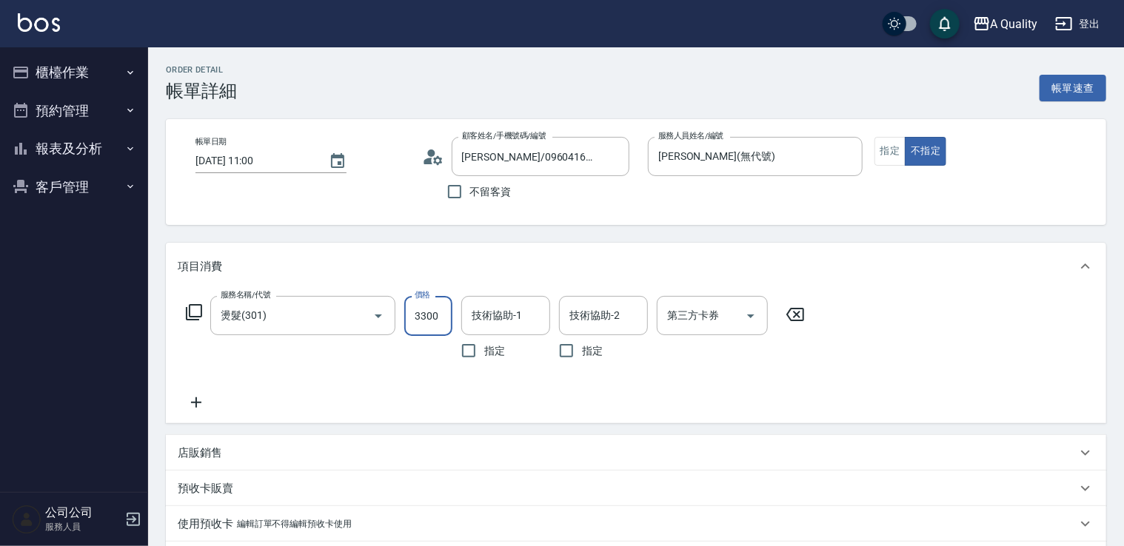
click at [420, 314] on input "3300" at bounding box center [428, 316] width 48 height 40
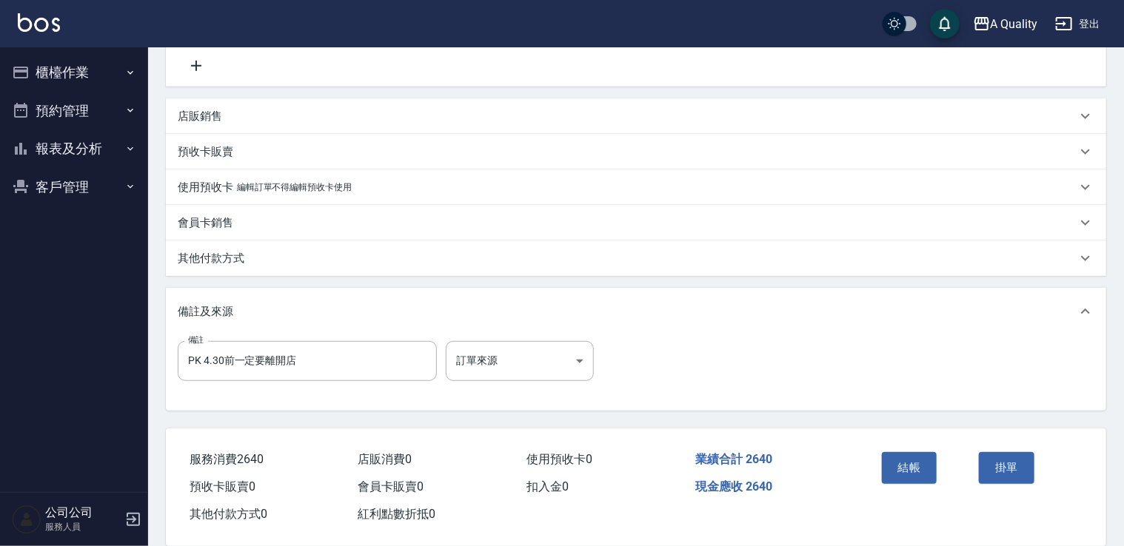
scroll to position [359, 0]
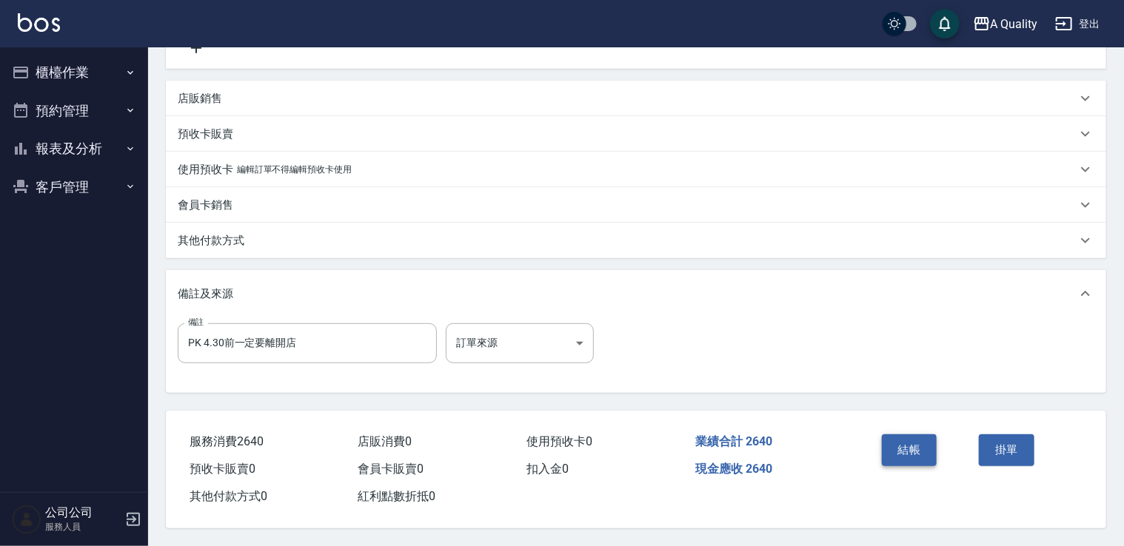
type input "2640"
click at [915, 443] on button "結帳" at bounding box center [910, 449] width 56 height 31
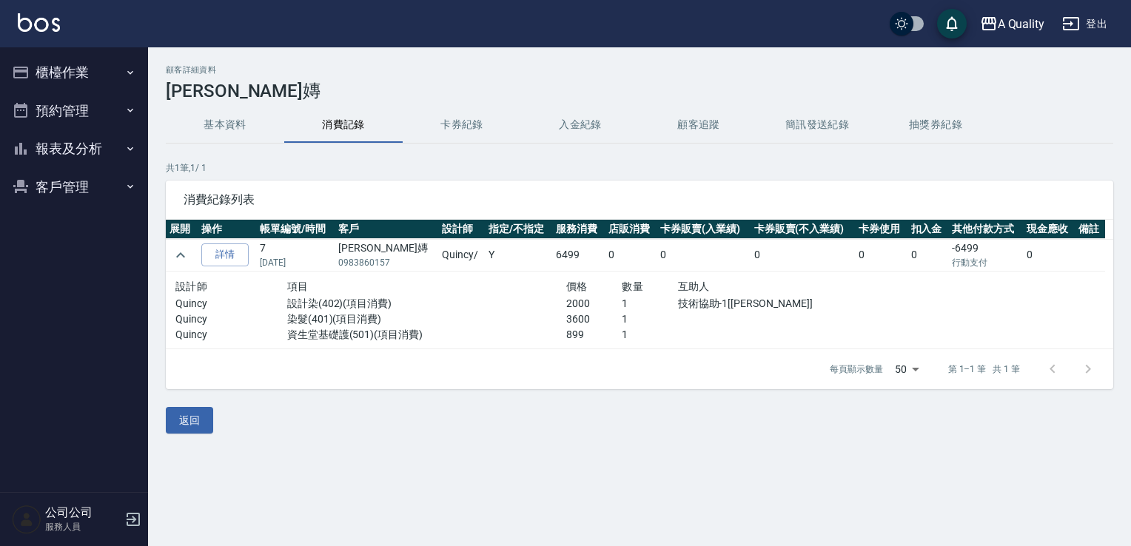
click at [49, 108] on button "預約管理" at bounding box center [74, 111] width 136 height 38
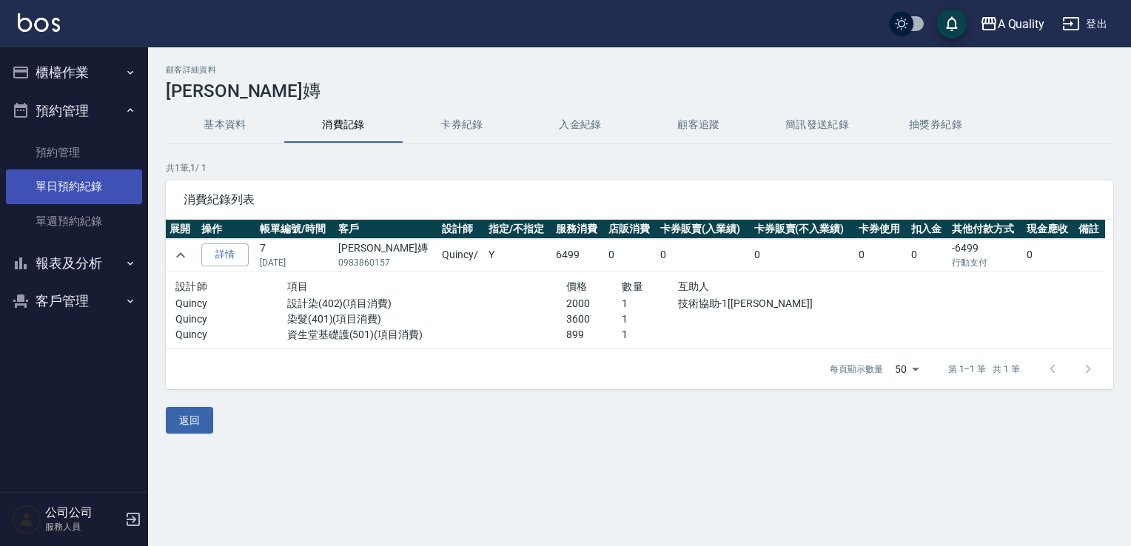
click at [101, 183] on link "單日預約紀錄" at bounding box center [74, 186] width 136 height 34
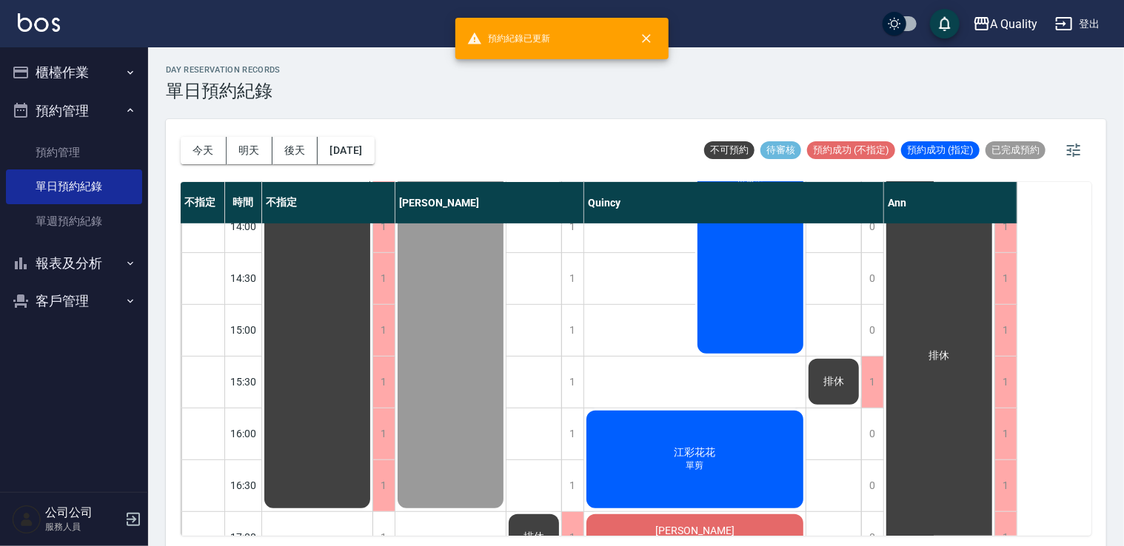
scroll to position [444, 0]
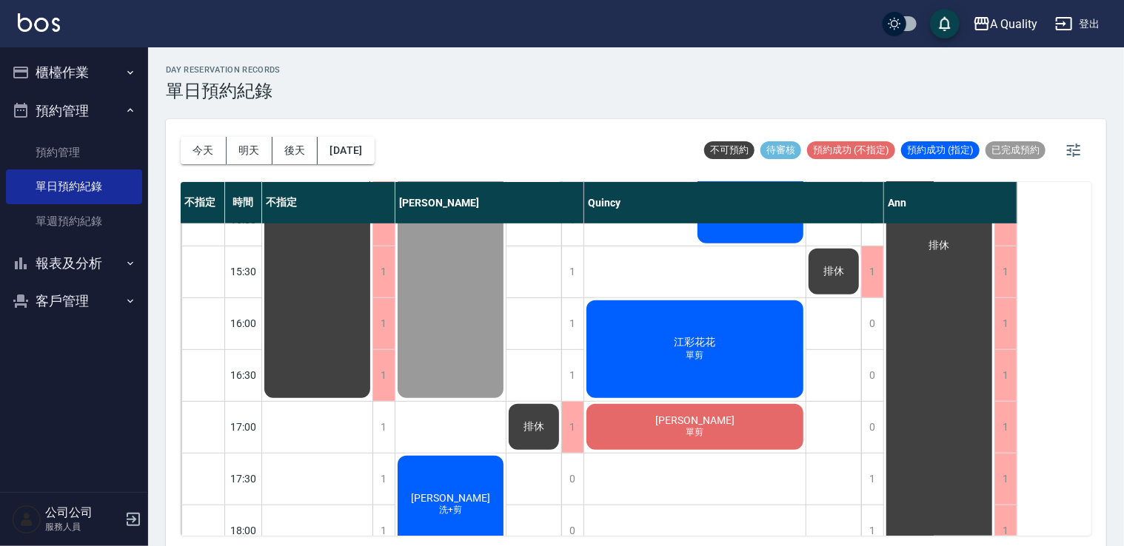
click at [257, 151] on button "明天" at bounding box center [249, 150] width 46 height 27
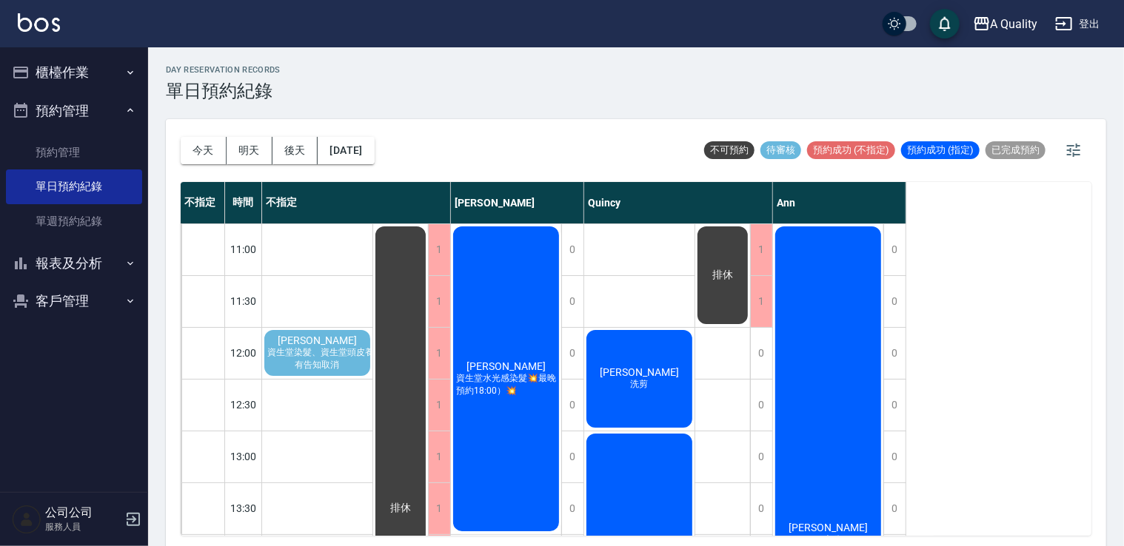
click at [351, 358] on span "資生堂染髮、資生堂頭皮養護SPA" at bounding box center [302, 352] width 138 height 13
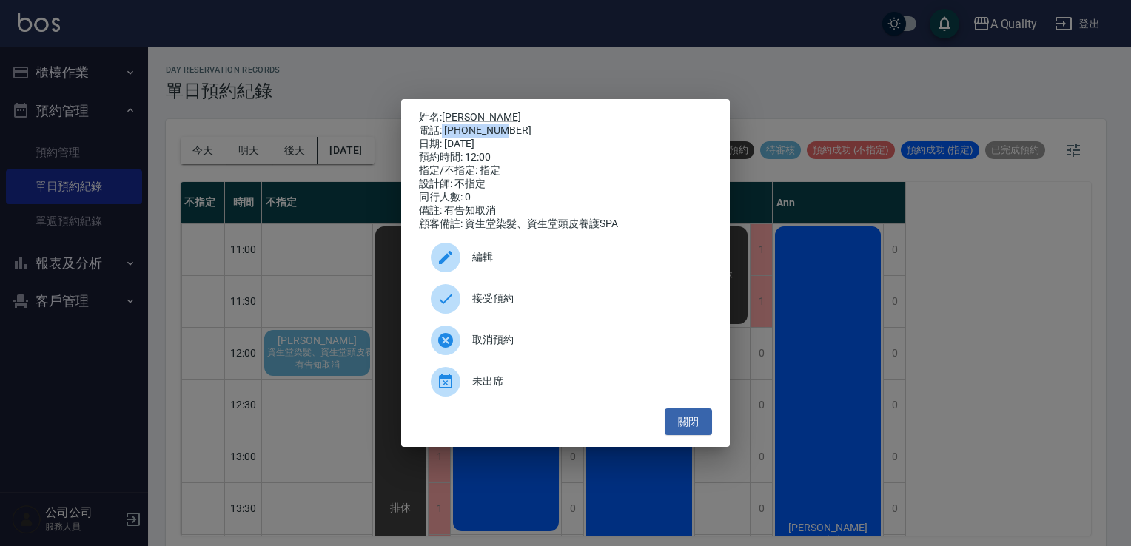
drag, startPoint x: 443, startPoint y: 126, endPoint x: 518, endPoint y: 129, distance: 75.6
click at [518, 129] on div "電話: 0938882802" at bounding box center [565, 130] width 293 height 13
copy div "0938882802"
click at [699, 422] on button "關閉" at bounding box center [688, 422] width 47 height 27
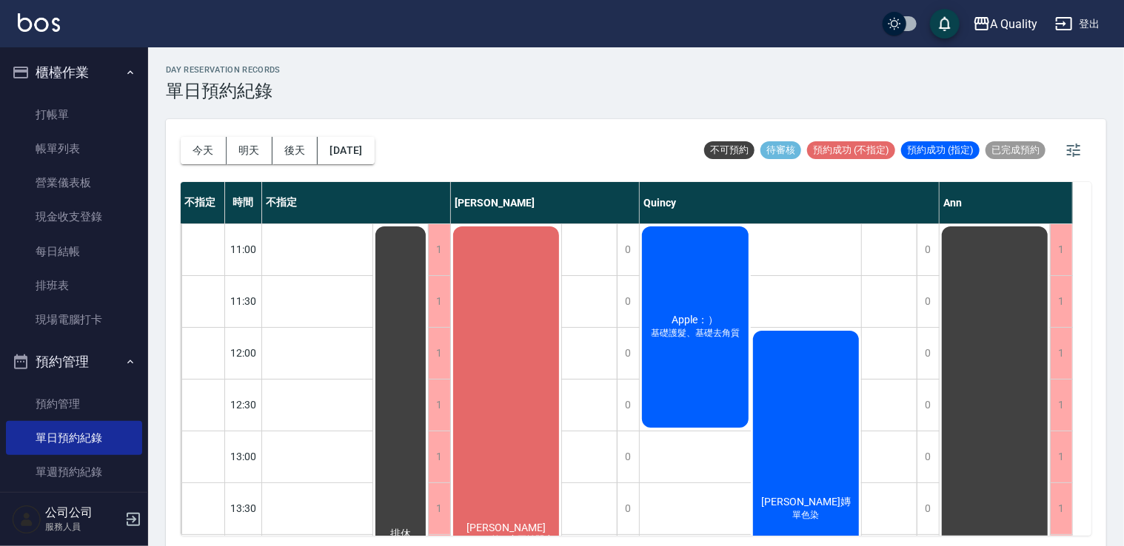
scroll to position [296, 0]
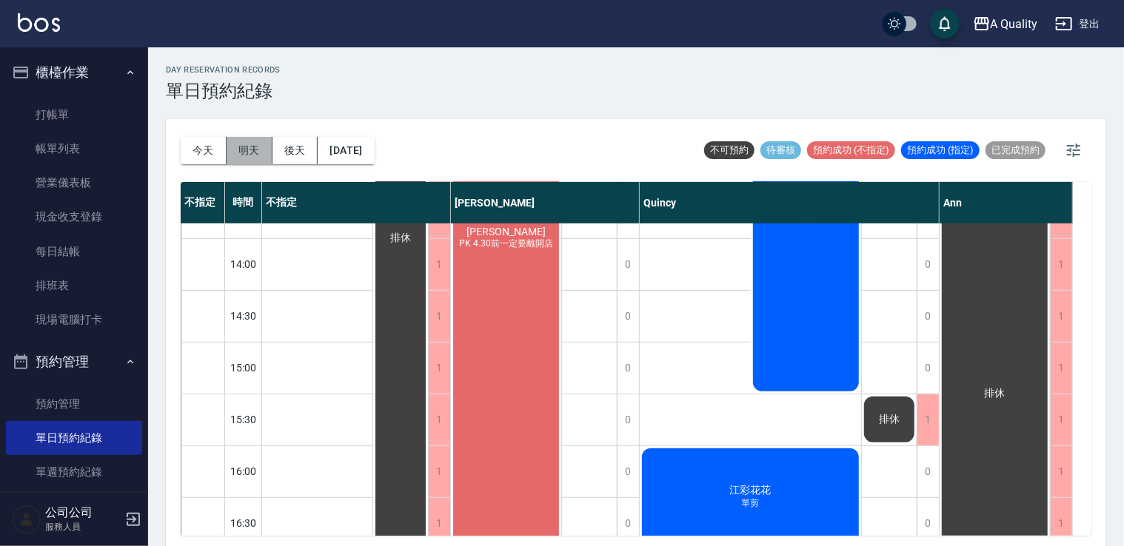
click at [254, 147] on button "明天" at bounding box center [249, 150] width 46 height 27
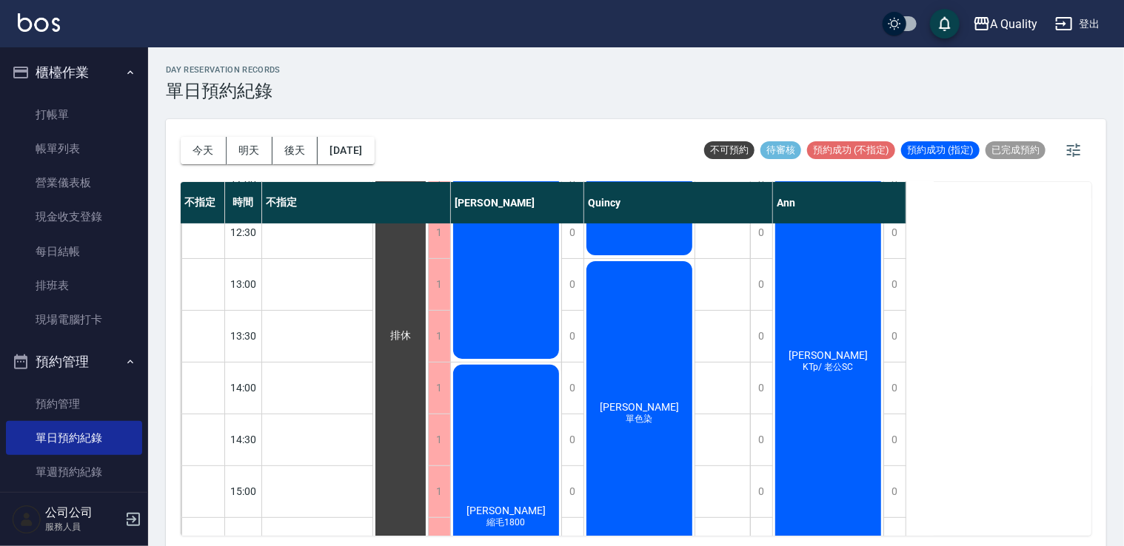
scroll to position [74, 0]
